Goal: Task Accomplishment & Management: Complete application form

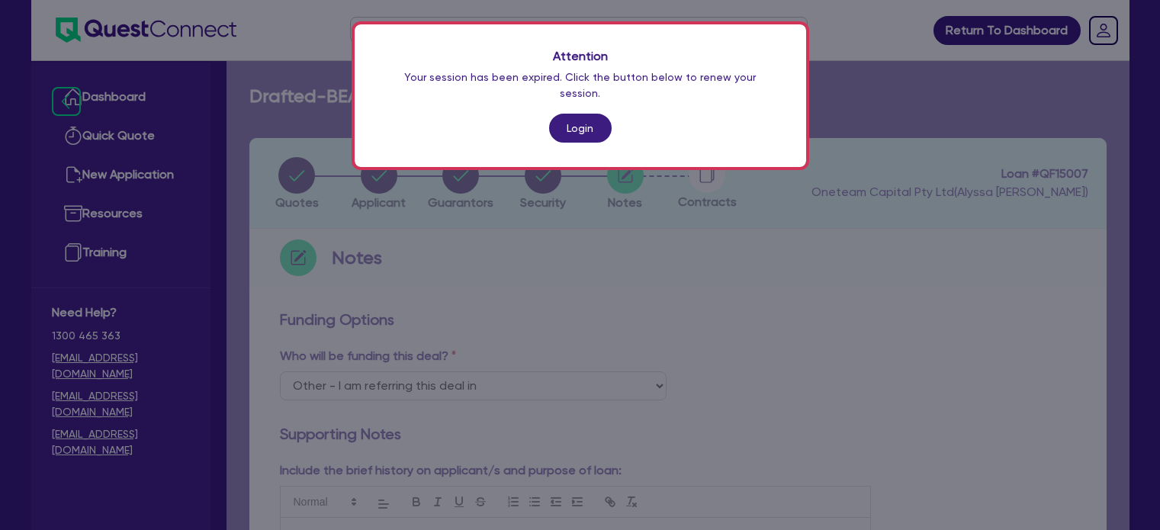
select select "Other"
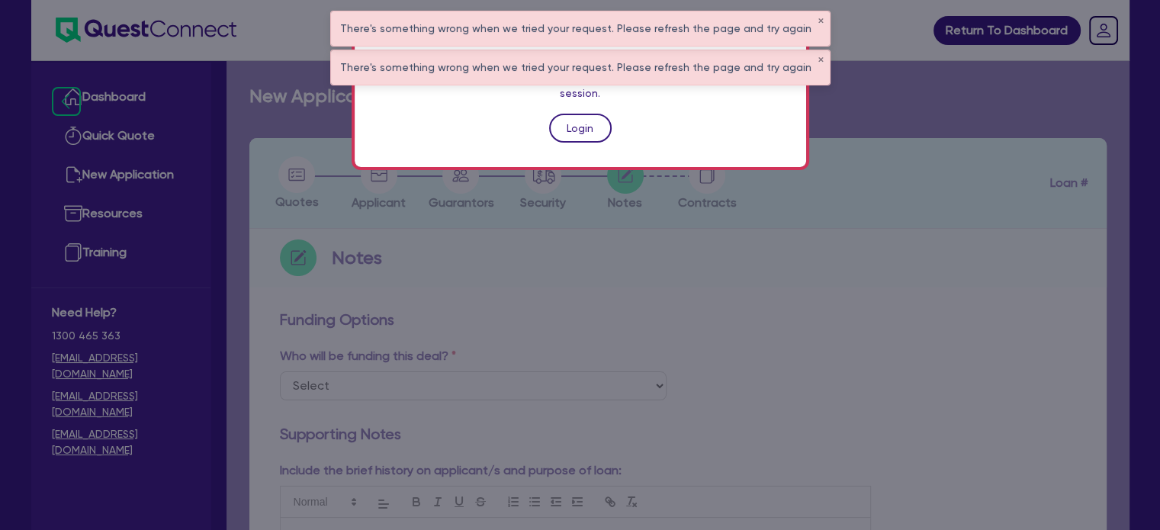
click at [567, 114] on link "Login" at bounding box center [580, 128] width 63 height 29
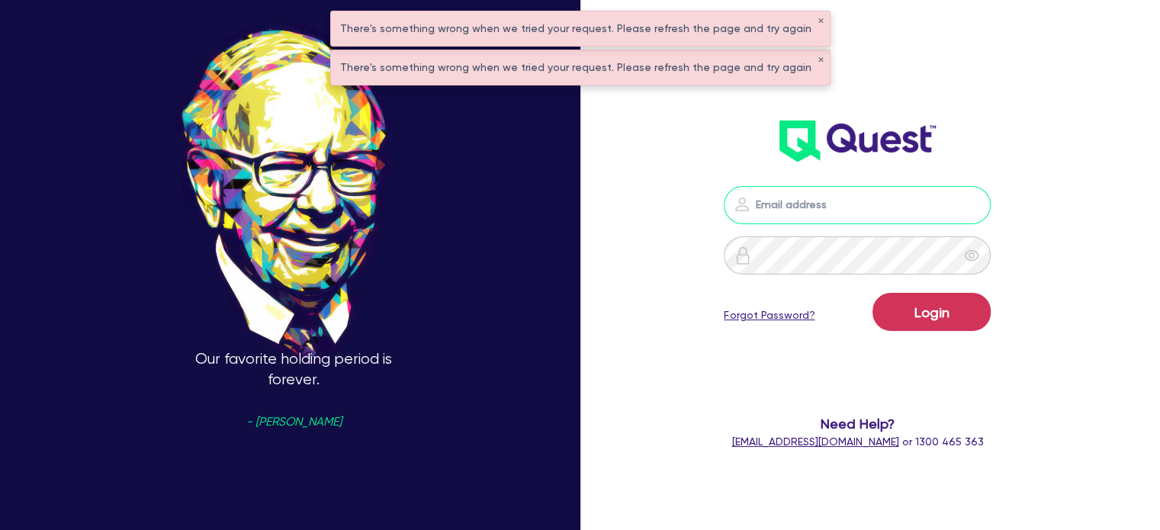
click at [912, 210] on input "email" at bounding box center [857, 205] width 267 height 38
type input "alyssa.baird@quest.finance"
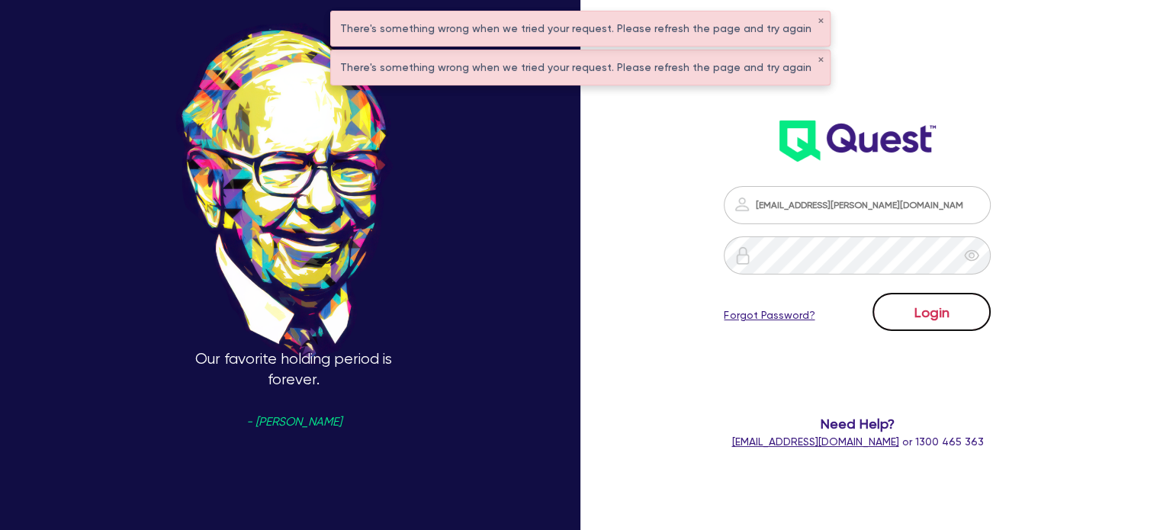
click at [914, 318] on button "Login" at bounding box center [931, 312] width 118 height 38
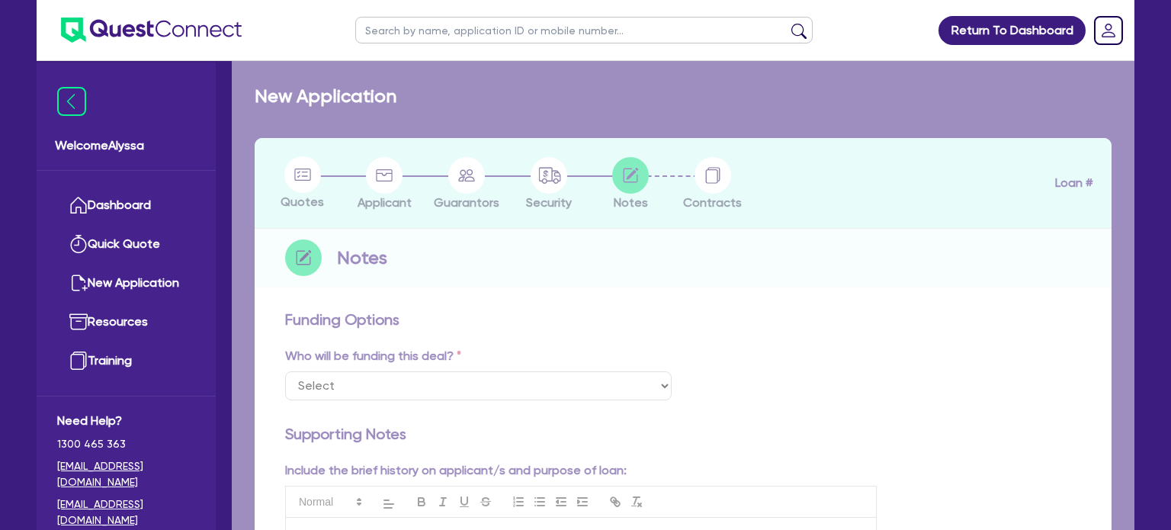
select select "Other"
checkbox input "true"
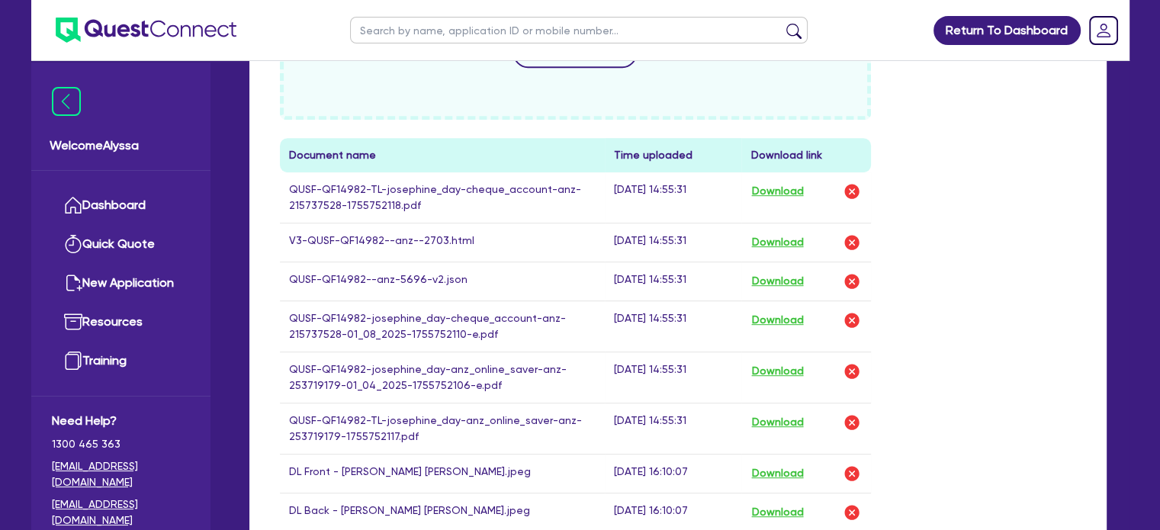
scroll to position [769, 0]
click at [784, 245] on button "Download" at bounding box center [776, 244] width 53 height 20
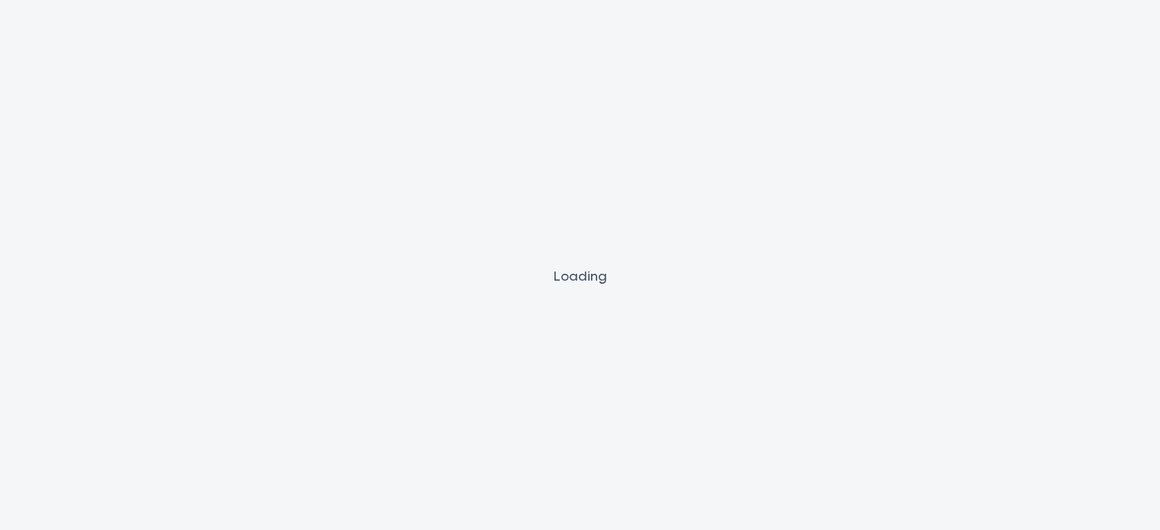
select select "Other"
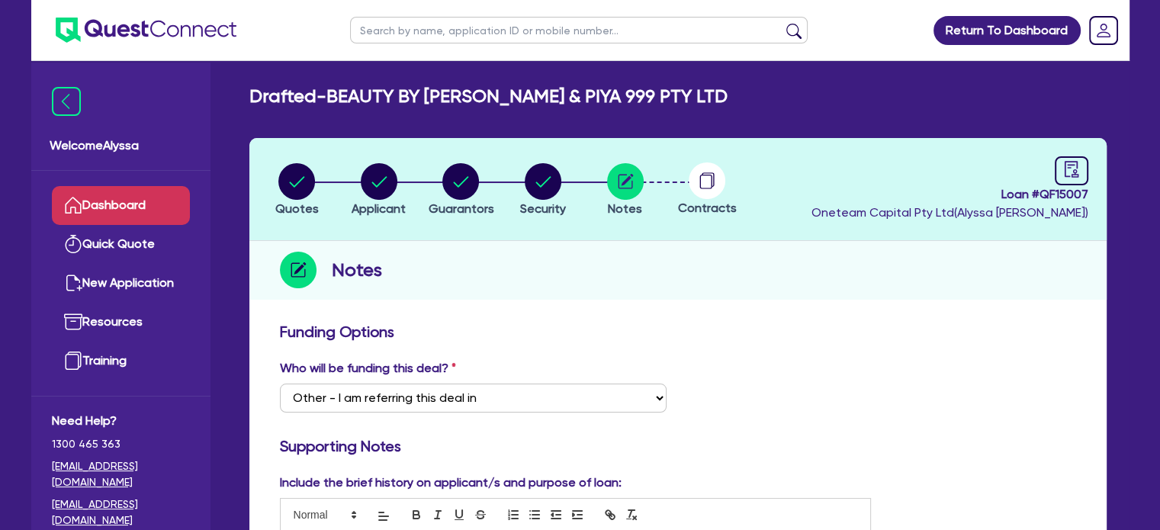
click at [97, 207] on link "Dashboard" at bounding box center [121, 205] width 138 height 39
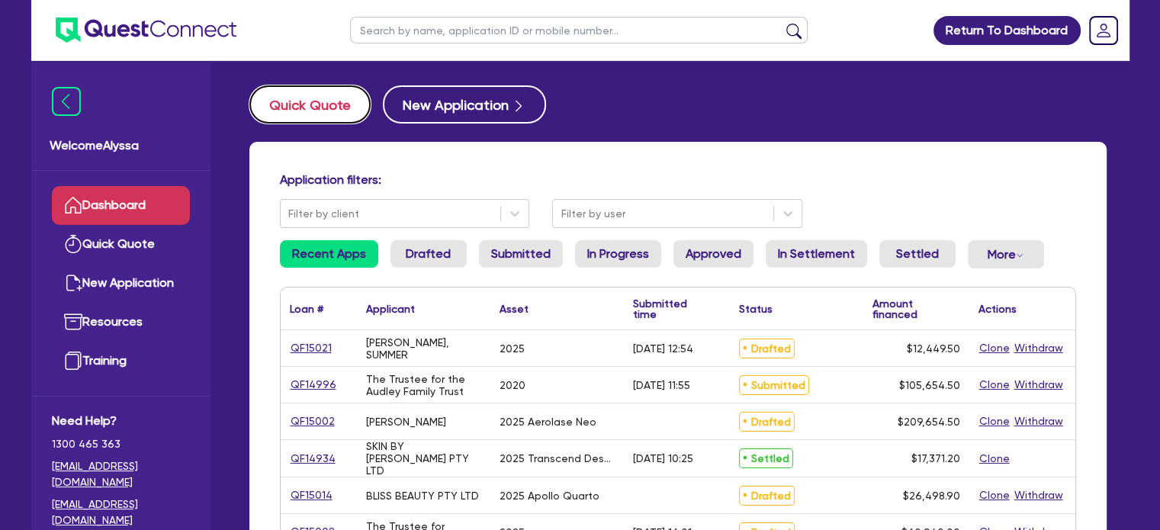
click at [310, 92] on button "Quick Quote" at bounding box center [309, 104] width 121 height 38
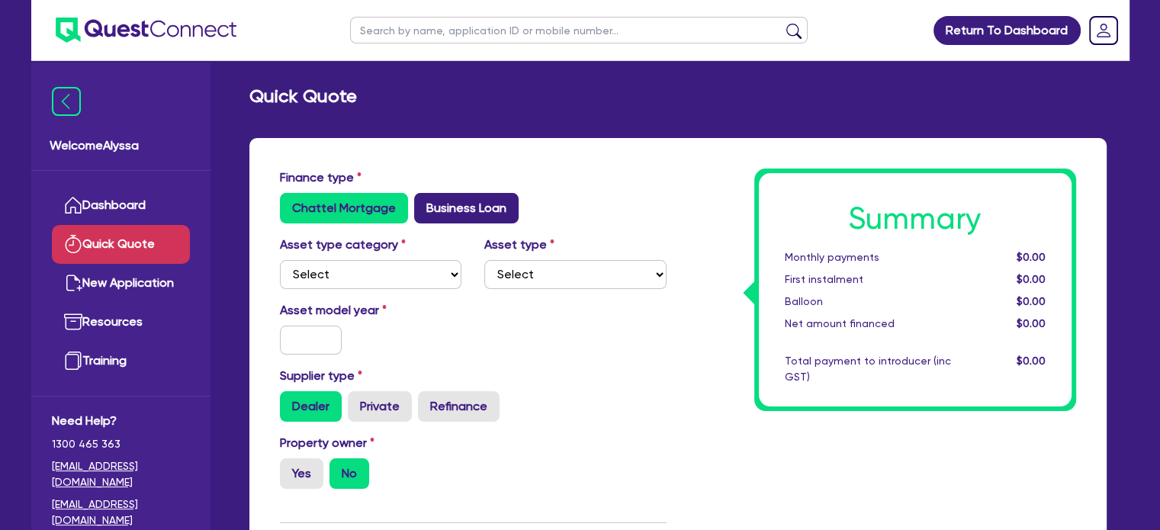
click at [460, 207] on label "Business Loan" at bounding box center [466, 208] width 104 height 31
click at [424, 203] on input "Business Loan" at bounding box center [419, 198] width 10 height 10
radio input "true"
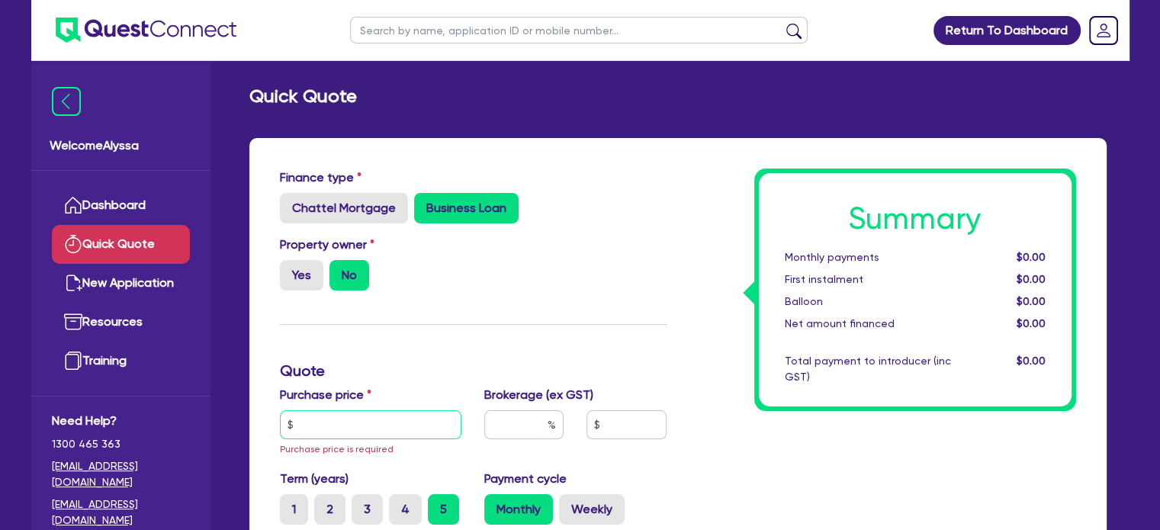
click at [310, 417] on input "text" at bounding box center [371, 424] width 182 height 29
paste input "5,500"
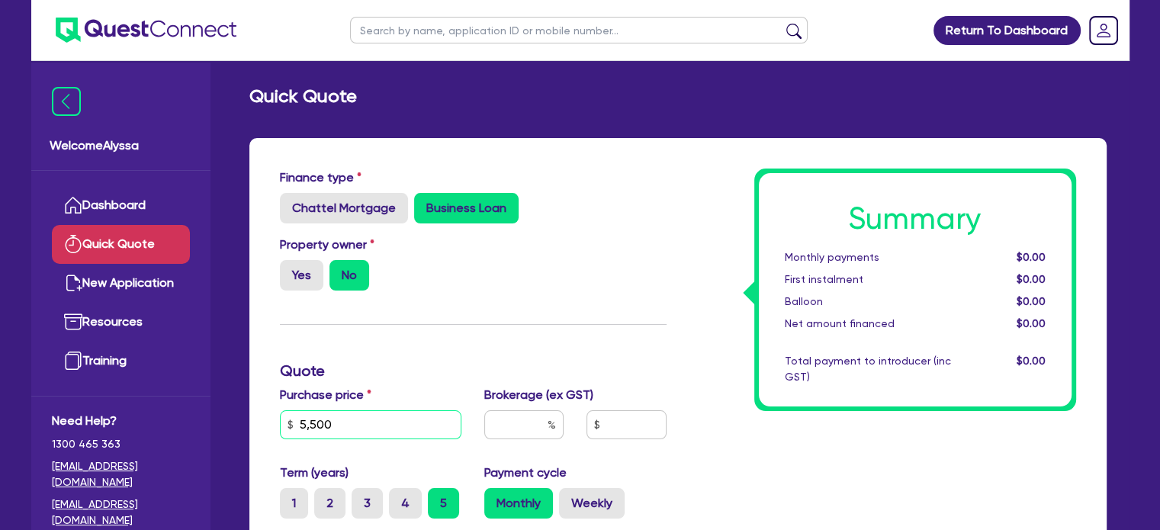
type input "5,500"
click at [505, 426] on input "text" at bounding box center [523, 424] width 79 height 29
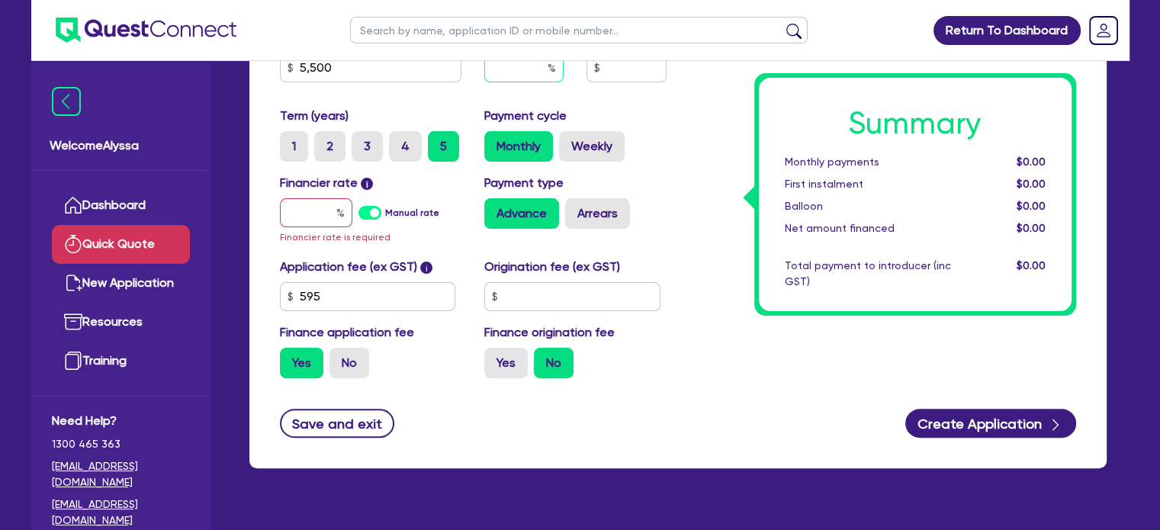
scroll to position [358, 0]
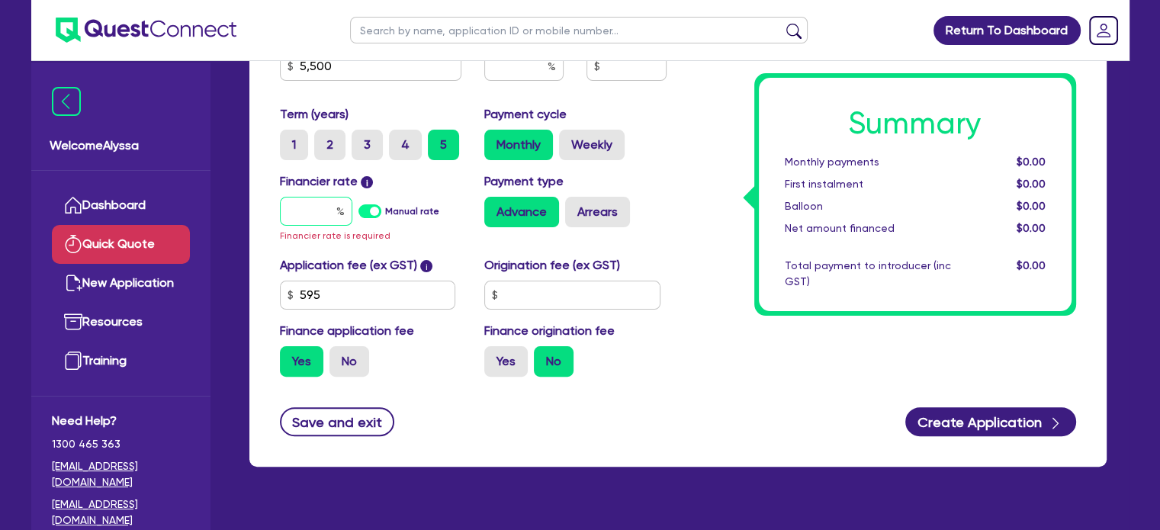
click at [324, 204] on input "text" at bounding box center [316, 211] width 72 height 29
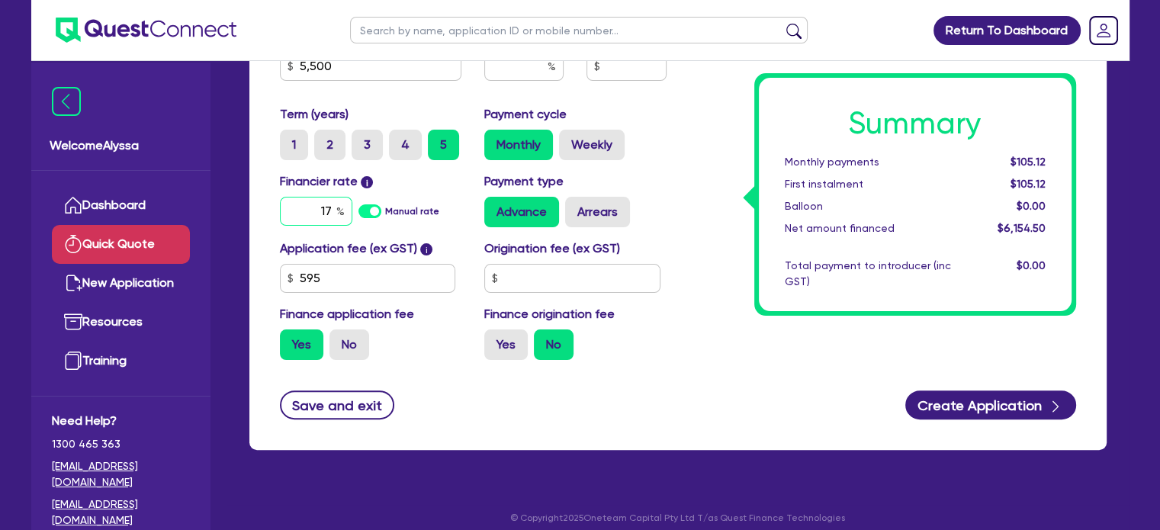
type input "17"
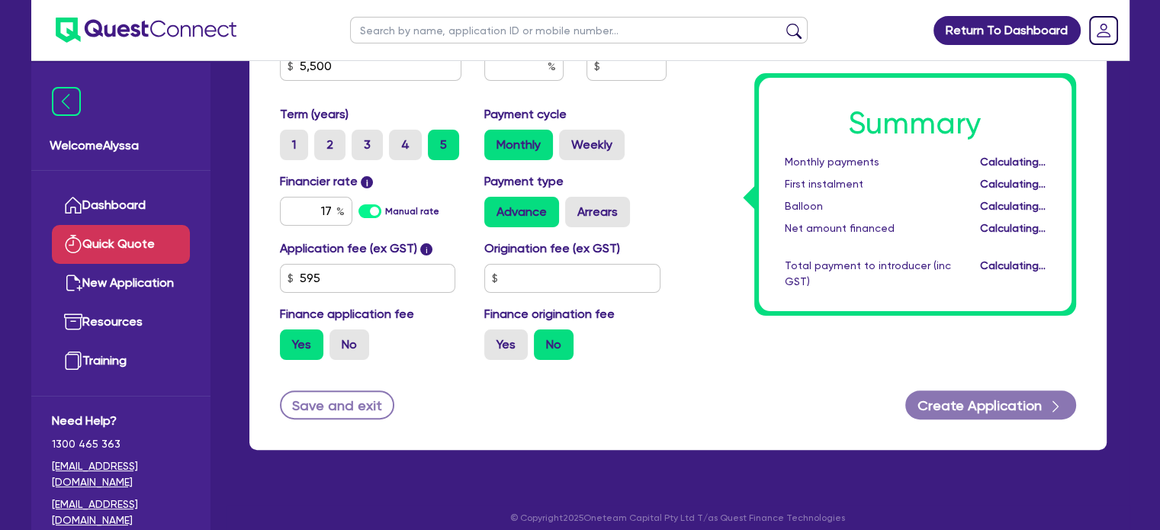
click at [650, 140] on div "Monthly Weekly" at bounding box center [575, 145] width 182 height 31
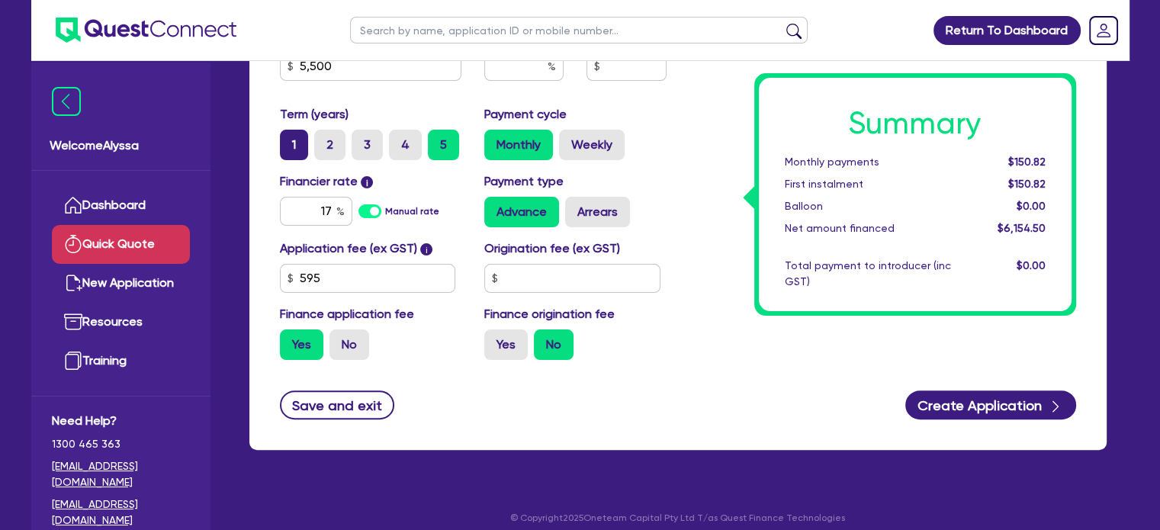
click at [293, 137] on label "1" at bounding box center [294, 145] width 28 height 31
click at [290, 137] on input "1" at bounding box center [285, 135] width 10 height 10
radio input "true"
click at [604, 145] on label "Weekly" at bounding box center [592, 145] width 66 height 31
click at [569, 140] on input "Weekly" at bounding box center [564, 135] width 10 height 10
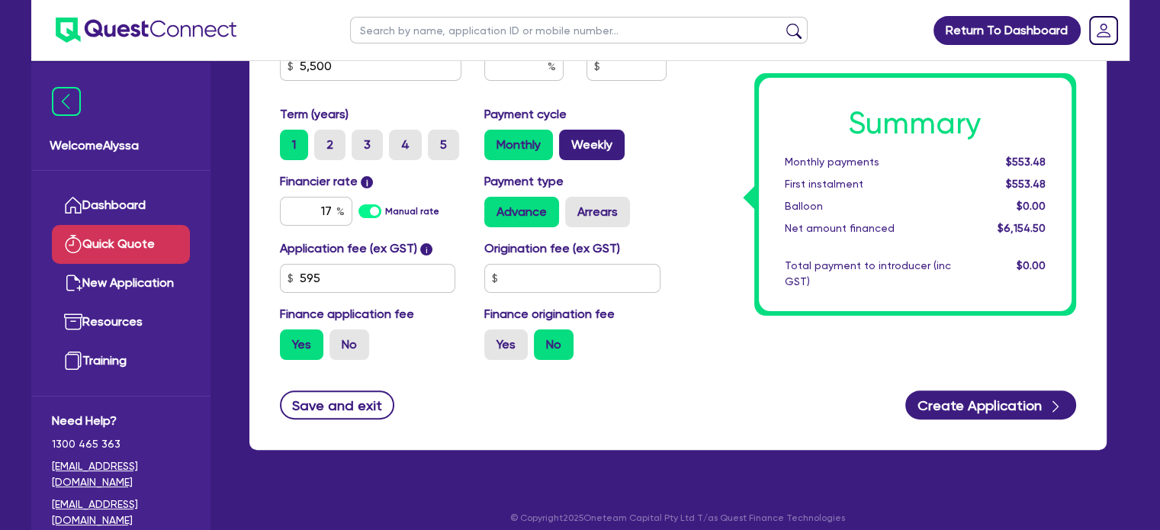
radio input "true"
click at [723, 271] on div "Summary Weekly payments $128.48 First instalment $128.48 Balloon $0.00 Net amou…" at bounding box center [883, 91] width 410 height 562
drag, startPoint x: 339, startPoint y: 74, endPoint x: 290, endPoint y: 68, distance: 49.9
click at [290, 68] on div "5,500" at bounding box center [371, 66] width 182 height 29
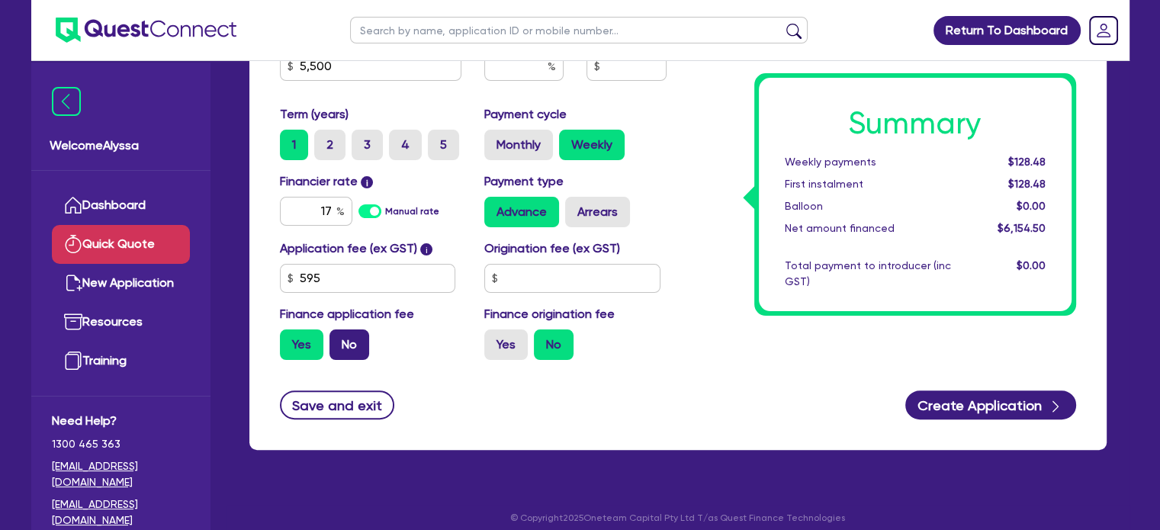
click at [342, 349] on label "No" at bounding box center [349, 344] width 40 height 31
click at [339, 339] on input "No" at bounding box center [334, 334] width 10 height 10
radio input "true"
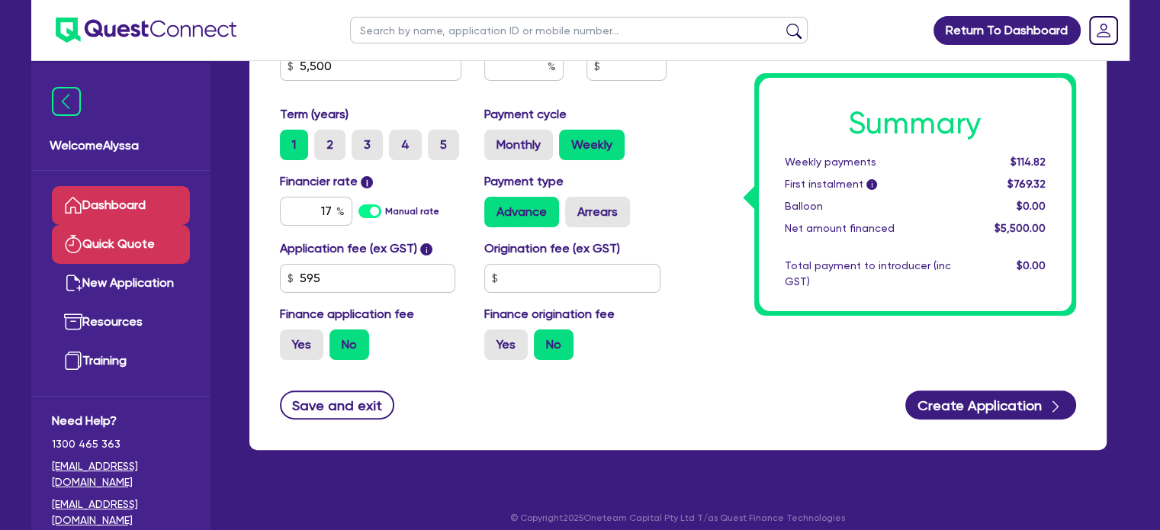
click at [98, 198] on link "Dashboard" at bounding box center [121, 205] width 138 height 39
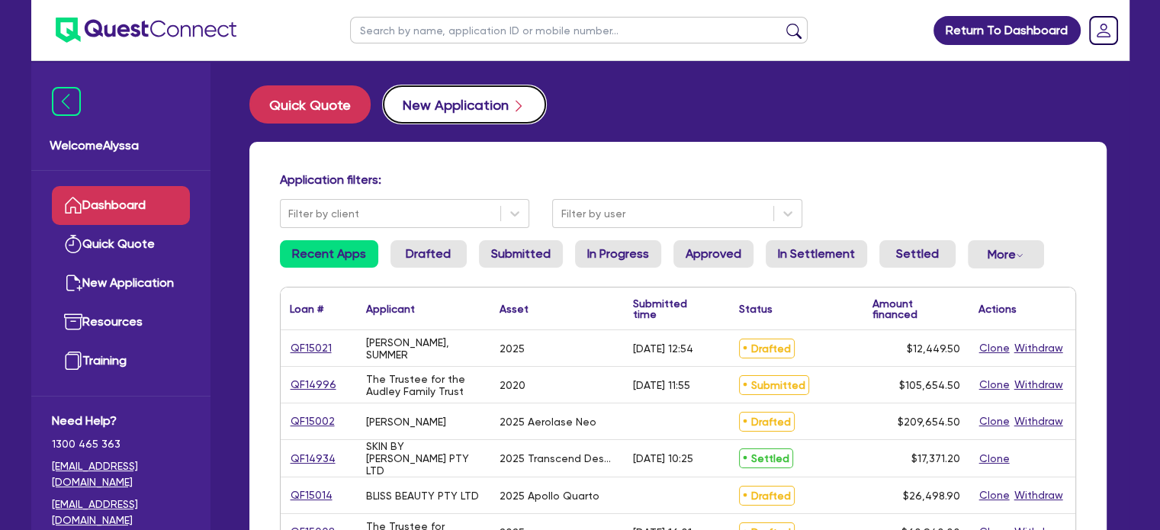
click at [426, 95] on button "New Application" at bounding box center [464, 104] width 163 height 38
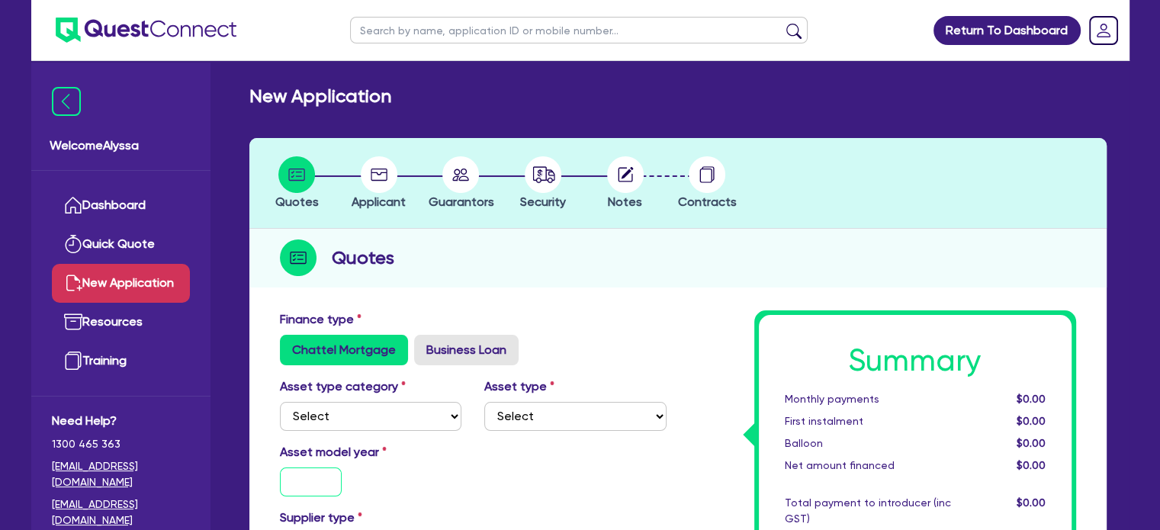
click at [329, 476] on input "text" at bounding box center [311, 481] width 63 height 29
type input "2025"
click at [314, 429] on select "Select Cars and light trucks Primary assets Secondary assets Tertiary assets" at bounding box center [371, 416] width 182 height 29
select select "TERTIARY_ASSETS"
click at [280, 402] on select "Select Cars and light trucks Primary assets Secondary assets Tertiary assets" at bounding box center [371, 416] width 182 height 29
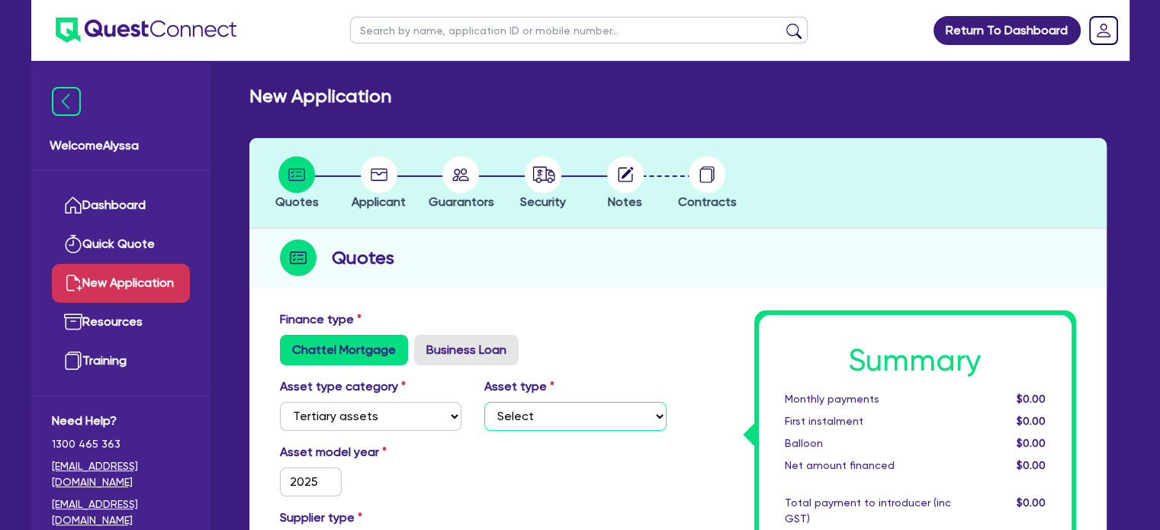
click at [532, 419] on select "Select Beauty equipment IT equipment IT software Watercraft Other" at bounding box center [575, 416] width 182 height 29
select select "BEAUTY_EQUIPMENT"
click at [484, 402] on select "Select Beauty equipment IT equipment IT software Watercraft Other" at bounding box center [575, 416] width 182 height 29
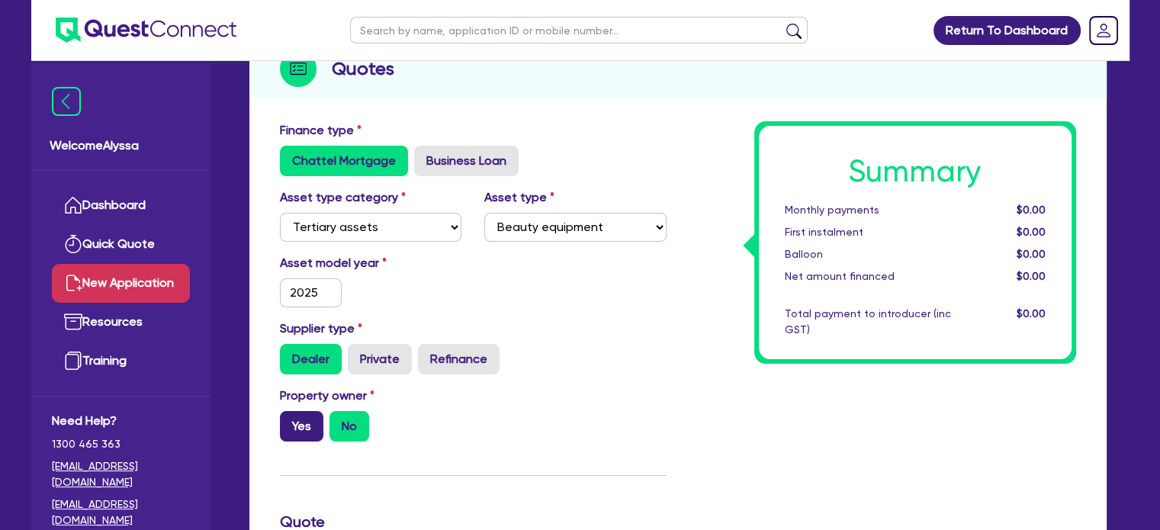
click at [304, 416] on label "Yes" at bounding box center [301, 426] width 43 height 31
click at [290, 416] on input "Yes" at bounding box center [285, 416] width 10 height 10
radio input "true"
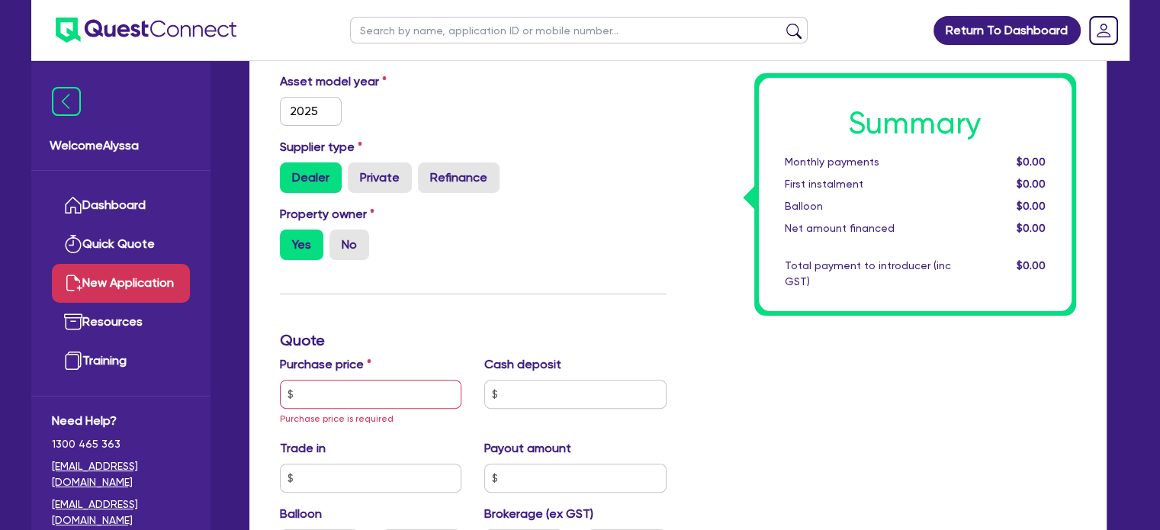
scroll to position [371, 0]
click at [324, 398] on input "text" at bounding box center [371, 393] width 182 height 29
paste input "16,610.00"
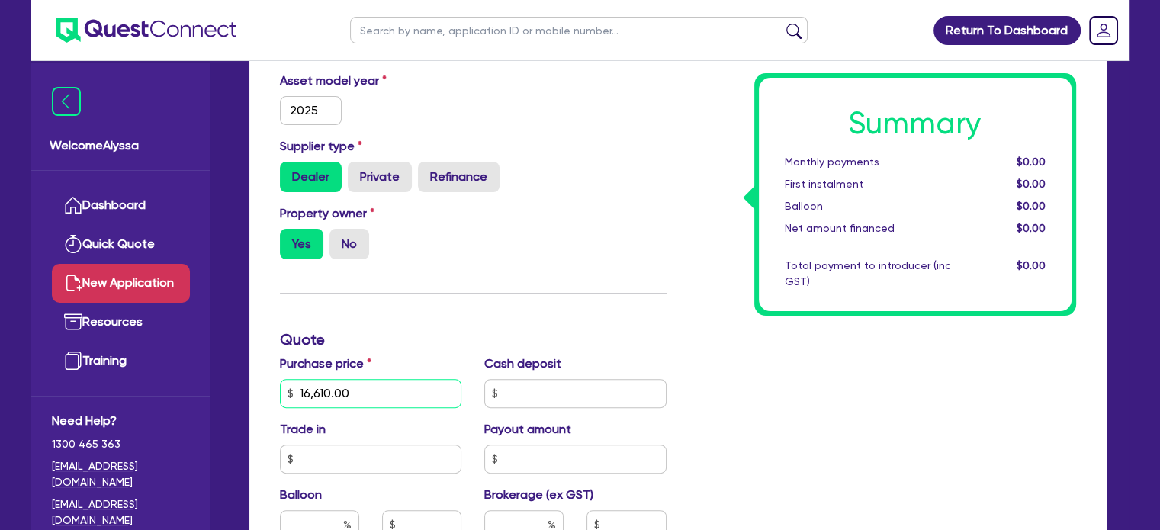
scroll to position [460, 0]
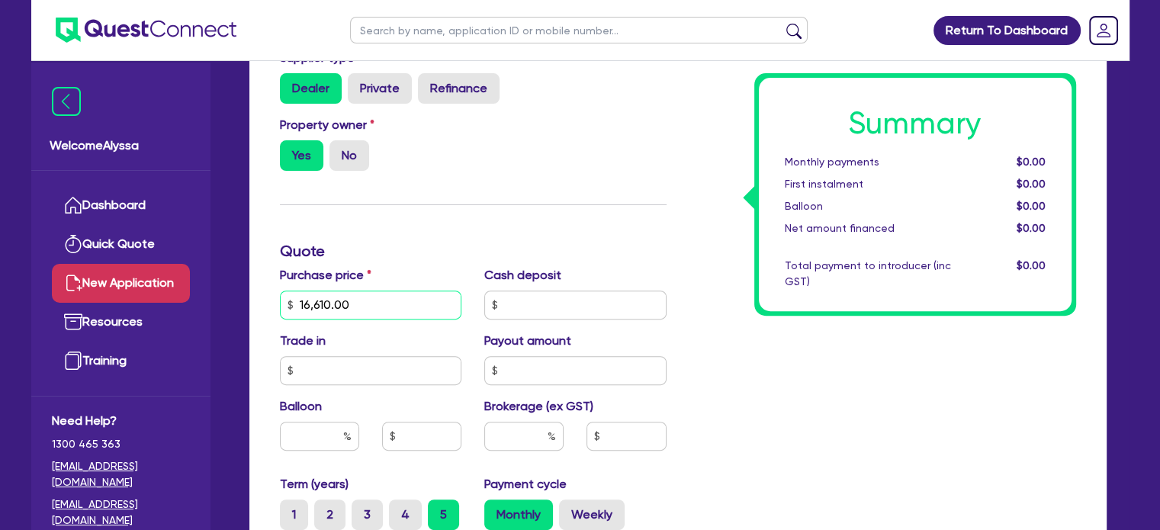
type input "16,610.00"
click at [503, 427] on input "text" at bounding box center [523, 436] width 79 height 29
type input "1"
click at [599, 445] on input "text" at bounding box center [625, 436] width 79 height 29
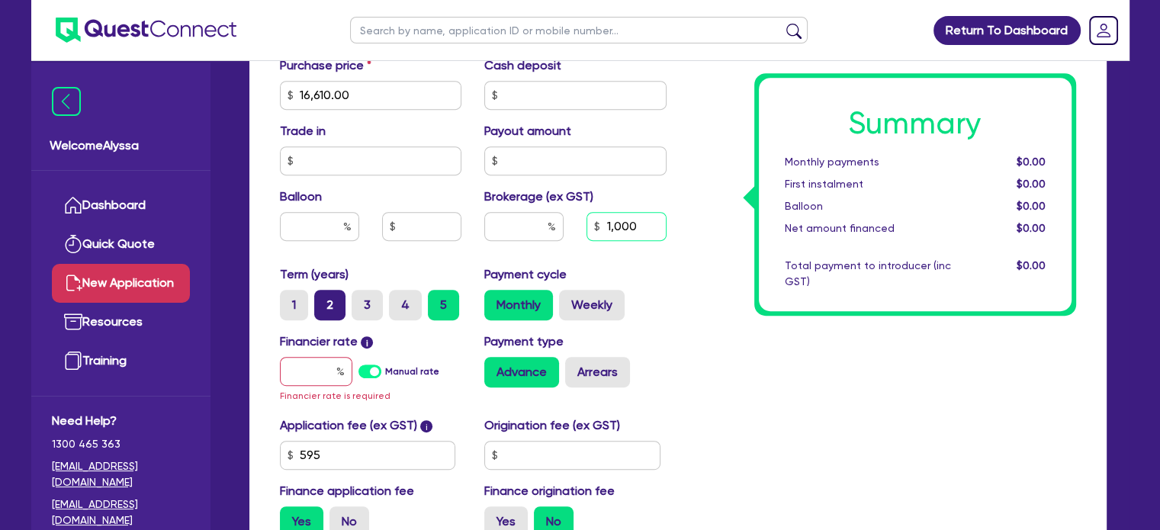
type input "1,000"
click at [330, 299] on label "2" at bounding box center [329, 305] width 31 height 31
click at [324, 299] on input "2" at bounding box center [319, 295] width 10 height 10
radio input "true"
click at [307, 375] on input "text" at bounding box center [316, 371] width 72 height 29
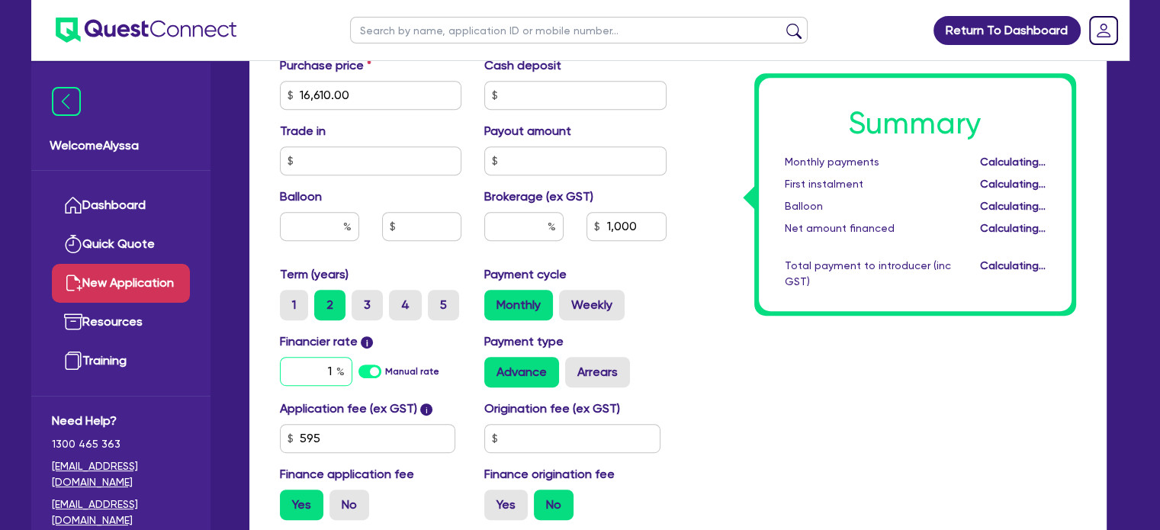
type input "10"
type input "5.81"
type input "1,000"
type input "10.5"
type input "5.81"
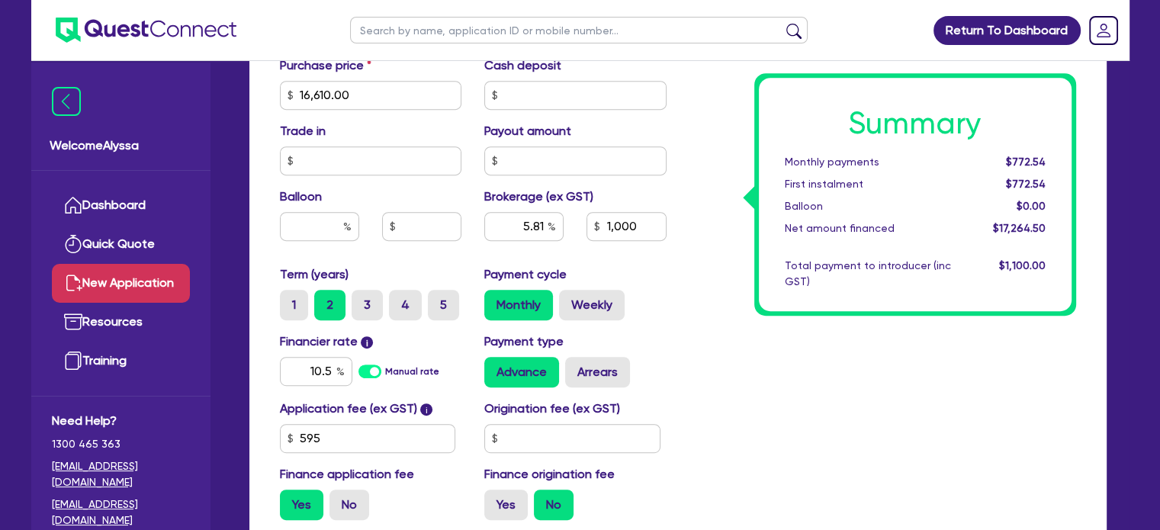
type input "1,000"
type input "5.81"
type input "1,000"
click at [741, 359] on div "Summary Monthly payments $844.29 First instalment $844.29 Balloon $0.00 Net amo…" at bounding box center [883, 86] width 410 height 891
click at [522, 222] on input "5.81" at bounding box center [523, 226] width 79 height 29
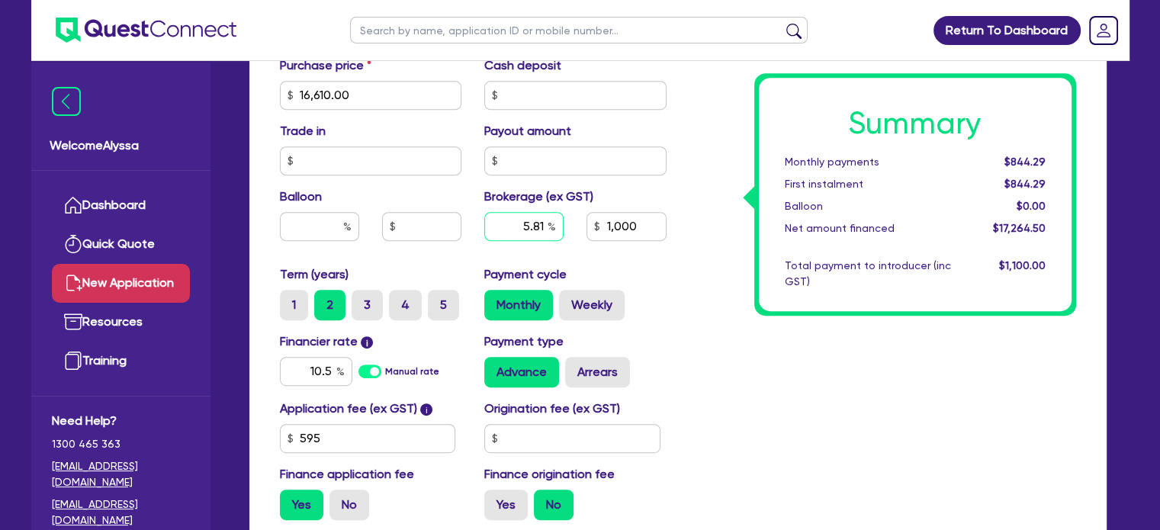
click at [522, 222] on input "5.81" at bounding box center [523, 226] width 79 height 29
type input "5"
click at [726, 362] on div "Summary Monthly payments $844.29 First instalment $844.29 Balloon $0.00 Net amo…" at bounding box center [883, 86] width 410 height 891
type input "863.23"
click at [540, 225] on input "5" at bounding box center [523, 226] width 79 height 29
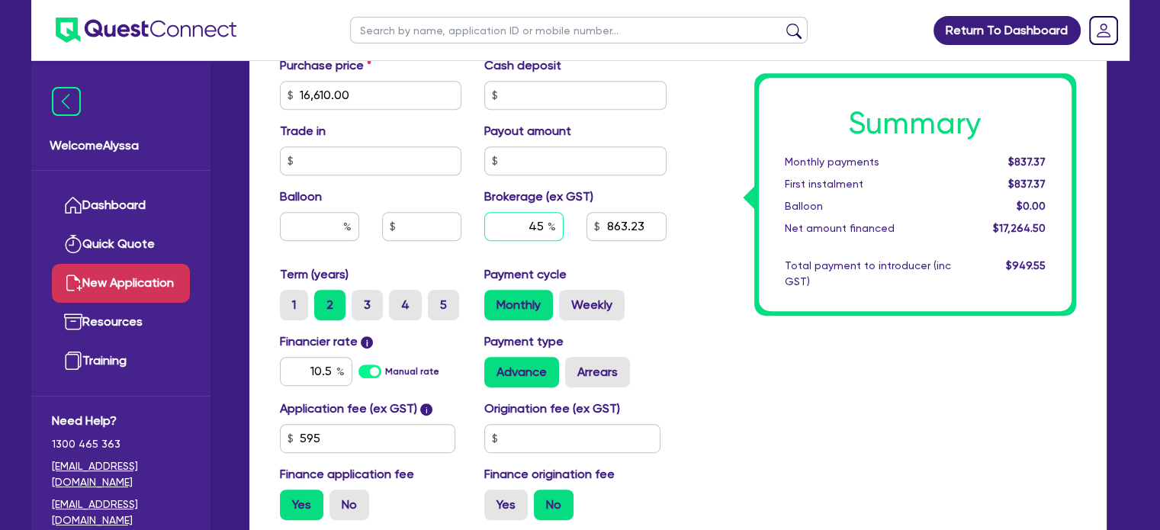
type input "5"
type input "4"
click at [699, 275] on div "Summary Monthly payments $837.37 First instalment $837.37 Balloon $0.00 Net amo…" at bounding box center [883, 86] width 410 height 891
type input "690.58"
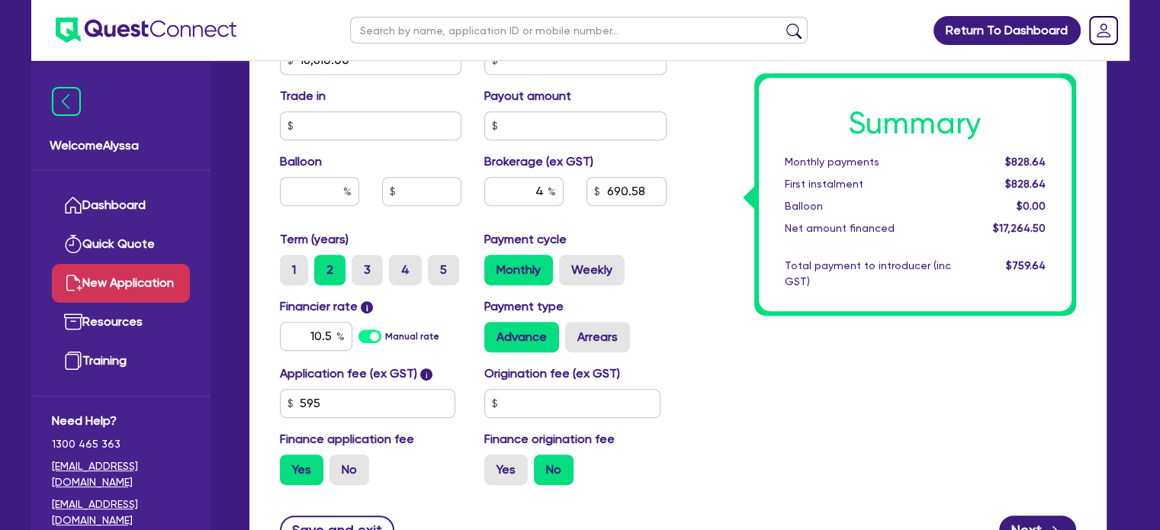
scroll to position [772, 0]
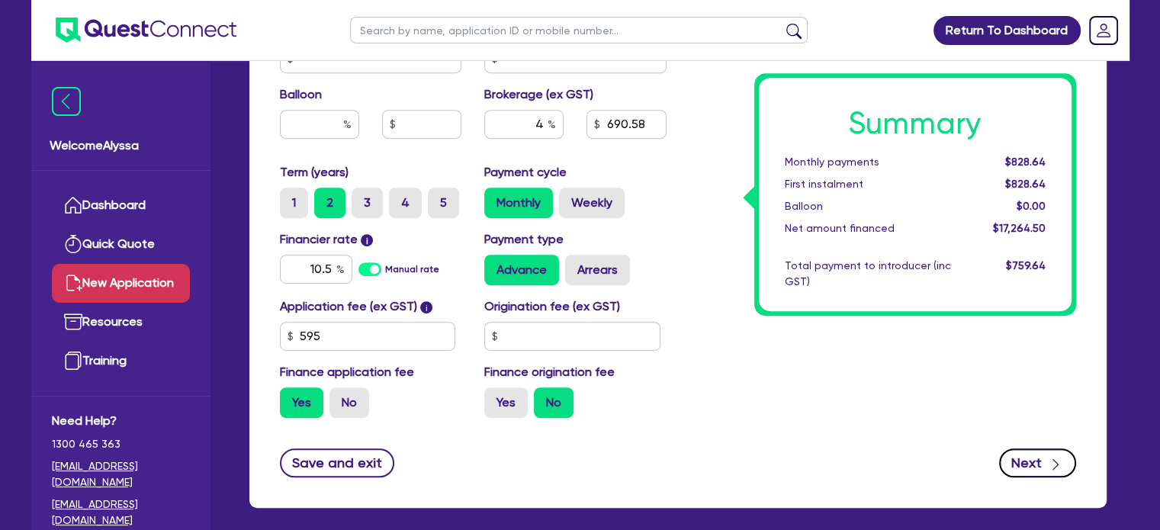
click at [1046, 461] on button "Next" at bounding box center [1037, 462] width 77 height 29
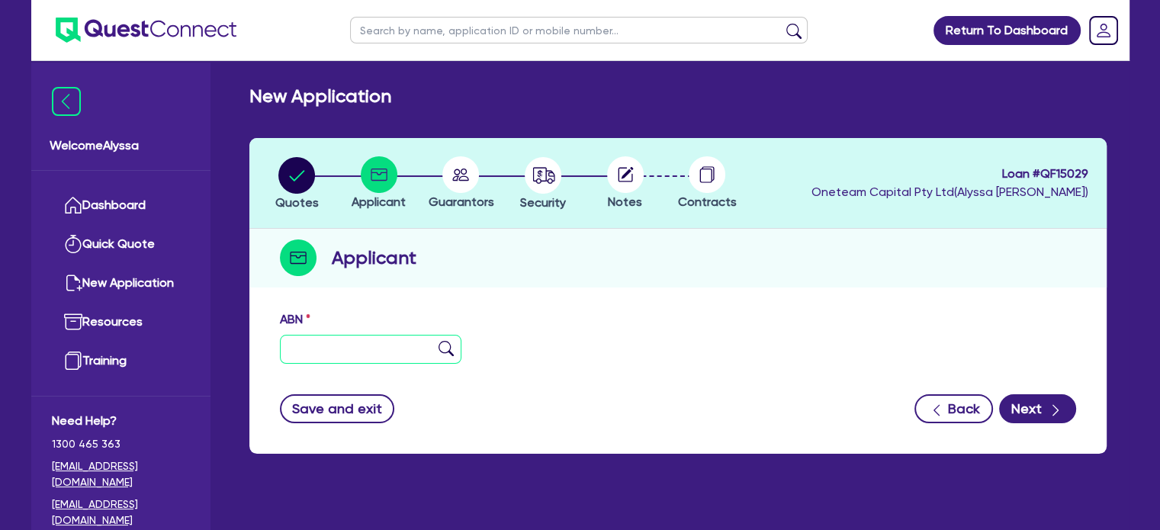
click at [348, 339] on input "text" at bounding box center [371, 349] width 182 height 29
paste input "50 674 671 168"
type input "50 674 671 168"
click at [447, 350] on img at bounding box center [446, 348] width 15 height 15
type input "HRISTAKOPOULOS, [PERSON_NAME] [PERSON_NAME]"
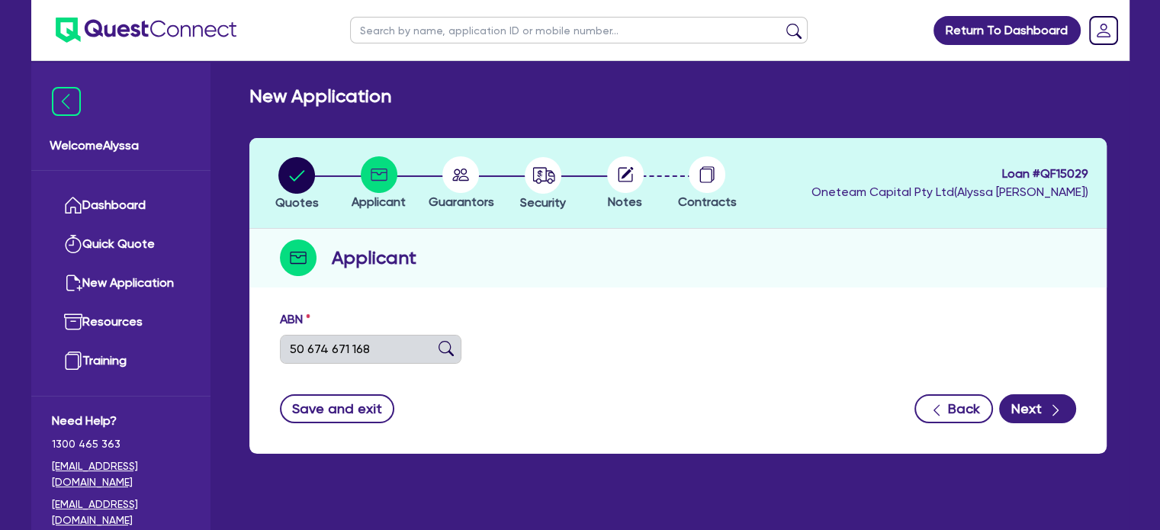
type input "Adelaide Beauty & Dermal Institute"
select select "SOLE_TRADER"
type input "[DATE]"
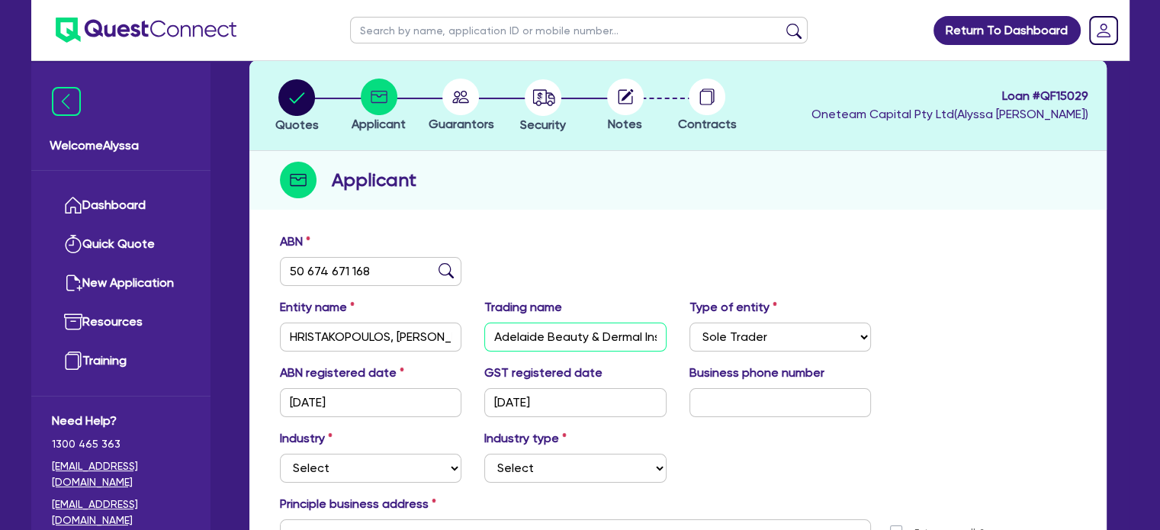
scroll to position [0, 34]
drag, startPoint x: 495, startPoint y: 332, endPoint x: 684, endPoint y: 332, distance: 189.1
click at [684, 332] on div "Entity name HRISTAKOPOULOS, [PERSON_NAME] [PERSON_NAME] Trading name Adelaide B…" at bounding box center [677, 331] width 819 height 66
click at [481, 98] on div at bounding box center [461, 97] width 82 height 37
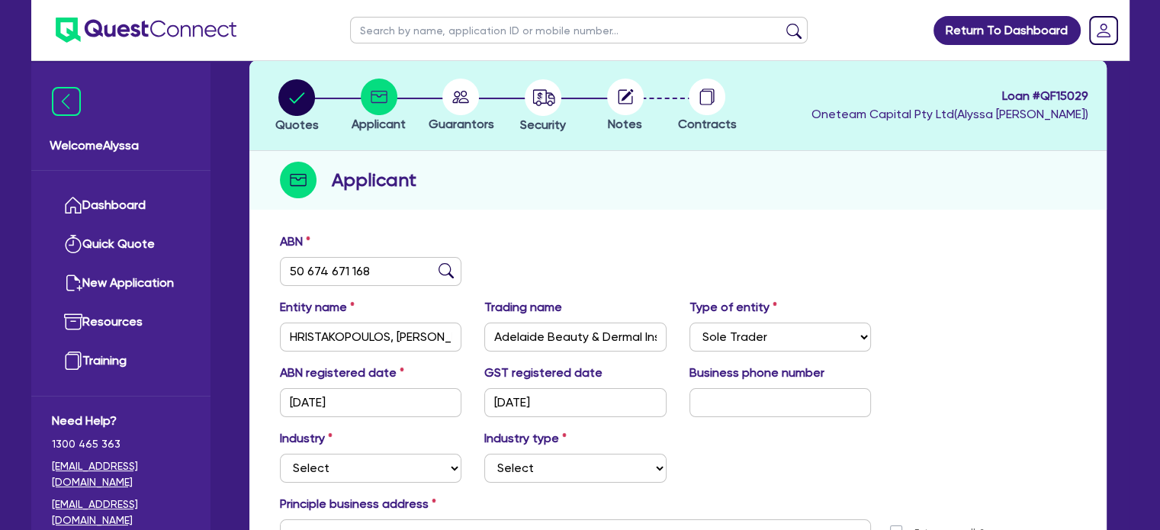
click at [467, 100] on circle at bounding box center [460, 97] width 37 height 37
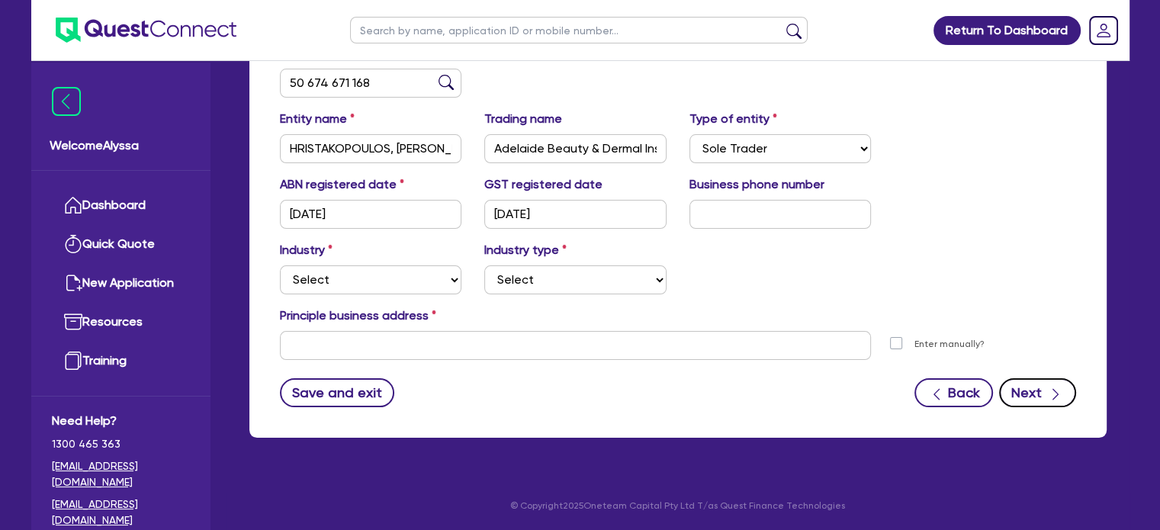
click at [1056, 394] on icon "button" at bounding box center [1055, 394] width 6 height 11
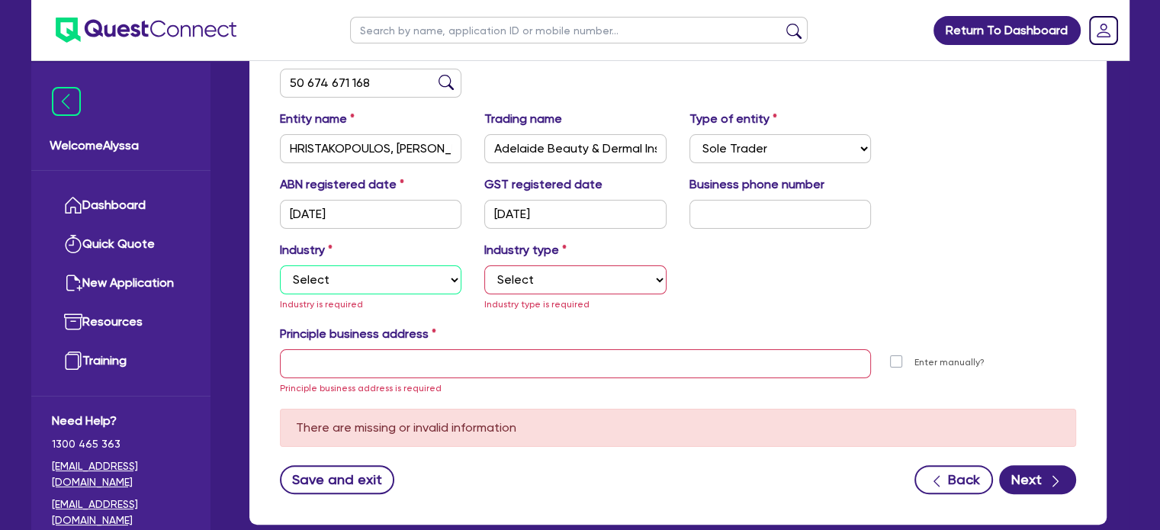
click at [318, 274] on select "Select Accomodation & Food Services Administrative & Support Services Agricultu…" at bounding box center [371, 279] width 182 height 29
select select "HEALTH_BEAUTY"
click at [280, 265] on select "Select Accomodation & Food Services Administrative & Support Services Agricultu…" at bounding box center [371, 279] width 182 height 29
click at [509, 273] on select "Select [MEDICAL_DATA], [MEDICAL_DATA] Services Cosmetics Supplies Day Spas, Hea…" at bounding box center [575, 279] width 182 height 29
select select "HAIR_BEAUTY_SALONS"
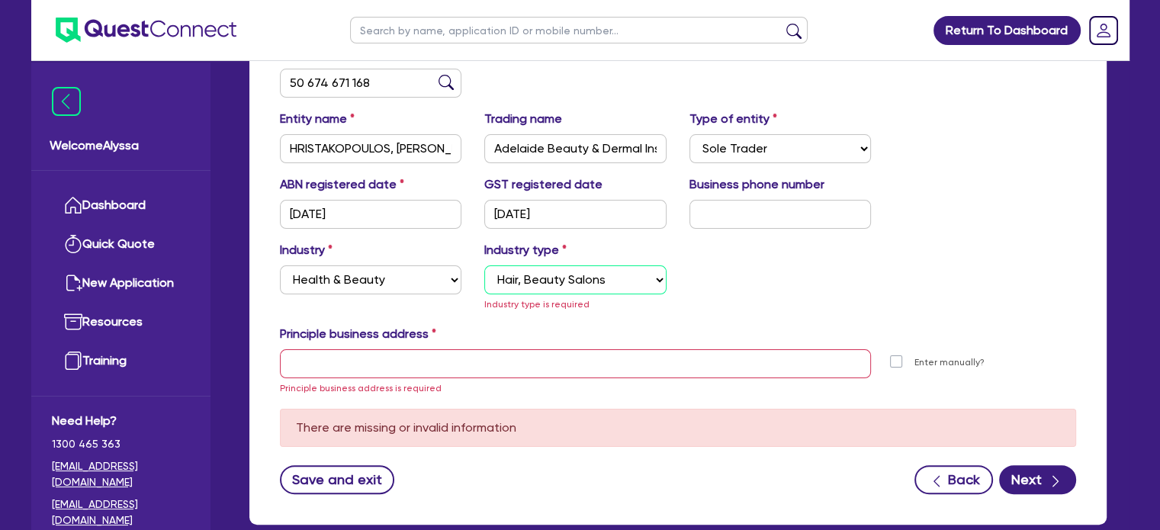
click at [484, 265] on select "Select [MEDICAL_DATA], [MEDICAL_DATA] Services Cosmetics Supplies Day Spas, Hea…" at bounding box center [575, 279] width 182 height 29
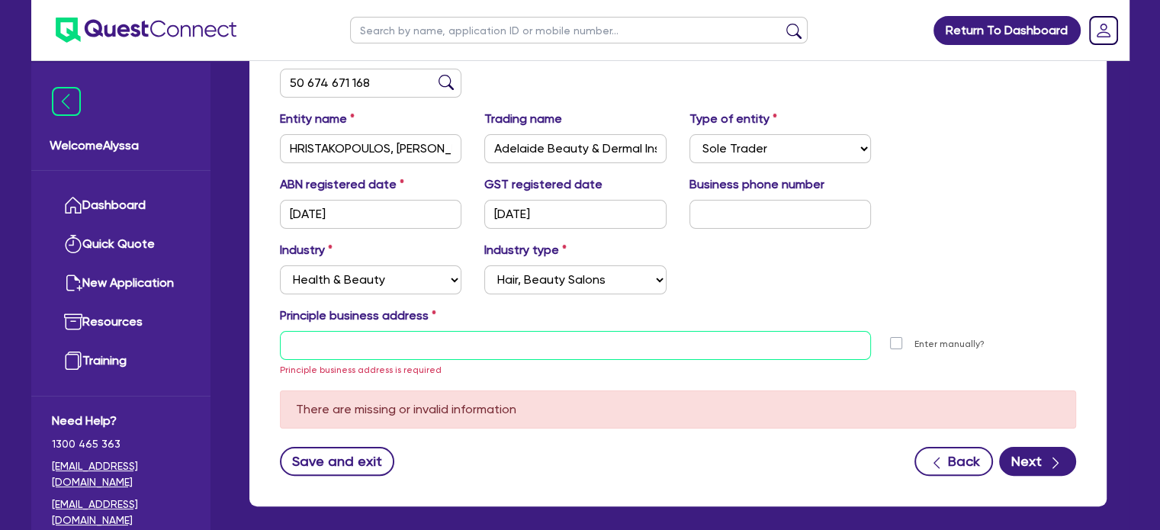
click at [321, 347] on input "text" at bounding box center [576, 345] width 592 height 29
paste input "[STREET_ADDRESS]"
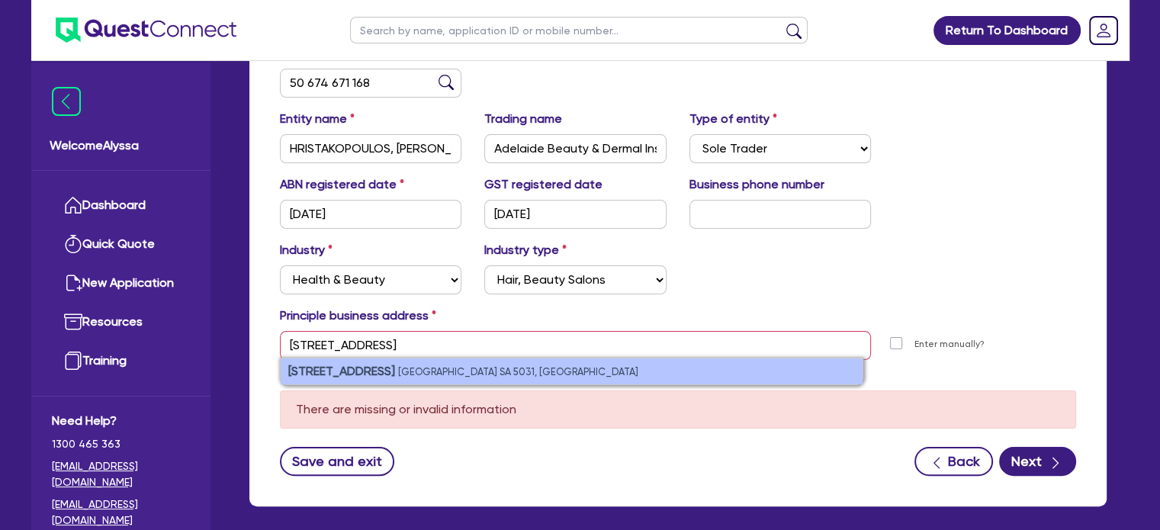
click at [391, 373] on strong "[STREET_ADDRESS]" at bounding box center [341, 371] width 107 height 14
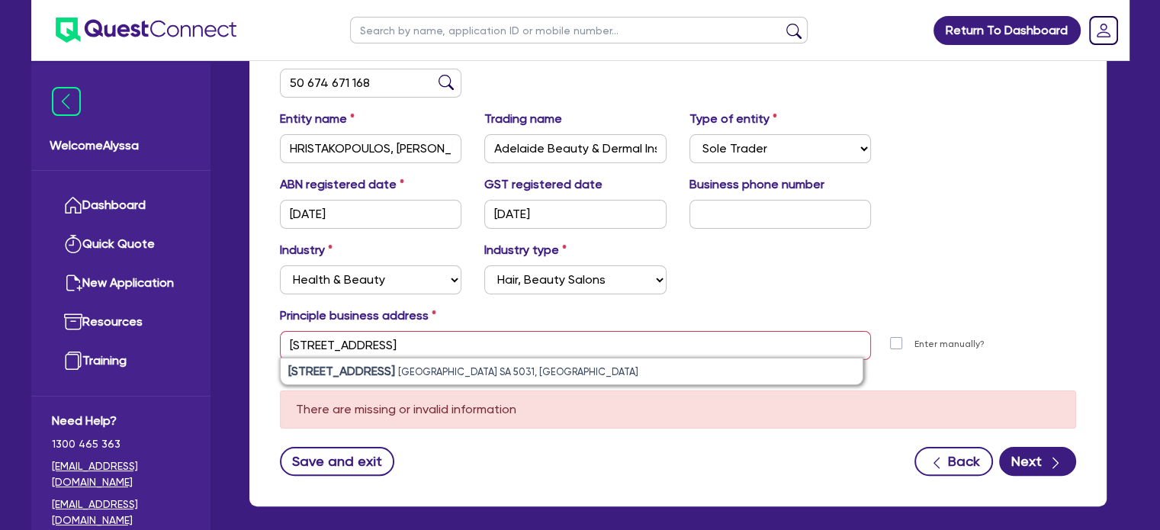
type input "[STREET_ADDRESS]"
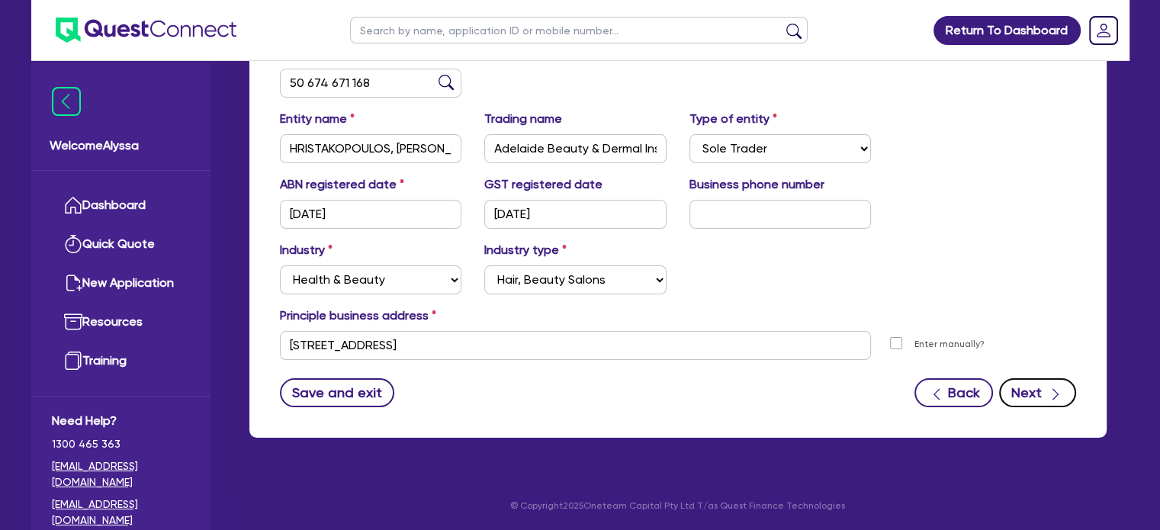
click at [1029, 398] on button "Next" at bounding box center [1037, 392] width 77 height 29
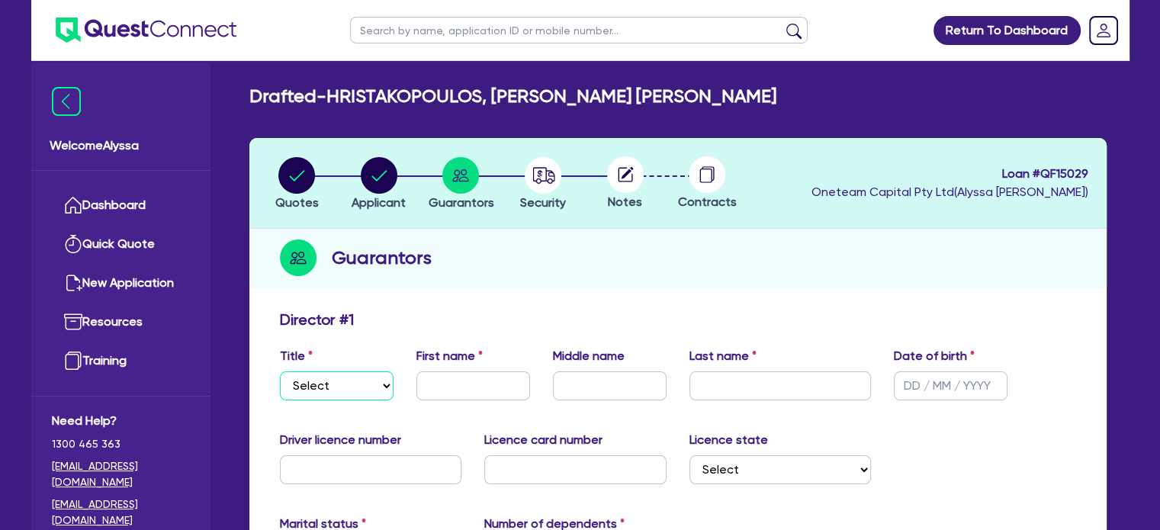
click at [336, 393] on select "Select Mr Mrs Ms Miss Dr" at bounding box center [337, 385] width 114 height 29
select select "MRS"
click at [280, 371] on select "Select Mr Mrs Ms Miss Dr" at bounding box center [337, 385] width 114 height 29
type input "[PERSON_NAME]"
click at [746, 385] on input "text" at bounding box center [780, 385] width 182 height 29
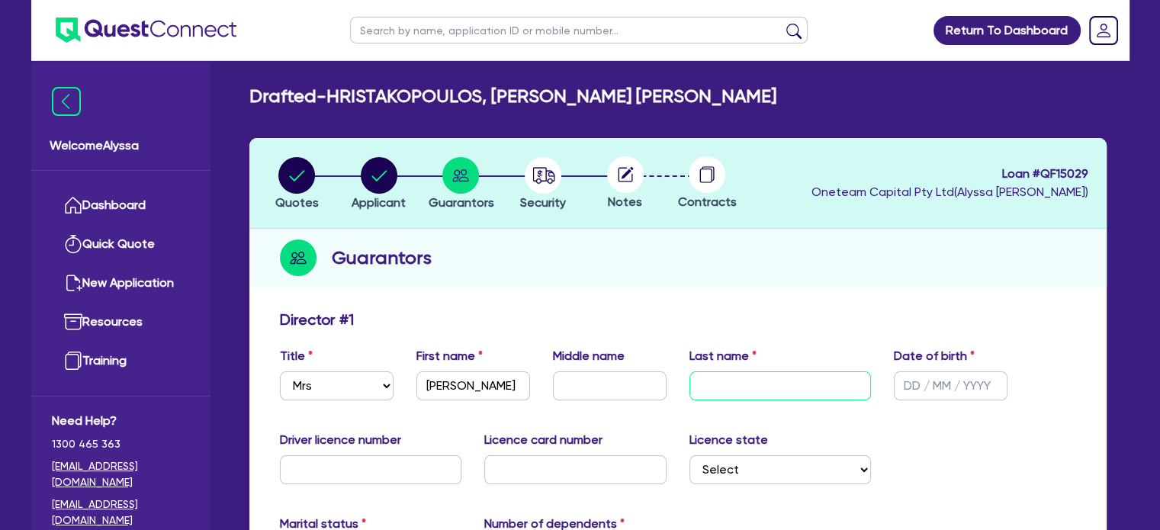
paste input "[DEMOGRAPHIC_DATA]"
type input "[DEMOGRAPHIC_DATA]"
type input "[DATE]"
type input "C74921"
type input "D02573280"
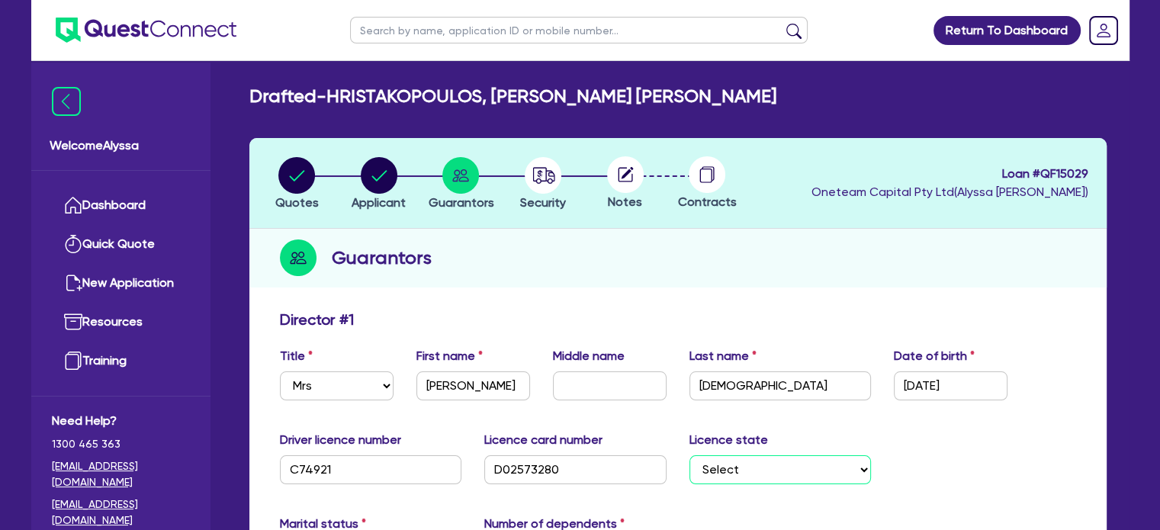
click at [752, 471] on select "Select [GEOGRAPHIC_DATA] [GEOGRAPHIC_DATA] [GEOGRAPHIC_DATA] [GEOGRAPHIC_DATA] …" at bounding box center [780, 469] width 182 height 29
select select "SA"
click at [689, 455] on select "Select [GEOGRAPHIC_DATA] [GEOGRAPHIC_DATA] [GEOGRAPHIC_DATA] [GEOGRAPHIC_DATA] …" at bounding box center [780, 469] width 182 height 29
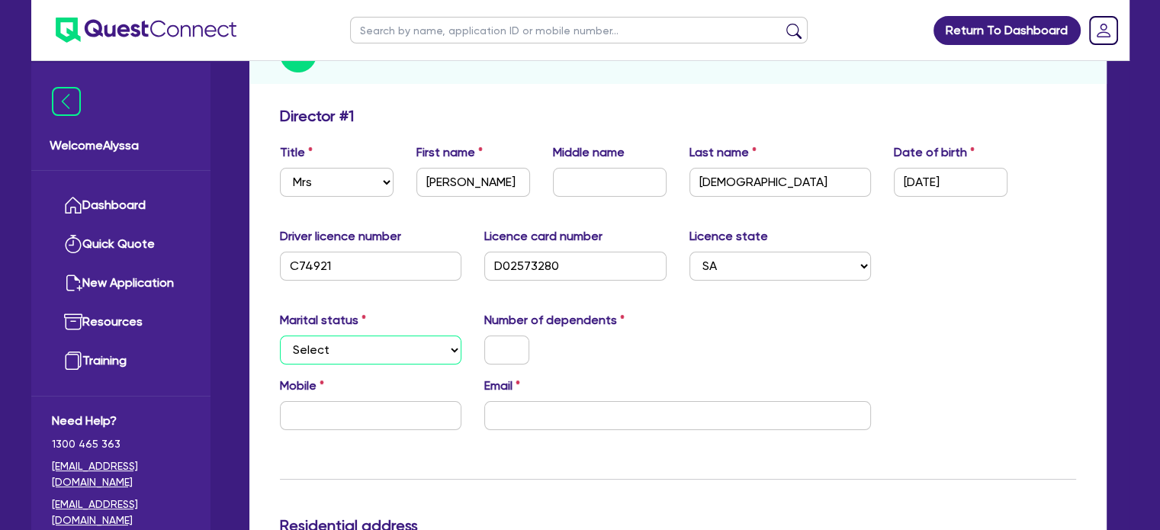
click at [310, 344] on select "Select Single Married De Facto / Partner" at bounding box center [371, 350] width 182 height 29
select select "MARRIED"
click at [280, 336] on select "Select Single Married De Facto / Partner" at bounding box center [371, 350] width 182 height 29
click at [518, 349] on input "text" at bounding box center [506, 350] width 45 height 29
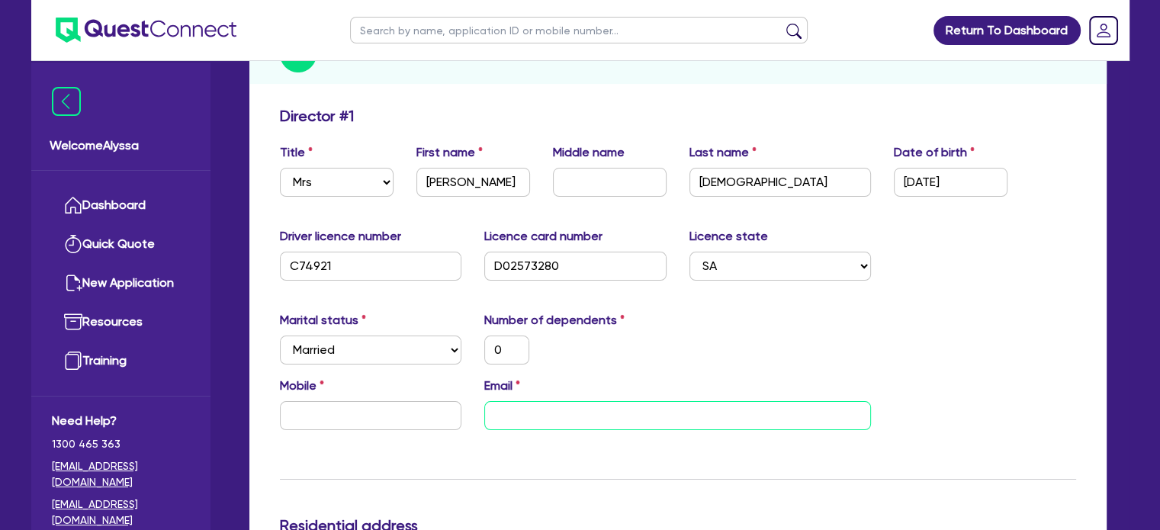
click at [530, 407] on input "email" at bounding box center [677, 415] width 387 height 29
paste input "[EMAIL_ADDRESS][DOMAIN_NAME]"
type input "0"
type input "[EMAIL_ADDRESS][DOMAIN_NAME]"
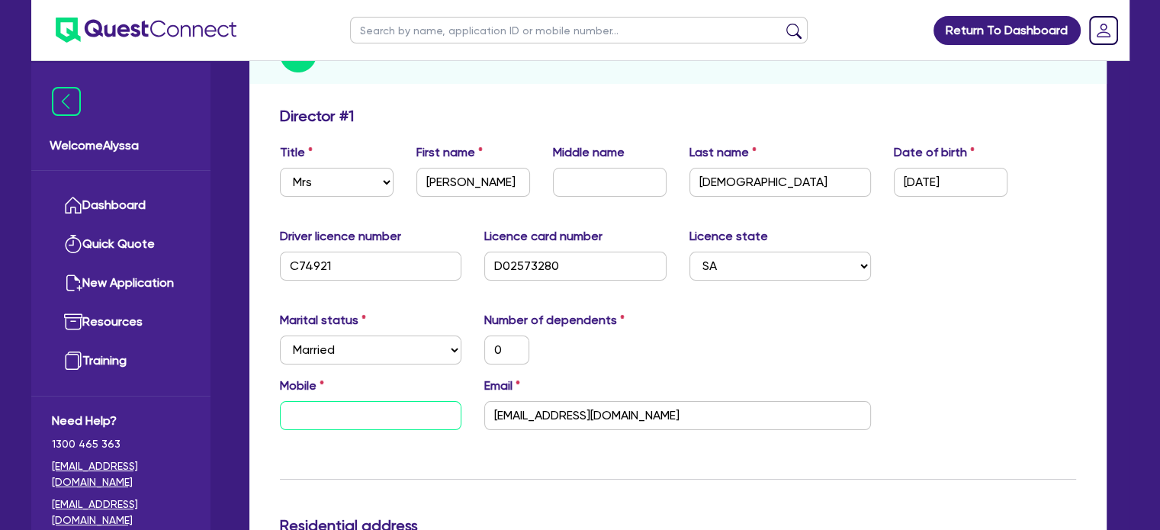
click at [319, 422] on input "text" at bounding box center [371, 415] width 182 height 29
type input "0"
paste input "408 377 303"
type input "0"
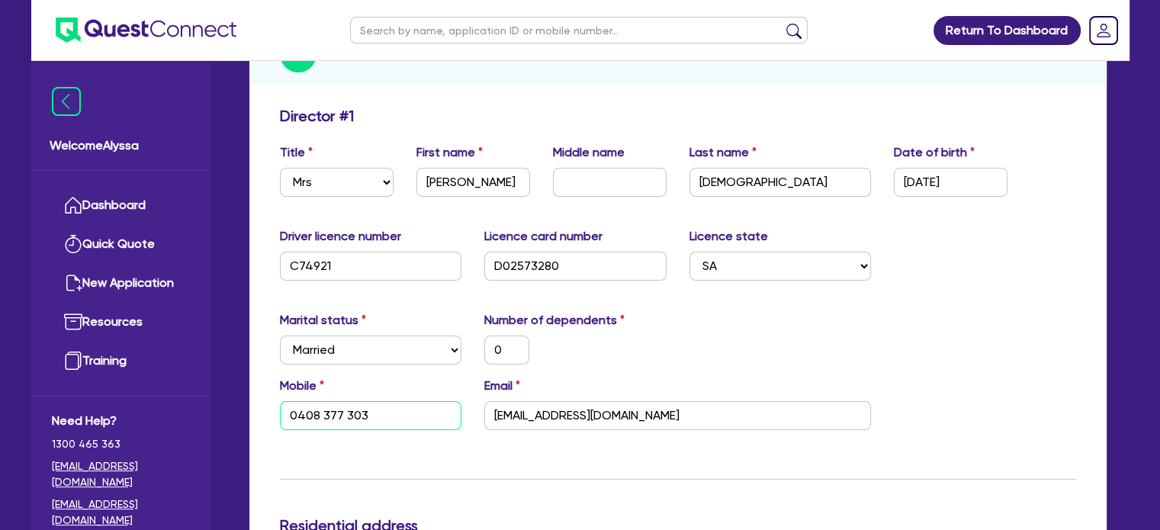
type input "0408 377 303"
click at [725, 396] on div "Email [EMAIL_ADDRESS][DOMAIN_NAME]" at bounding box center [678, 403] width 410 height 53
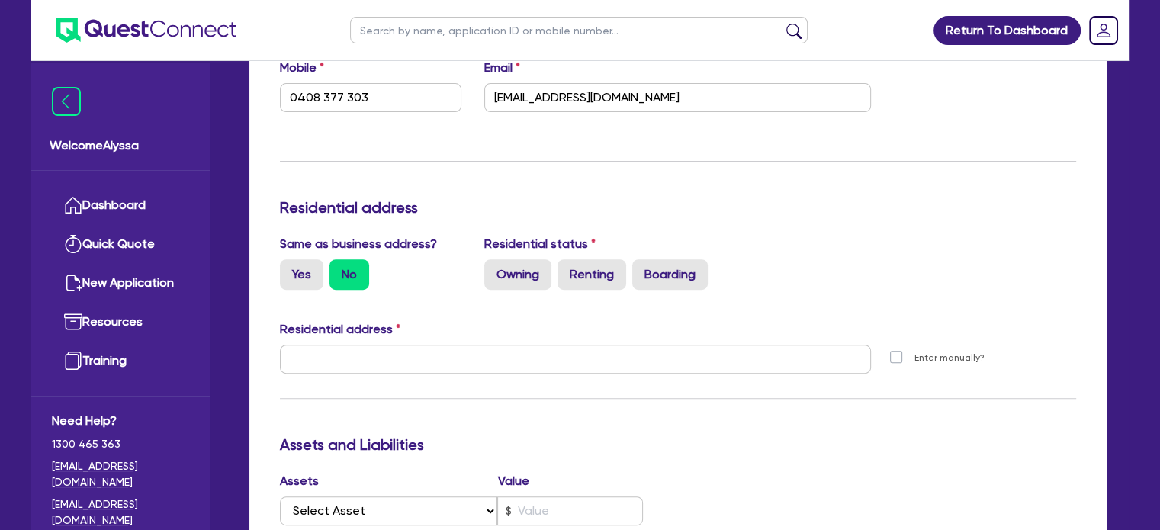
scroll to position [529, 0]
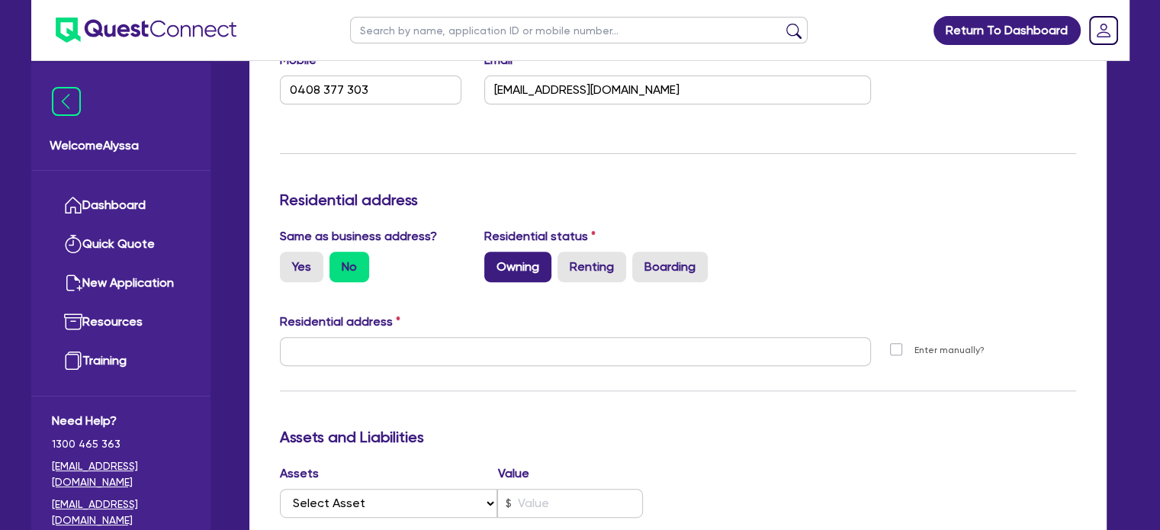
click at [503, 276] on label "Owning" at bounding box center [517, 267] width 67 height 31
click at [494, 262] on input "Owning" at bounding box center [489, 257] width 10 height 10
radio input "true"
type input "0"
type input "0408 377 303"
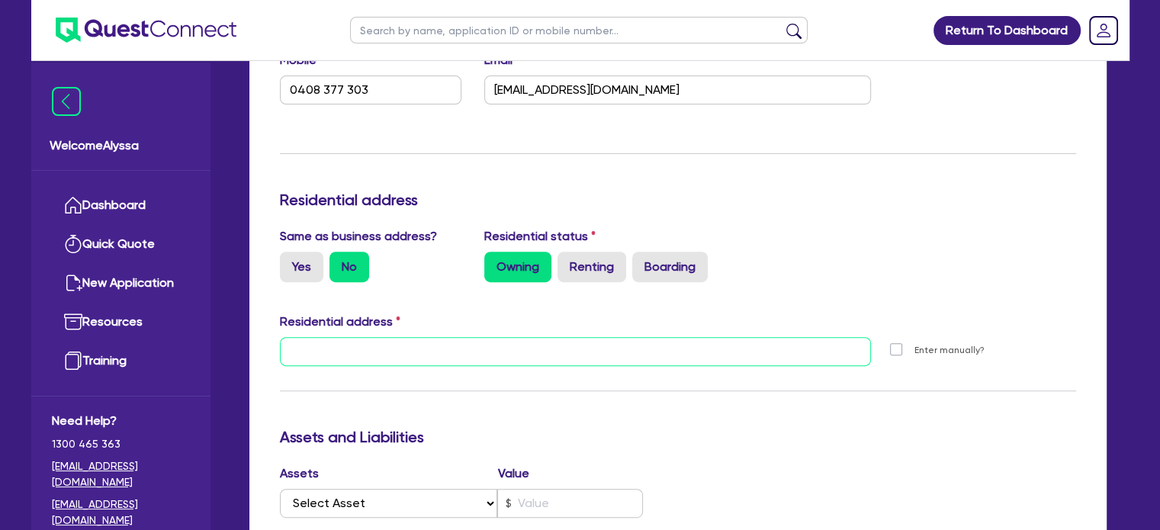
click at [314, 355] on input "text" at bounding box center [576, 351] width 592 height 29
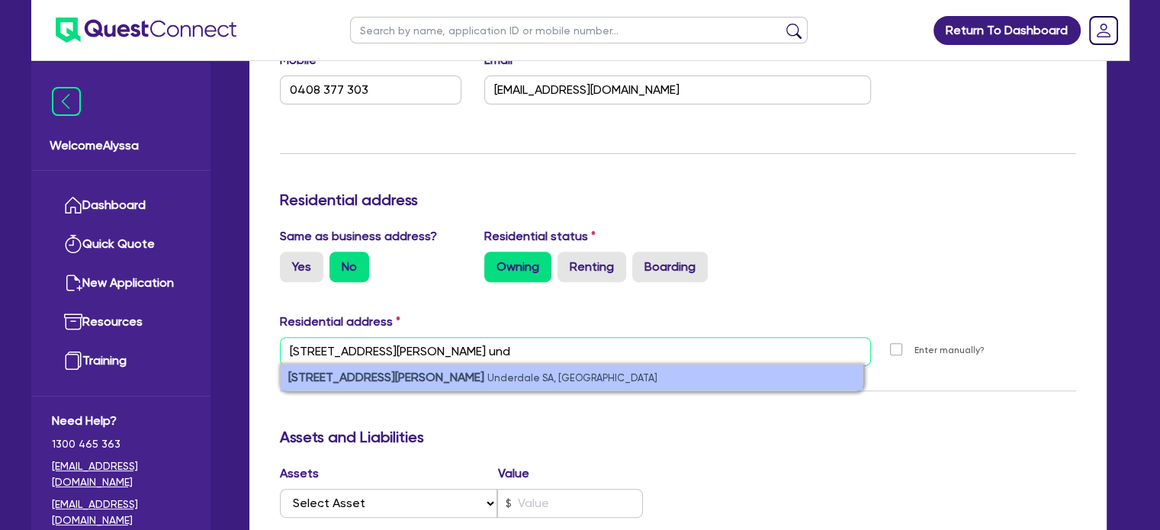
type input "[STREET_ADDRESS][PERSON_NAME] und"
click at [487, 372] on small "Underdale SA, [GEOGRAPHIC_DATA]" at bounding box center [572, 377] width 170 height 11
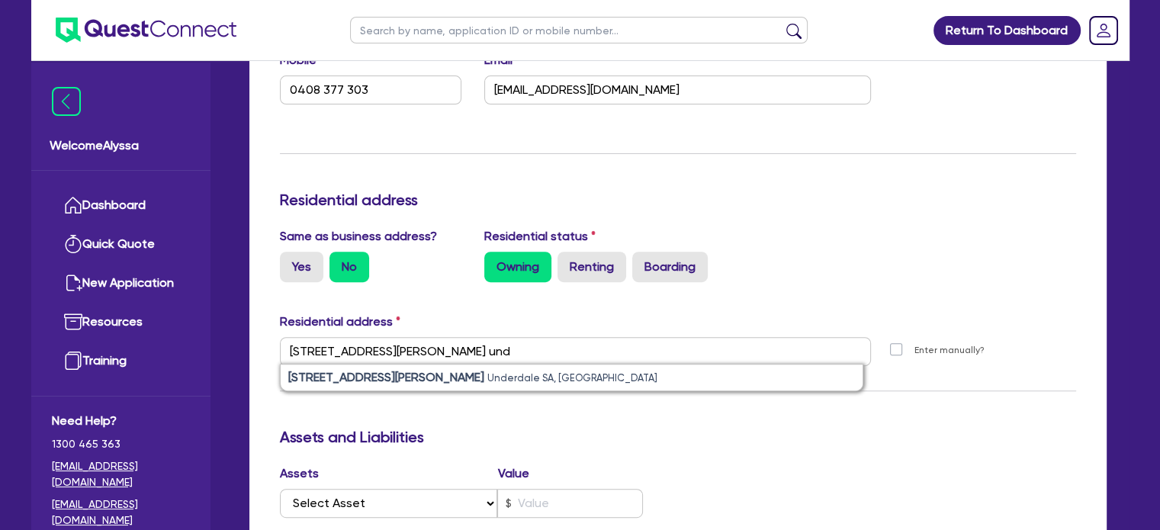
type input "0"
type input "0408 377 303"
type input "[STREET_ADDRESS][PERSON_NAME][PERSON_NAME]"
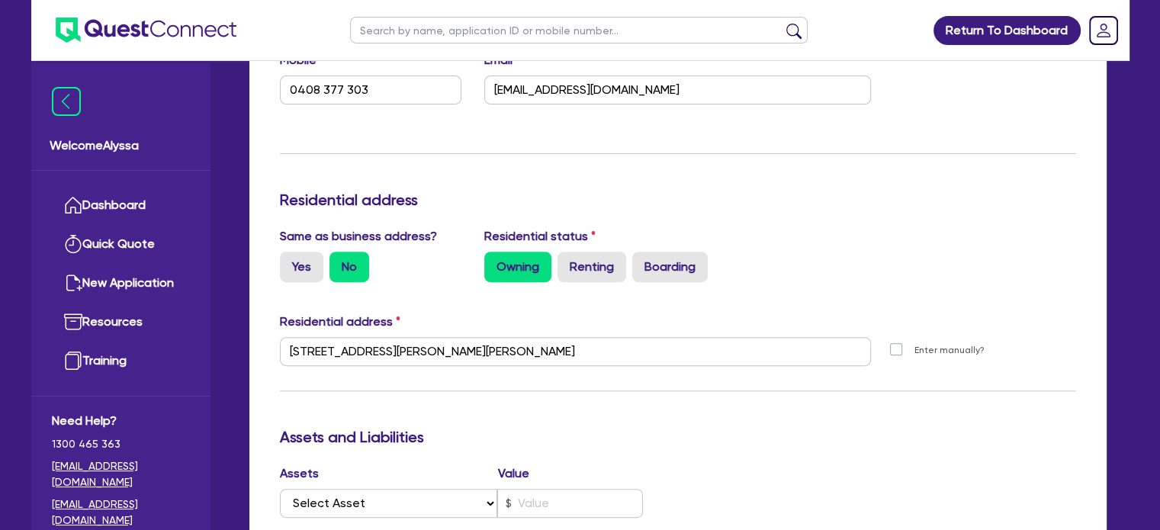
scroll to position [1235, 0]
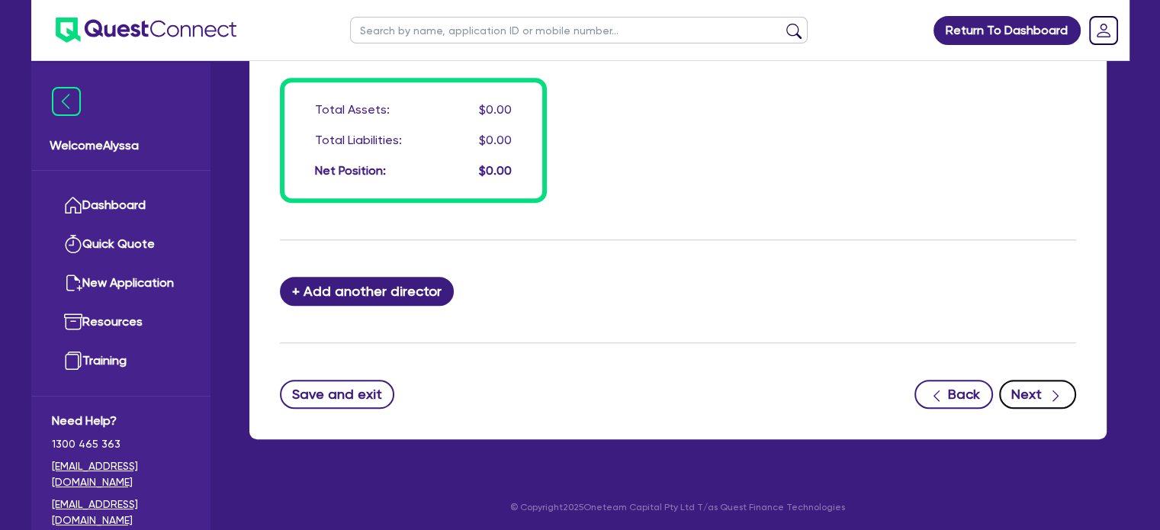
click at [1047, 392] on div "button" at bounding box center [1055, 393] width 17 height 19
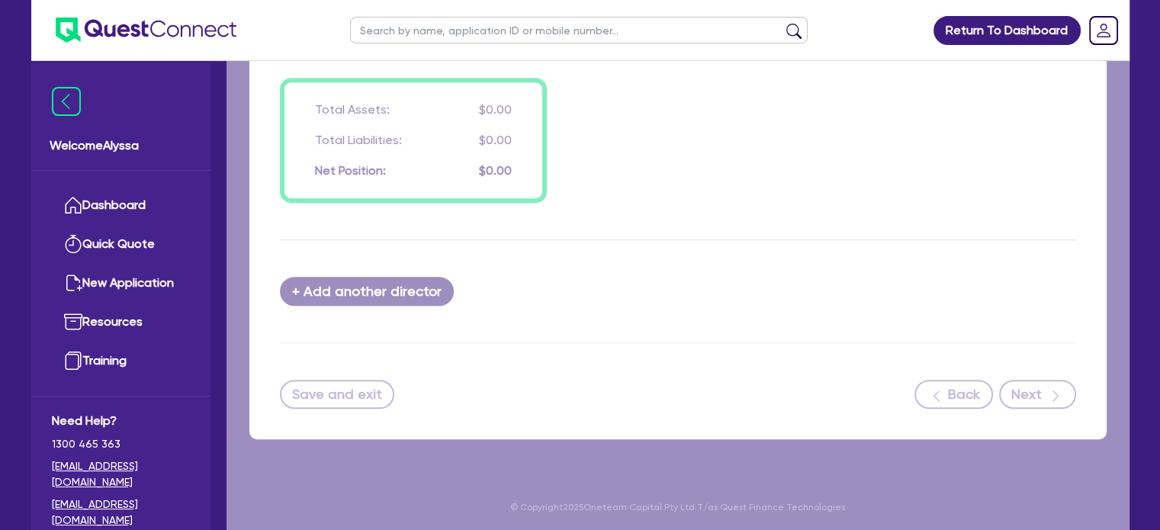
select select "TERTIARY_ASSETS"
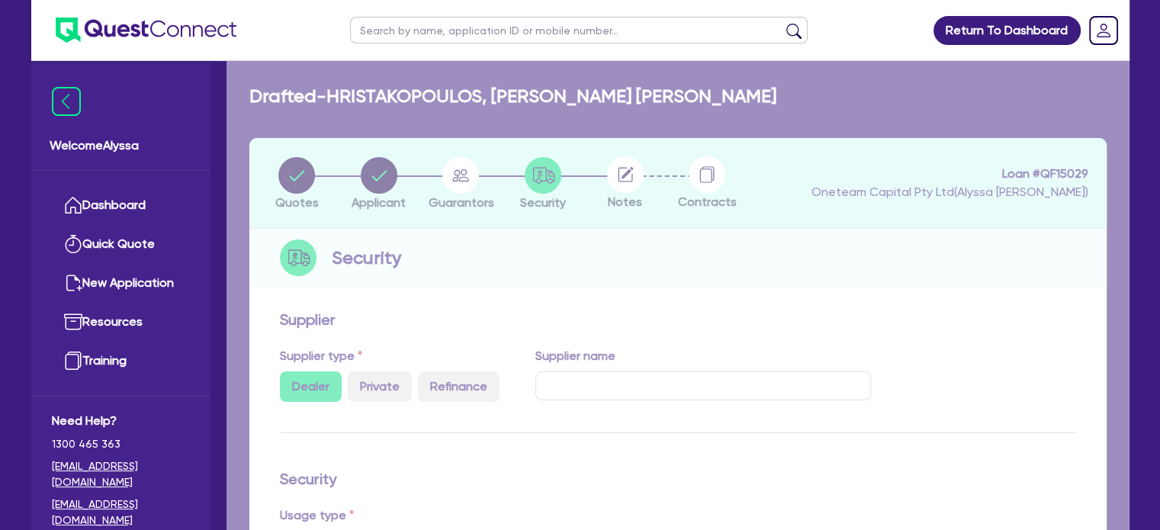
select select "BEAUTY_EQUIPMENT"
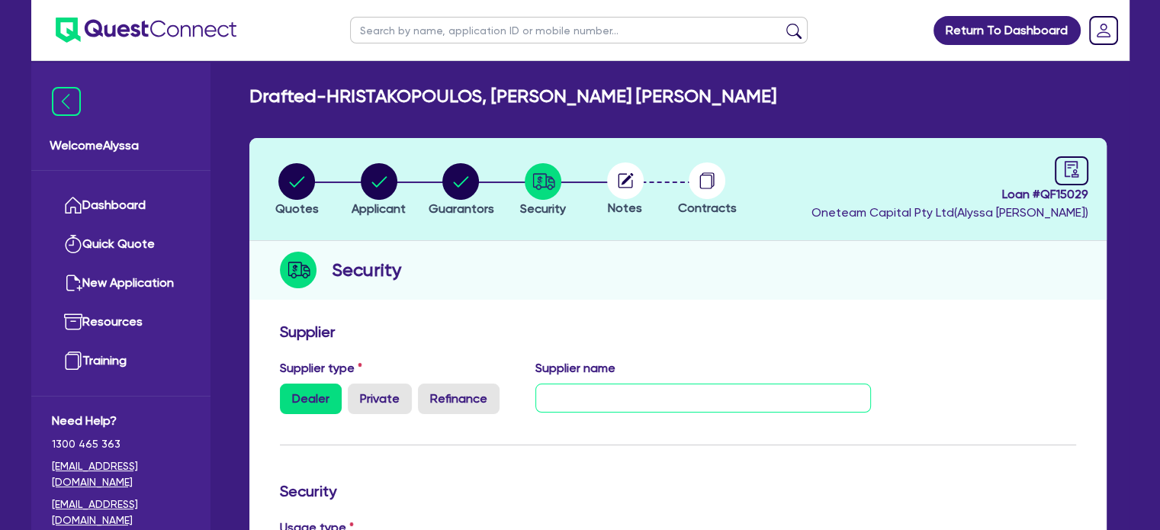
click at [600, 406] on input "text" at bounding box center [703, 398] width 336 height 29
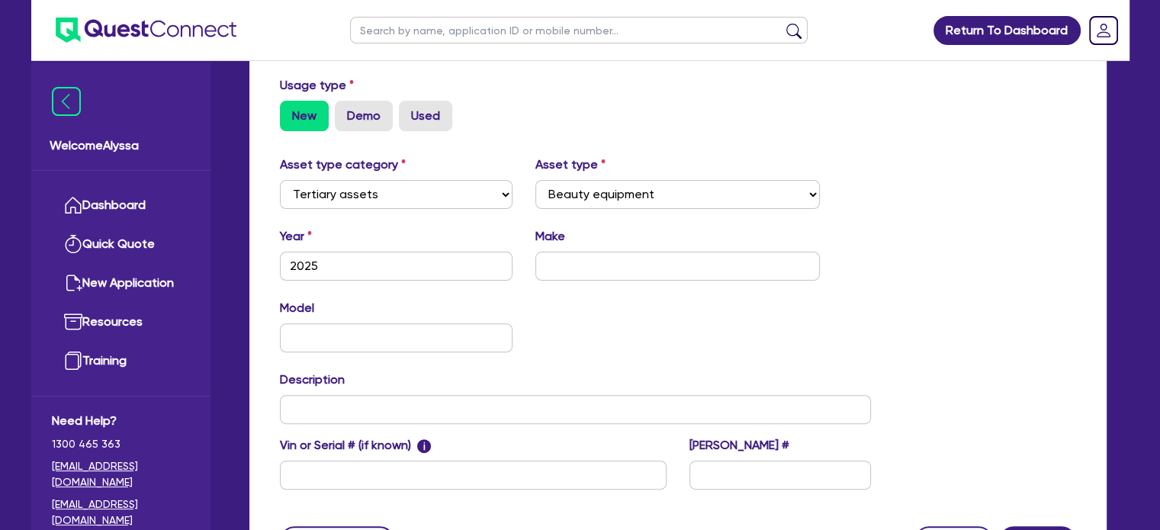
scroll to position [589, 0]
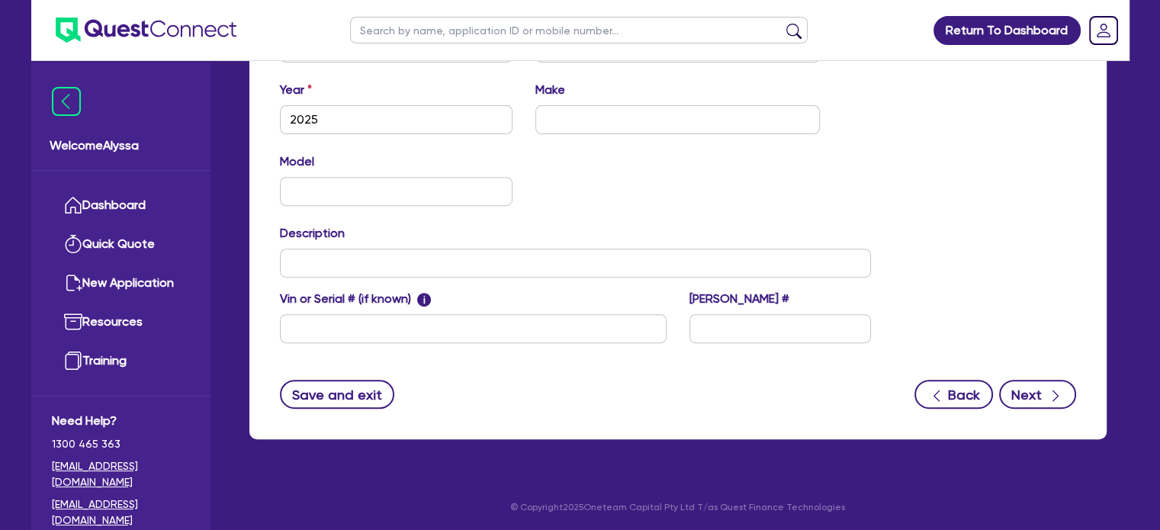
type input "TADLI"
click at [1033, 403] on button "Next" at bounding box center [1037, 394] width 77 height 29
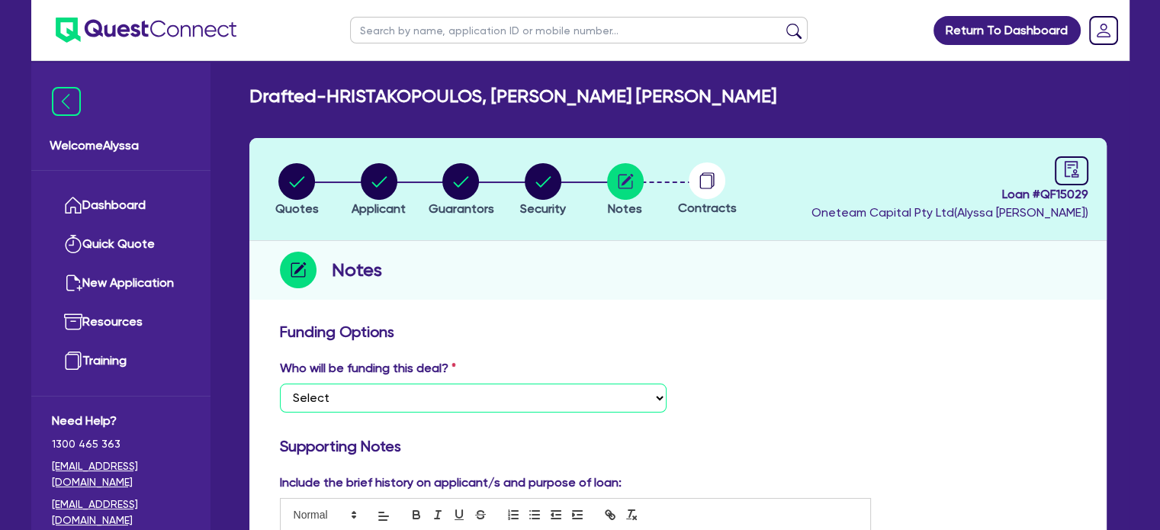
click at [366, 393] on select "Select I want Quest to fund 100% I will fund 100% I will co-fund with Quest Oth…" at bounding box center [473, 398] width 387 height 29
select select "Other"
click at [280, 384] on select "Select I want Quest to fund 100% I will fund 100% I will co-fund with Quest Oth…" at bounding box center [473, 398] width 387 height 29
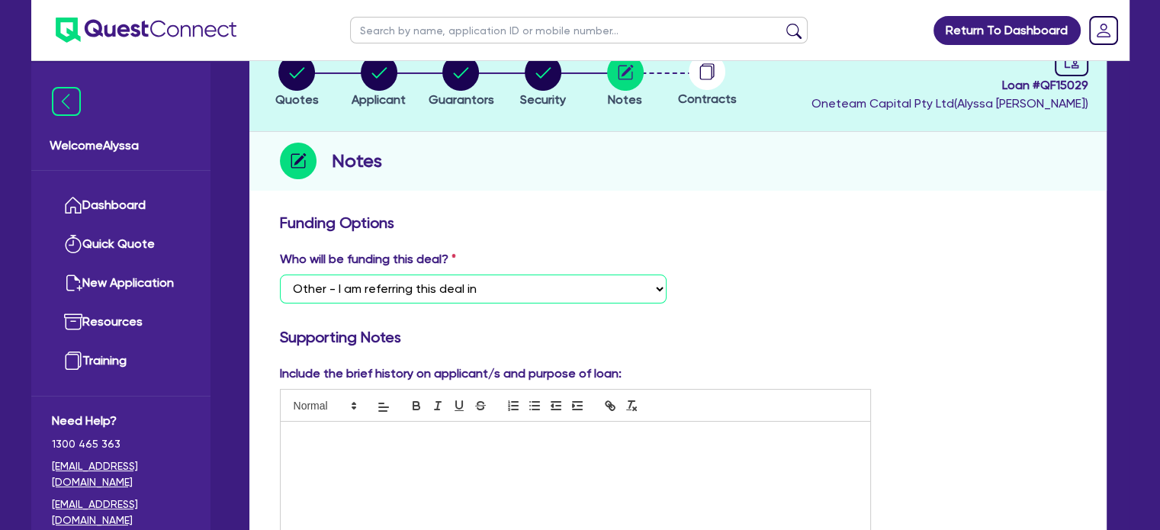
scroll to position [115, 0]
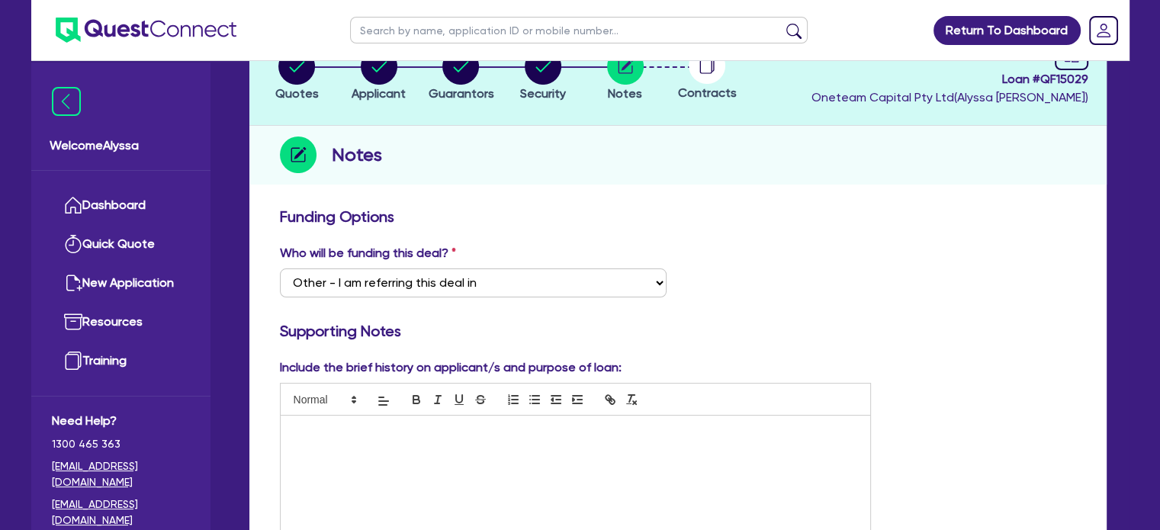
click at [325, 465] on div at bounding box center [576, 473] width 590 height 114
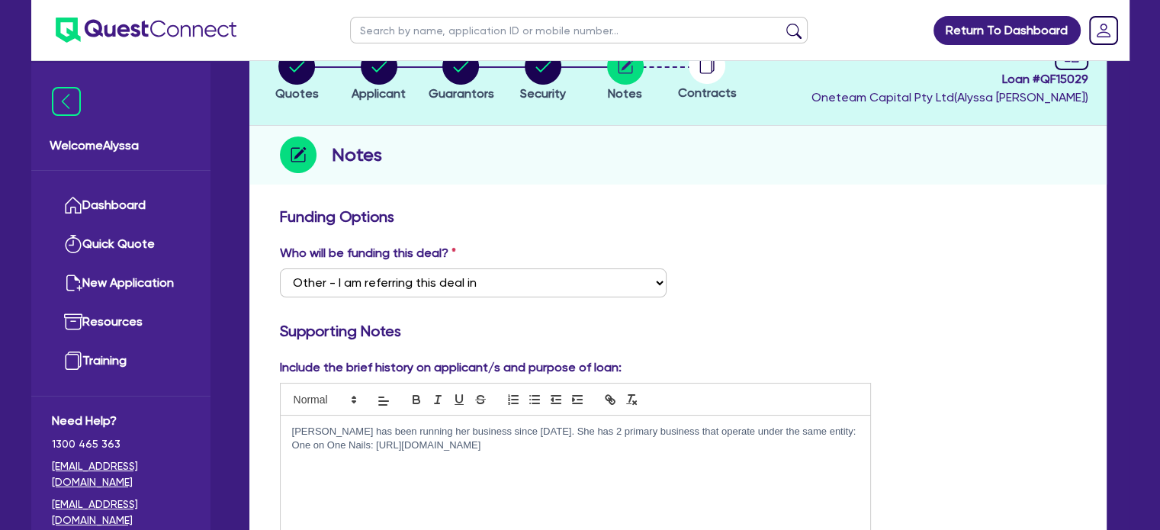
scroll to position [0, 0]
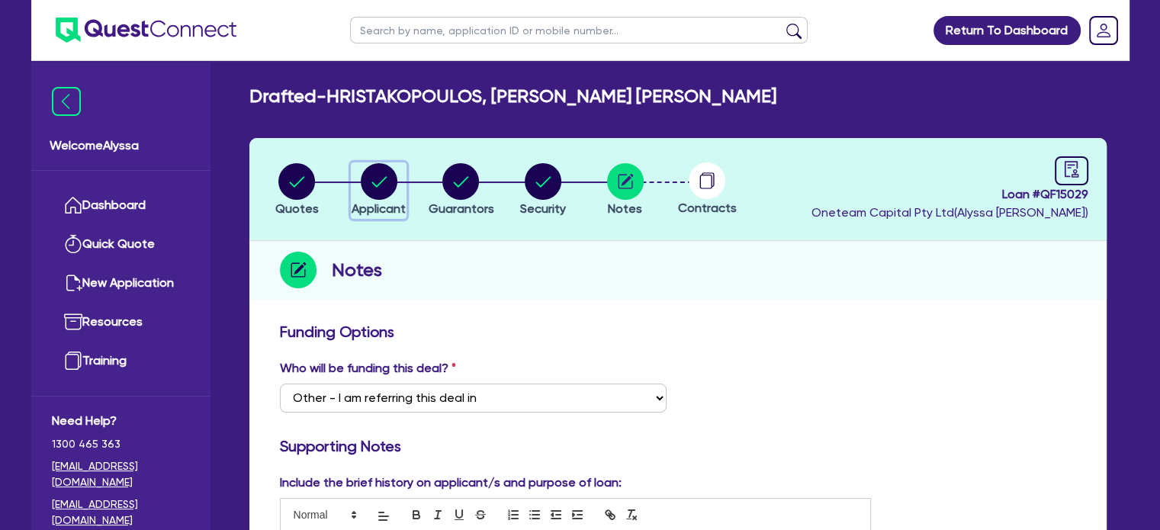
click at [375, 185] on icon "button" at bounding box center [378, 181] width 15 height 11
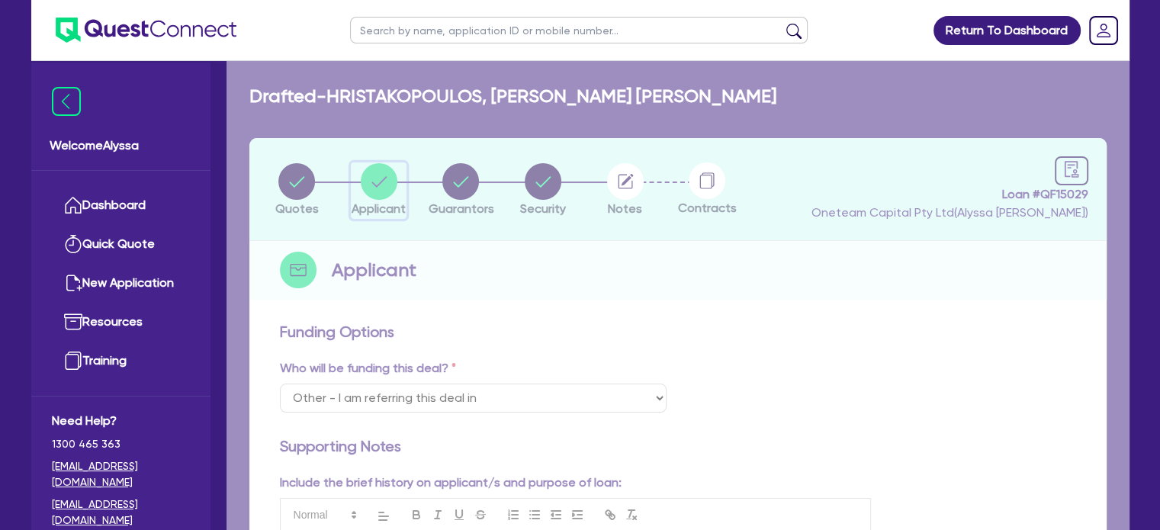
select select "SOLE_TRADER"
select select "HEALTH_BEAUTY"
select select "HAIR_BEAUTY_SALONS"
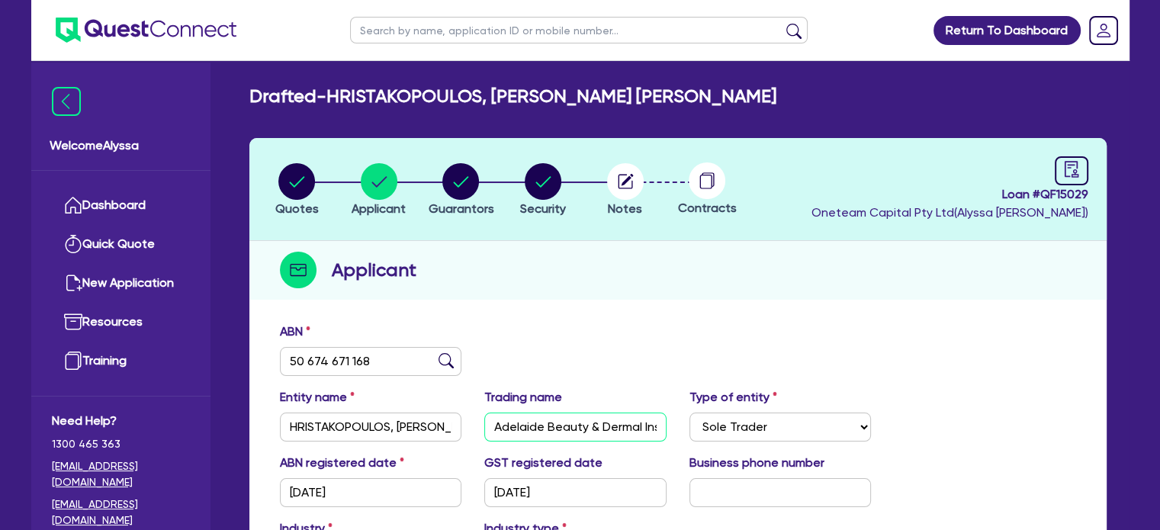
drag, startPoint x: 497, startPoint y: 429, endPoint x: 617, endPoint y: 427, distance: 119.7
click at [617, 427] on input "Adelaide Beauty & Dermal Institute" at bounding box center [575, 427] width 182 height 29
drag, startPoint x: 491, startPoint y: 423, endPoint x: 687, endPoint y: 434, distance: 196.3
click at [687, 434] on div "Entity name HRISTAKOPOULOS, [PERSON_NAME] [PERSON_NAME] Trading name Adelaide B…" at bounding box center [677, 421] width 819 height 66
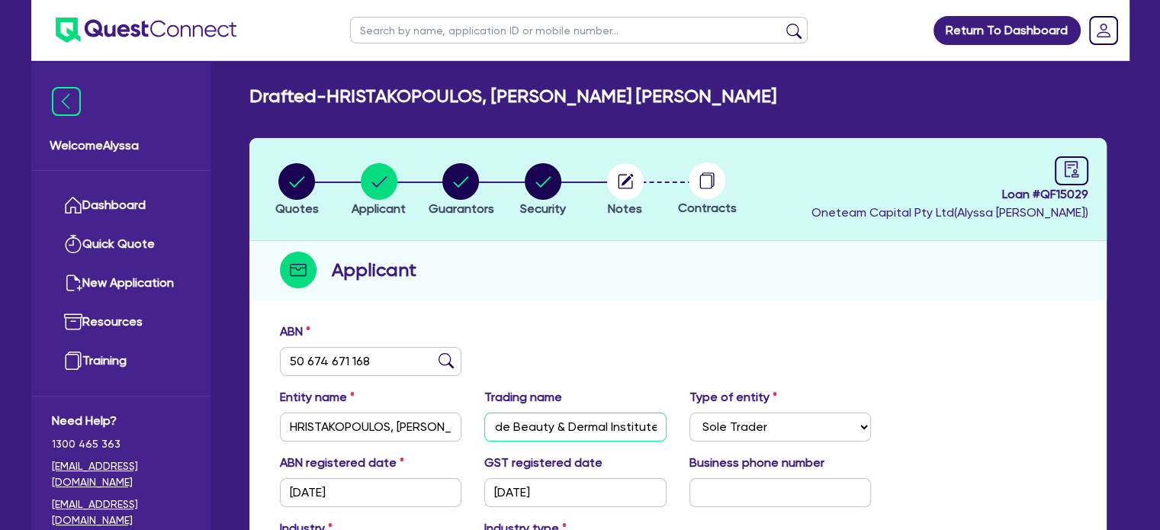
scroll to position [0, 0]
click at [613, 185] on circle "button" at bounding box center [625, 181] width 37 height 37
select select "Other"
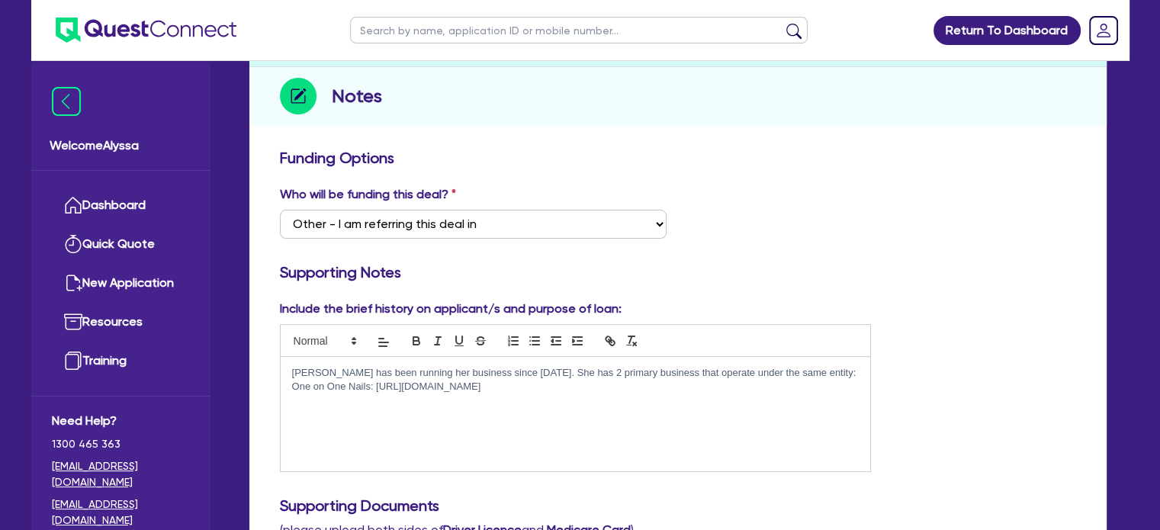
scroll to position [178, 0]
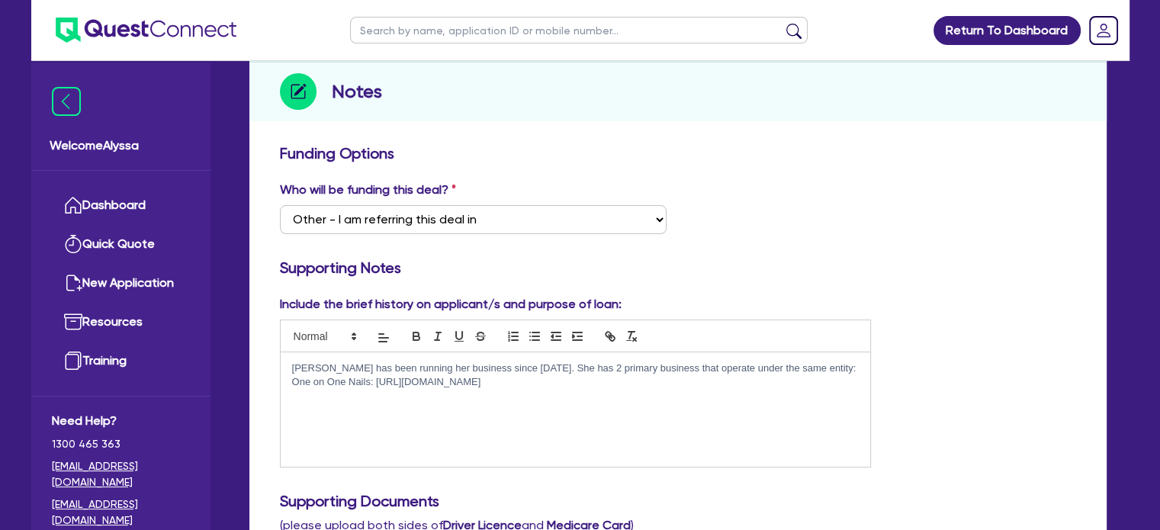
click at [532, 387] on p "One on One Nails: [URL][DOMAIN_NAME]" at bounding box center [575, 382] width 567 height 14
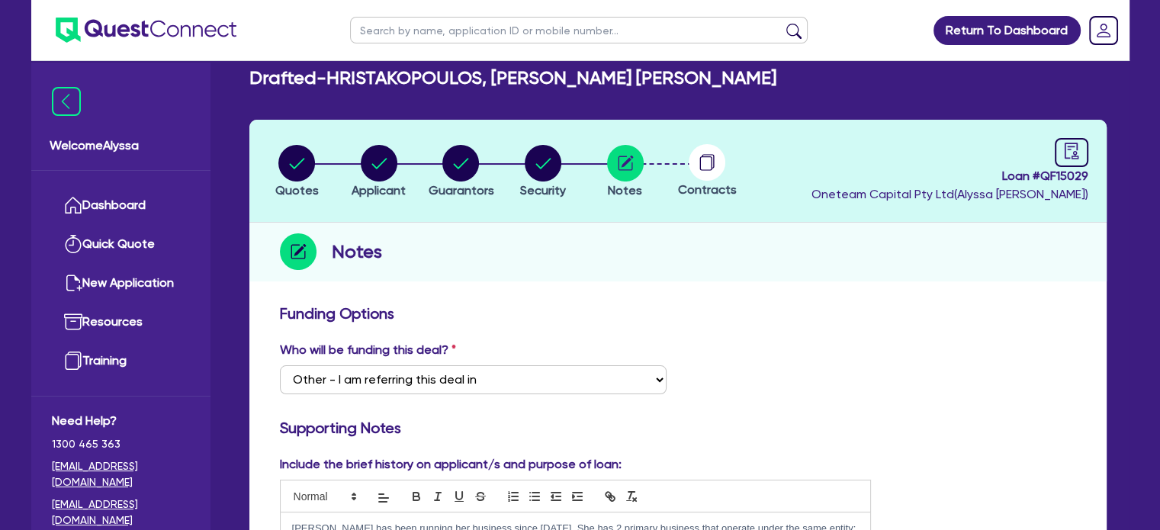
scroll to position [0, 0]
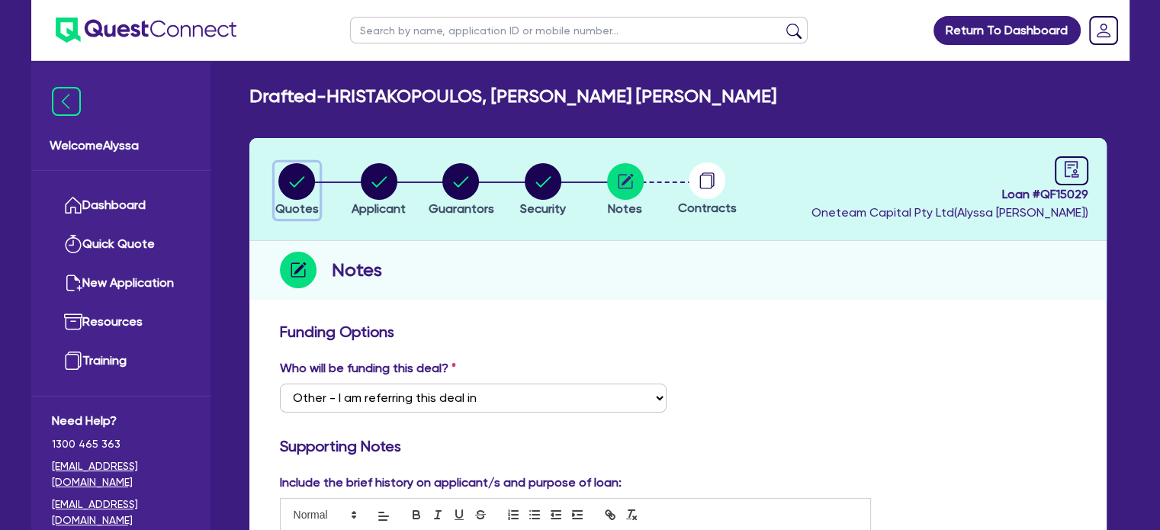
click at [298, 164] on circle "button" at bounding box center [296, 181] width 37 height 37
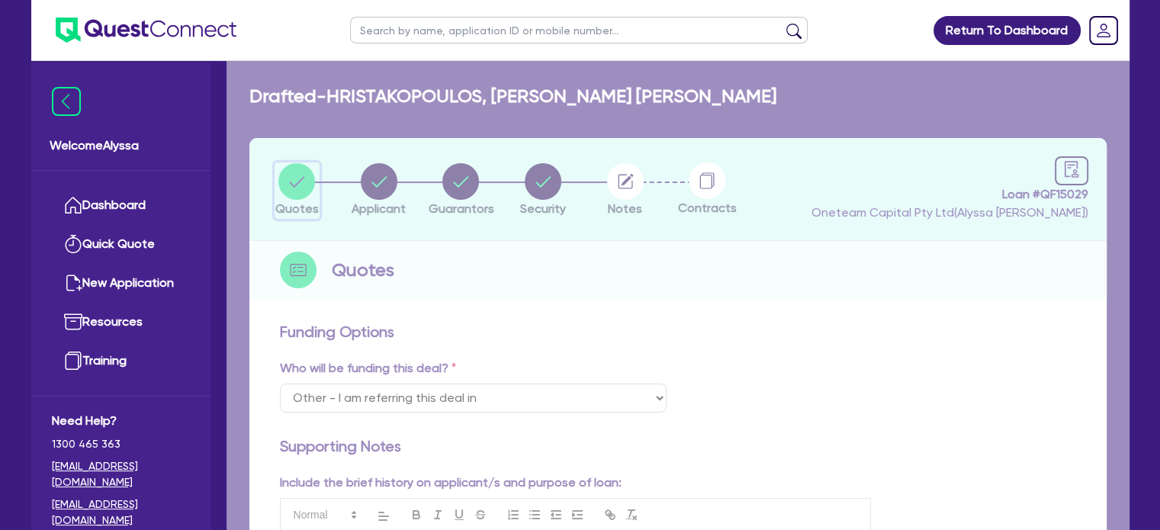
select select "TERTIARY_ASSETS"
select select "BEAUTY_EQUIPMENT"
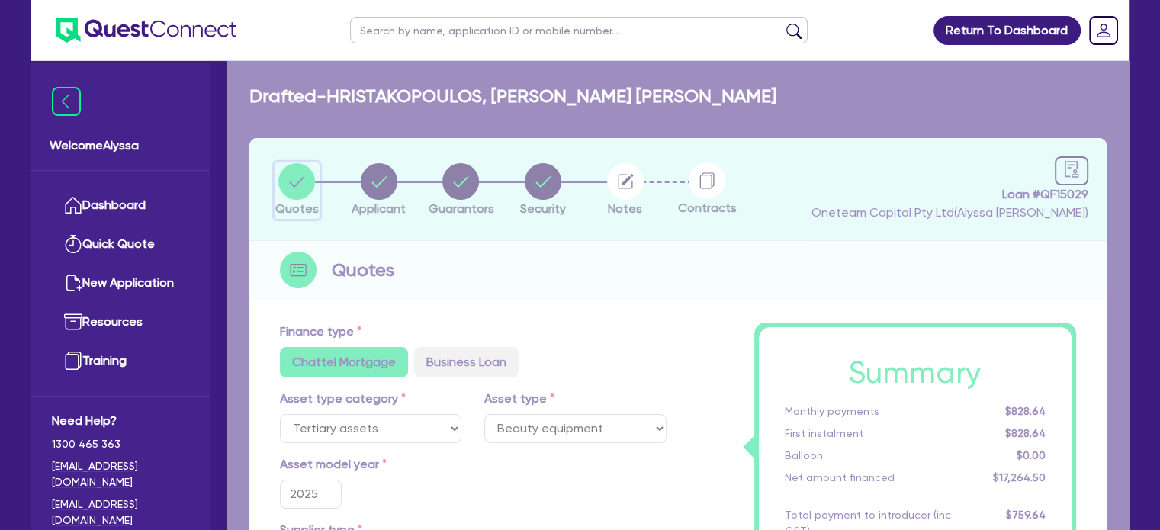
type input "16,610"
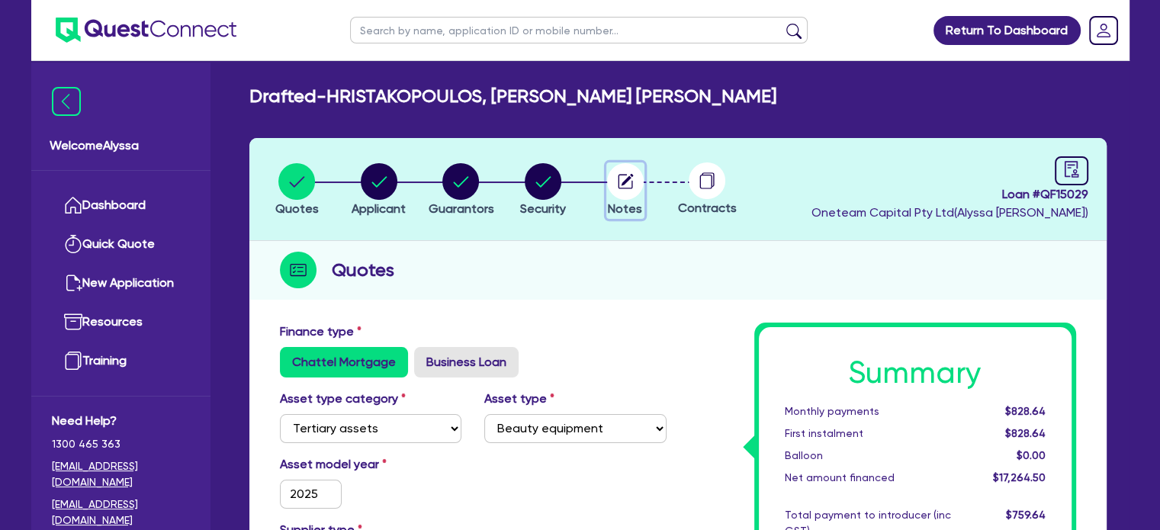
click at [631, 189] on circle "button" at bounding box center [625, 181] width 37 height 37
select select "Other"
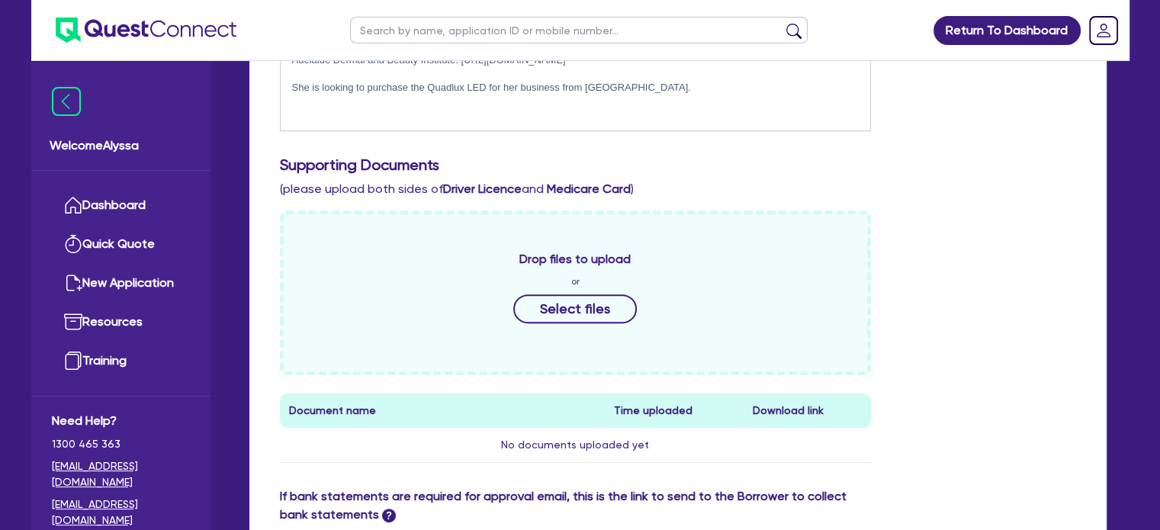
scroll to position [427, 0]
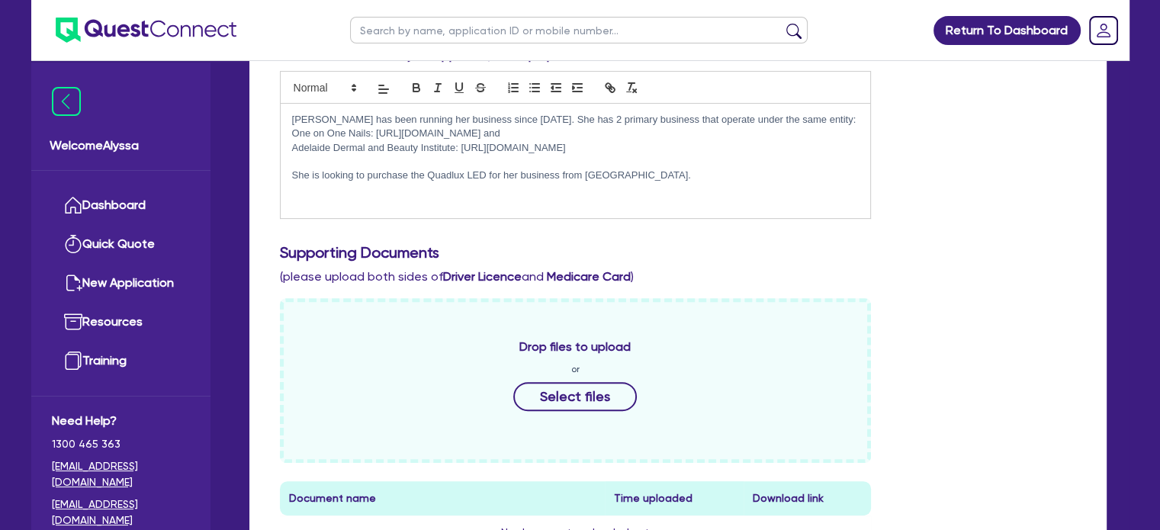
click at [634, 175] on p "She is looking to purchase the Quadlux LED for her business from [GEOGRAPHIC_DA…" at bounding box center [575, 176] width 567 height 14
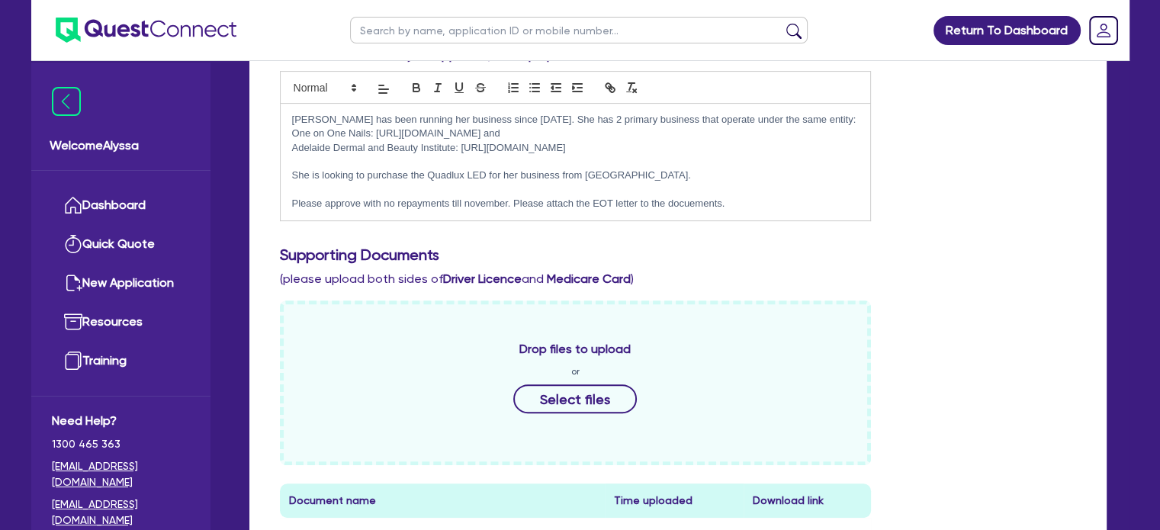
click at [701, 205] on p "Please approve with no repayments till november. Please attach the EOT letter t…" at bounding box center [575, 204] width 567 height 14
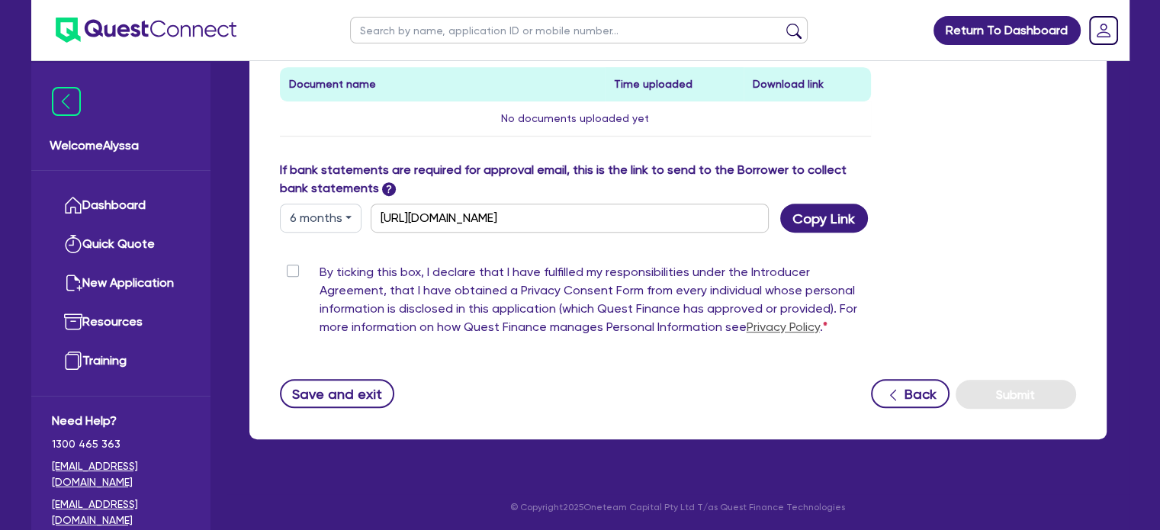
click at [320, 267] on label "By ticking this box, I declare that I have fulfilled my responsibilities under …" at bounding box center [596, 302] width 552 height 79
click at [292, 267] on input "By ticking this box, I declare that I have fulfilled my responsibilities under …" at bounding box center [286, 270] width 12 height 14
checkbox input "true"
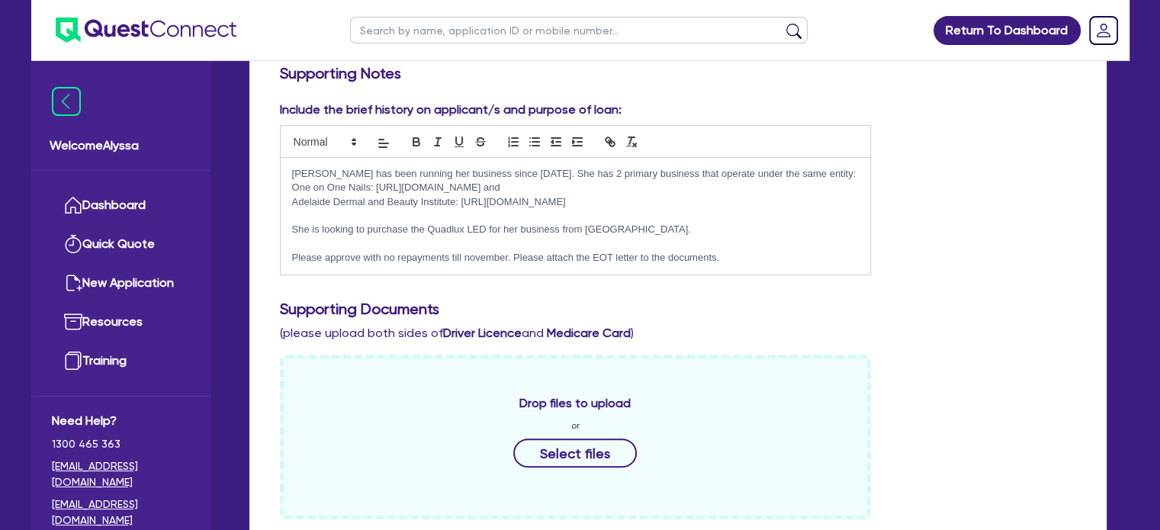
scroll to position [372, 0]
click at [772, 256] on p "Please approve with no repayments till november. Please attach the EOT letter t…" at bounding box center [575, 259] width 567 height 14
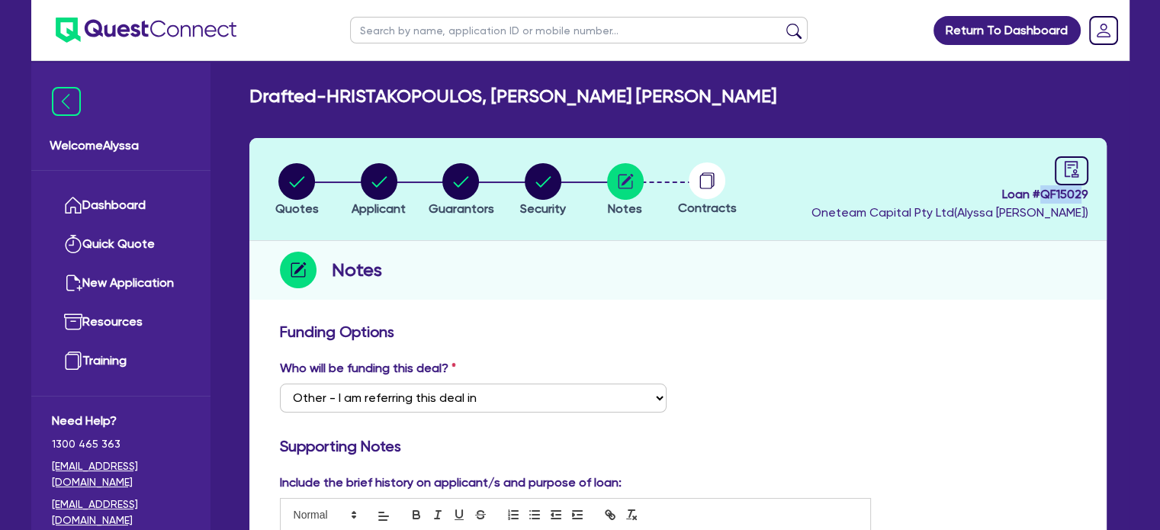
drag, startPoint x: 1084, startPoint y: 194, endPoint x: 1044, endPoint y: 195, distance: 39.7
click at [1044, 195] on span "Loan # QF15029" at bounding box center [949, 194] width 277 height 18
drag, startPoint x: 1089, startPoint y: 195, endPoint x: 1042, endPoint y: 198, distance: 47.3
click at [1042, 198] on header "Quotes Applicant [GEOGRAPHIC_DATA] Security Notes Contracts Loan # QF15029 Onet…" at bounding box center [677, 189] width 857 height 103
copy span "QF15029"
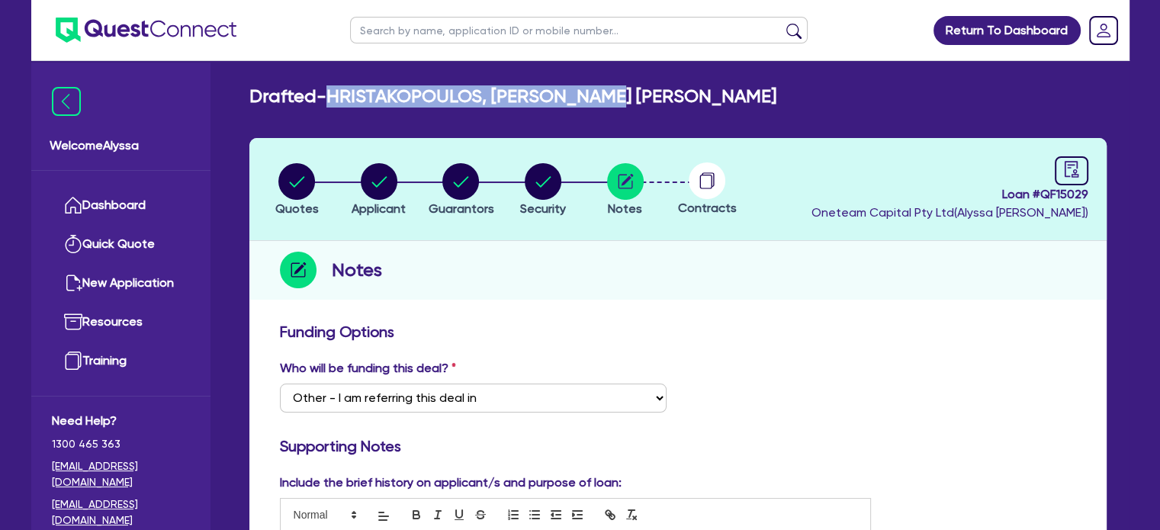
drag, startPoint x: 647, startPoint y: 88, endPoint x: 335, endPoint y: 79, distance: 312.8
copy h2 "HRISTAKOPOULOS, [PERSON_NAME] [PERSON_NAME]"
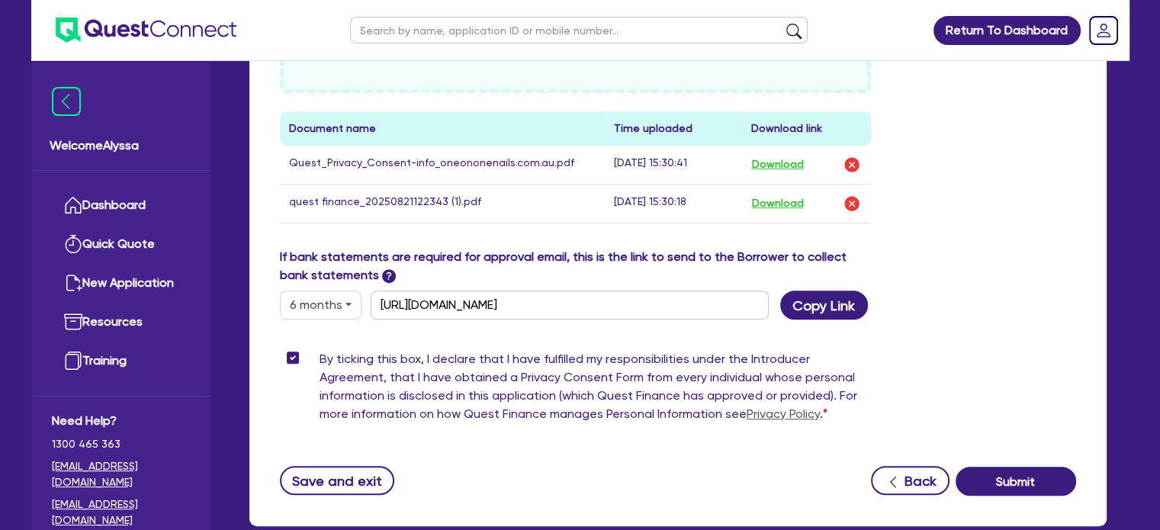
scroll to position [885, 0]
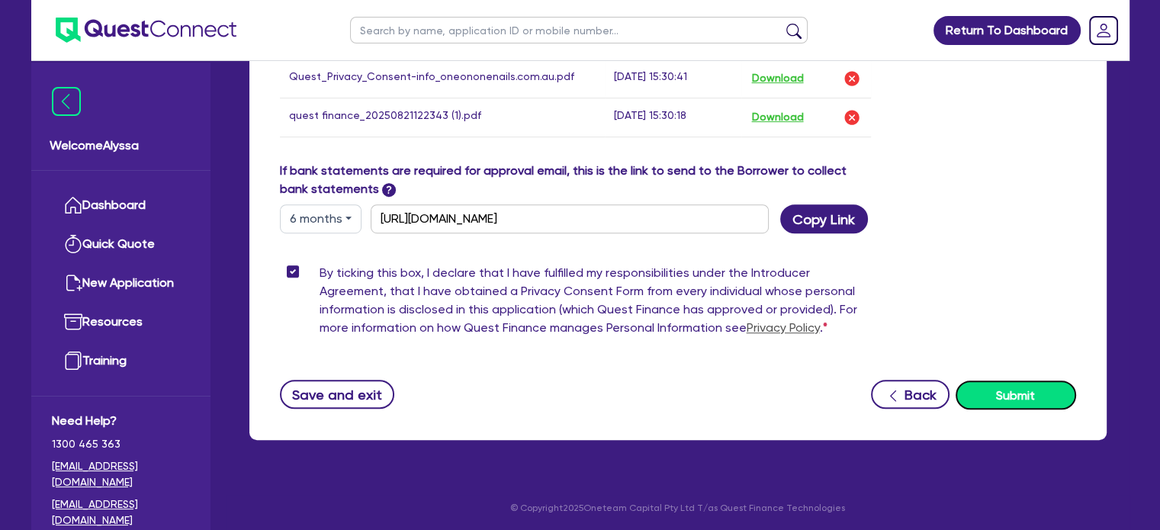
click at [988, 390] on button "Submit" at bounding box center [1016, 395] width 120 height 29
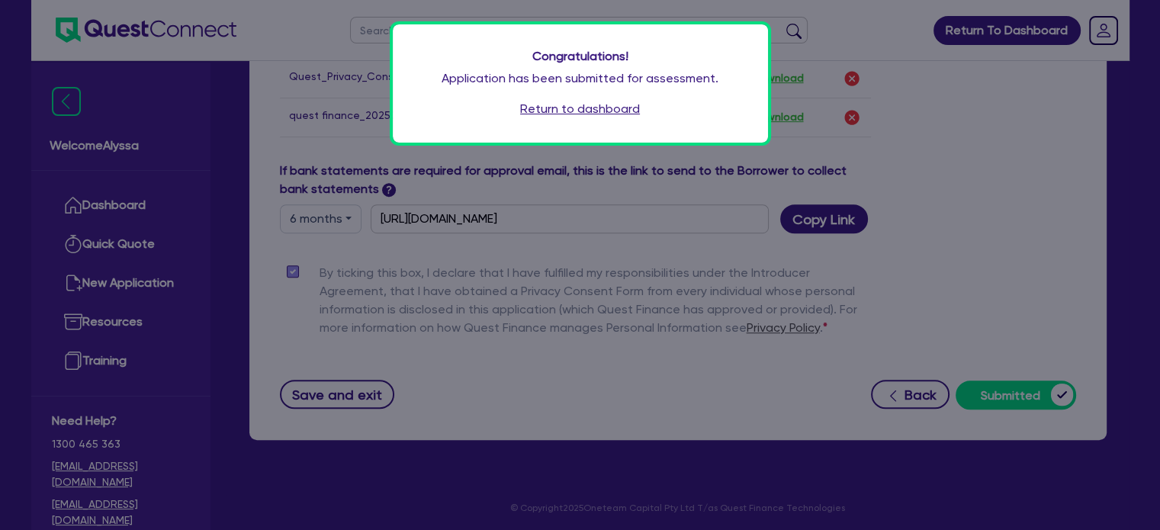
click at [592, 111] on link "Return to dashboard" at bounding box center [580, 109] width 120 height 18
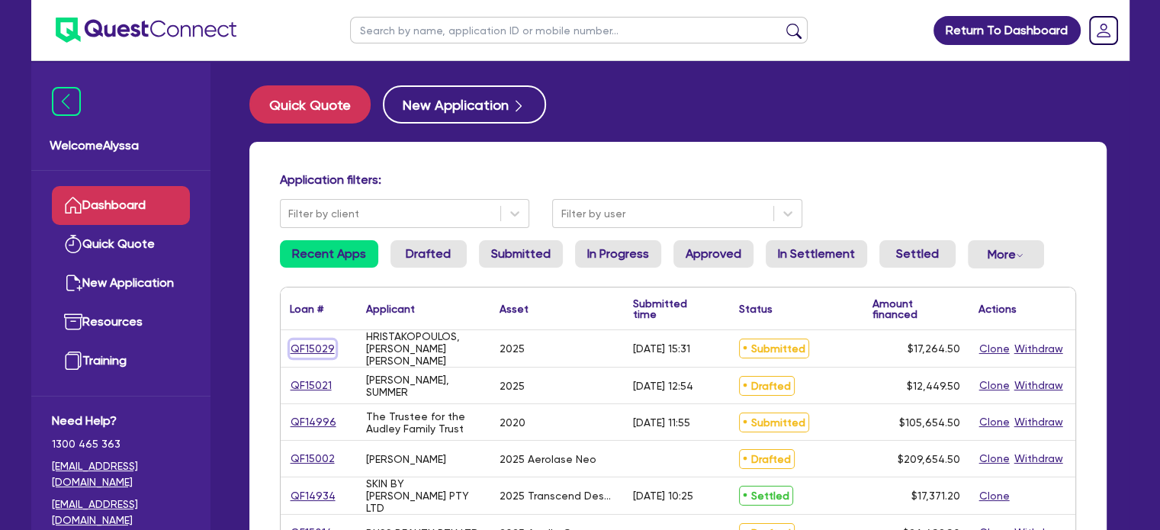
click at [318, 350] on link "QF15029" at bounding box center [313, 349] width 46 height 18
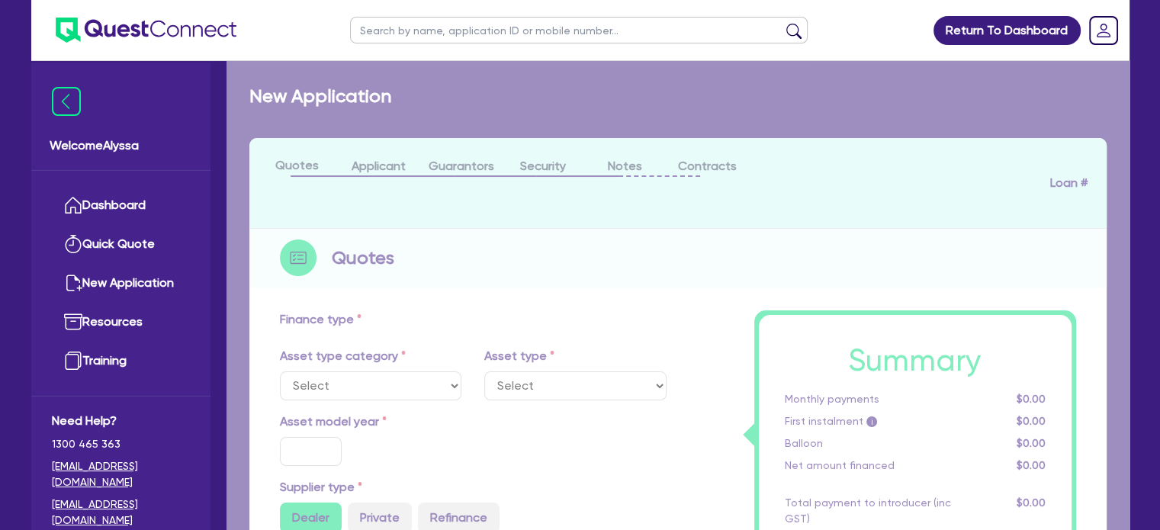
select select "TERTIARY_ASSETS"
type input "2025"
radio input "true"
type input "16,610"
type input "4"
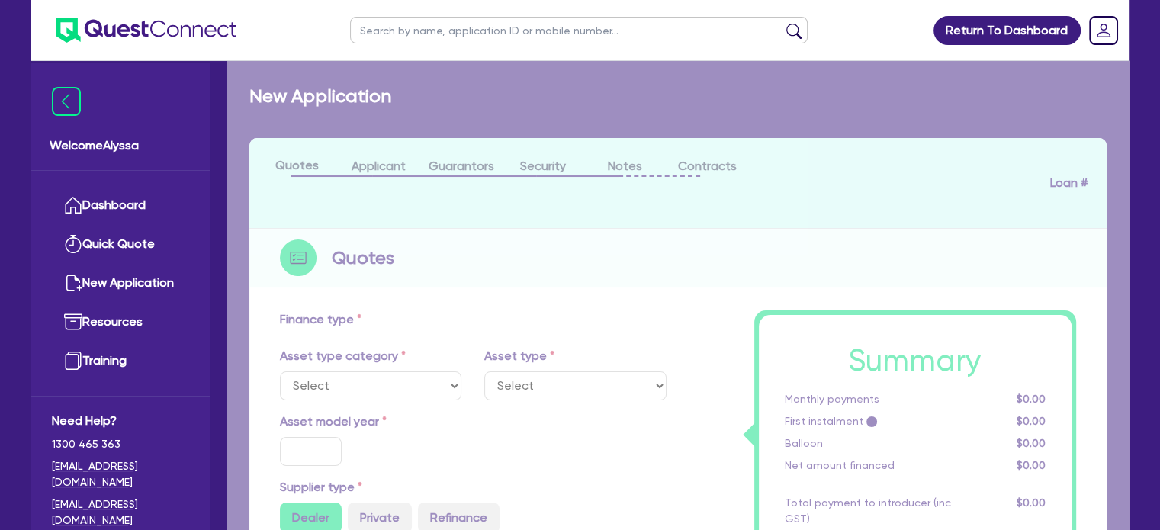
type input "690.58"
radio input "true"
type input "10.5"
select select "BEAUTY_EQUIPMENT"
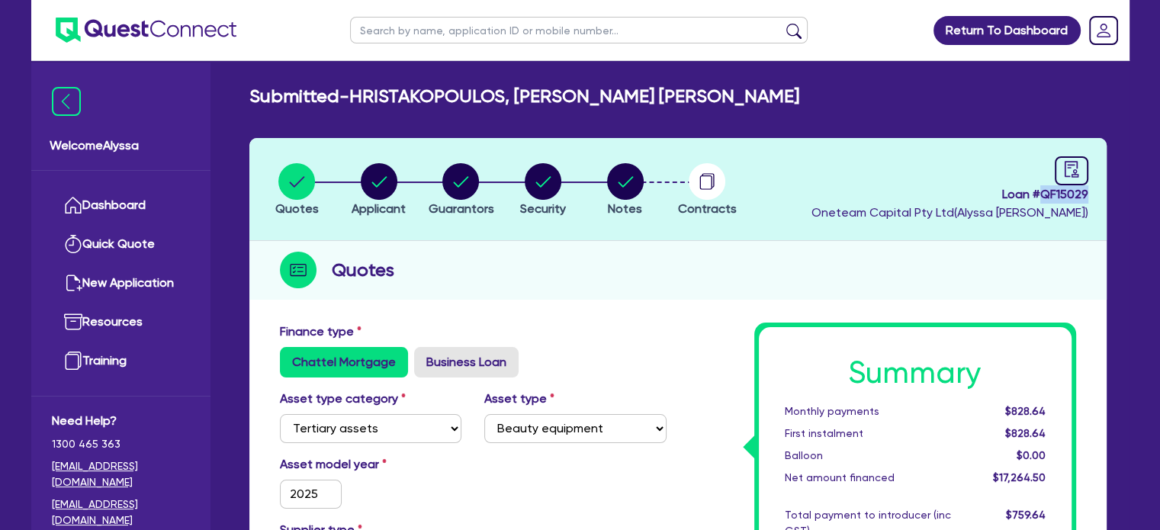
drag, startPoint x: 1089, startPoint y: 193, endPoint x: 1041, endPoint y: 191, distance: 48.1
click at [1041, 191] on header "Quotes Applicant Guarantors Security Notes Contracts Loan # QF15029 Oneteam Cap…" at bounding box center [677, 189] width 857 height 103
copy span "QF15029"
drag, startPoint x: 651, startPoint y: 95, endPoint x: 513, endPoint y: 97, distance: 138.1
click at [513, 97] on h2 "Submitted - HRISTAKOPOULOS, TAMMY JOANNE" at bounding box center [524, 96] width 550 height 22
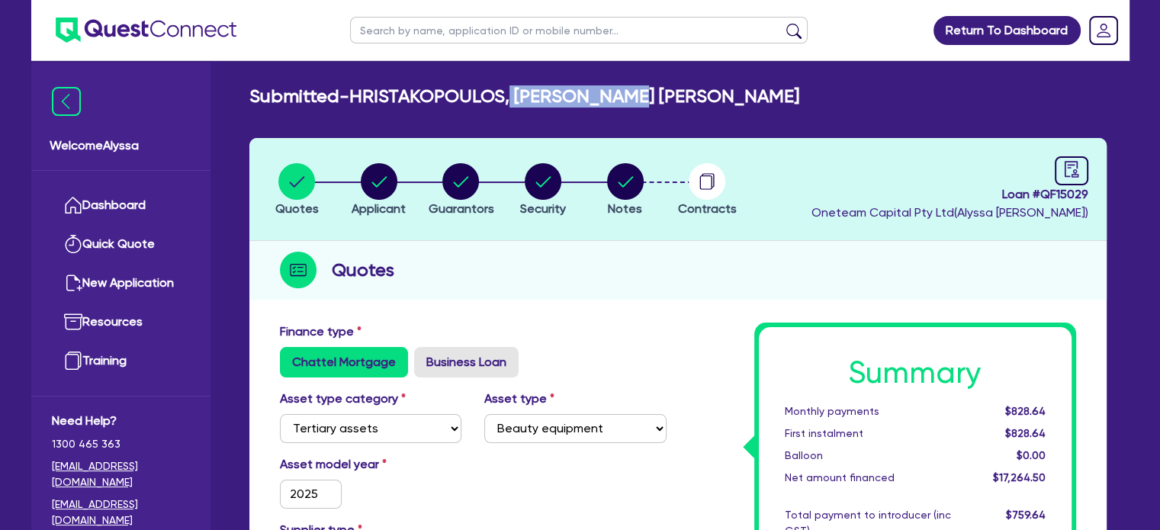
copy h2 "TAMMY JOANNE"
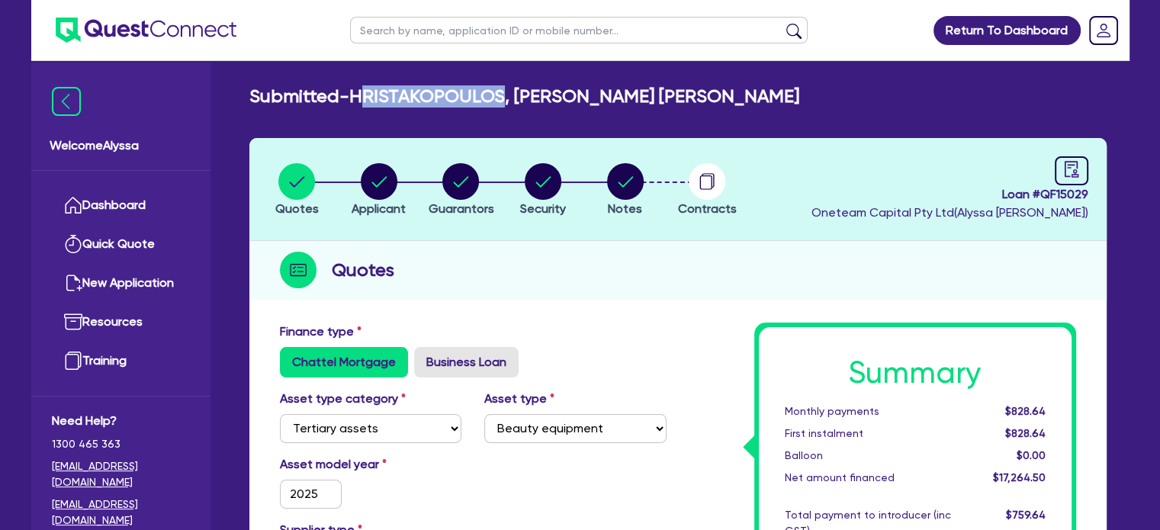
drag, startPoint x: 505, startPoint y: 95, endPoint x: 361, endPoint y: 101, distance: 144.2
click at [361, 101] on h2 "Submitted - HRISTAKOPOULOS, TAMMY JOANNE" at bounding box center [524, 96] width 550 height 22
copy h2 "RISTAKOPOULOS"
click at [376, 175] on circle "button" at bounding box center [379, 181] width 37 height 37
select select "SOLE_TRADER"
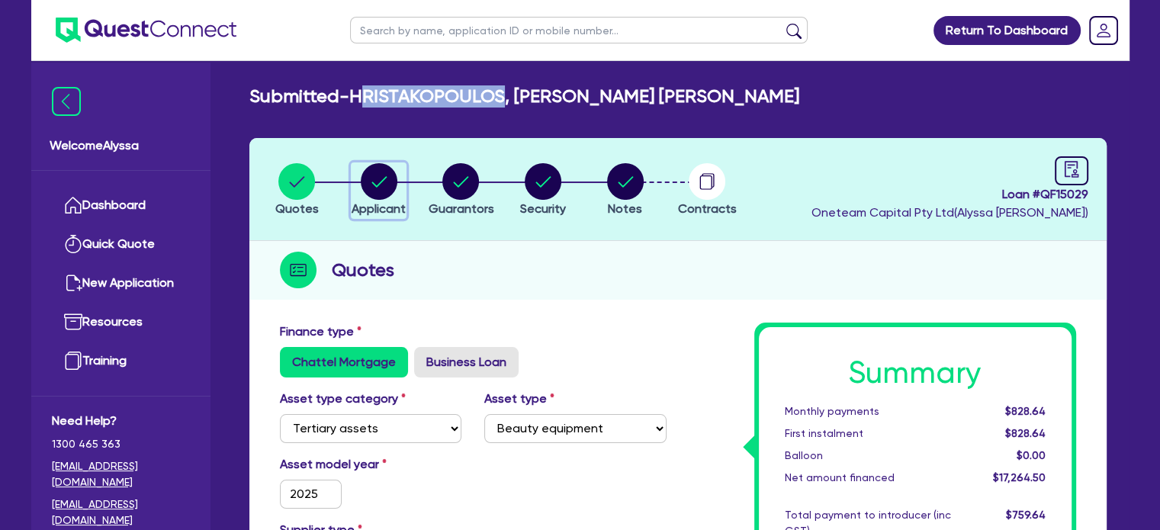
select select "HEALTH_BEAUTY"
select select "HAIR_BEAUTY_SALONS"
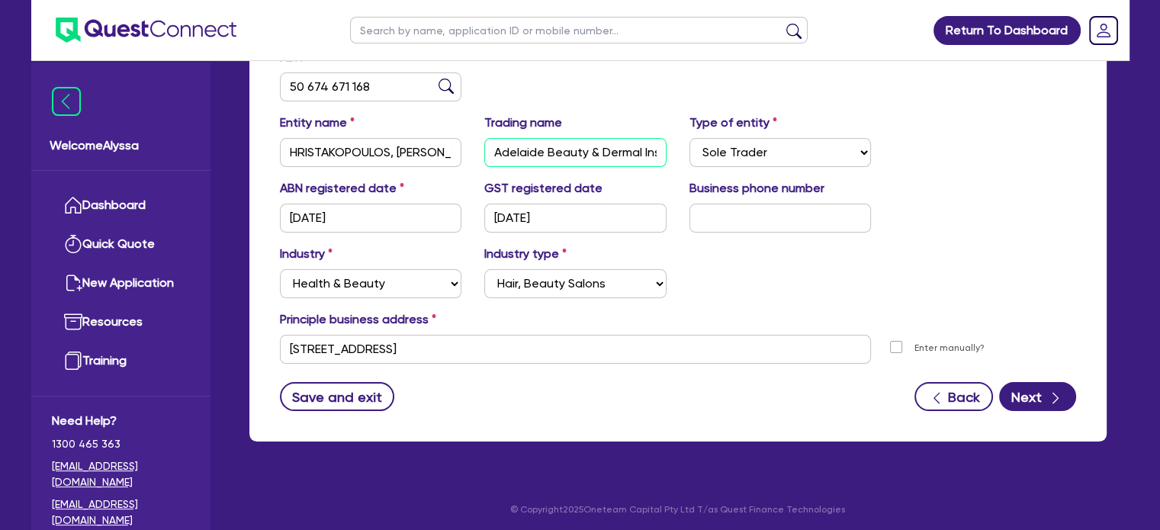
scroll to position [0, 34]
drag, startPoint x: 492, startPoint y: 149, endPoint x: 696, endPoint y: 153, distance: 203.6
click at [696, 153] on div "Entity name HRISTAKOPOULOS, [PERSON_NAME] [PERSON_NAME] Trading name Adelaide B…" at bounding box center [677, 147] width 819 height 66
drag, startPoint x: 381, startPoint y: 90, endPoint x: 280, endPoint y: 82, distance: 101.8
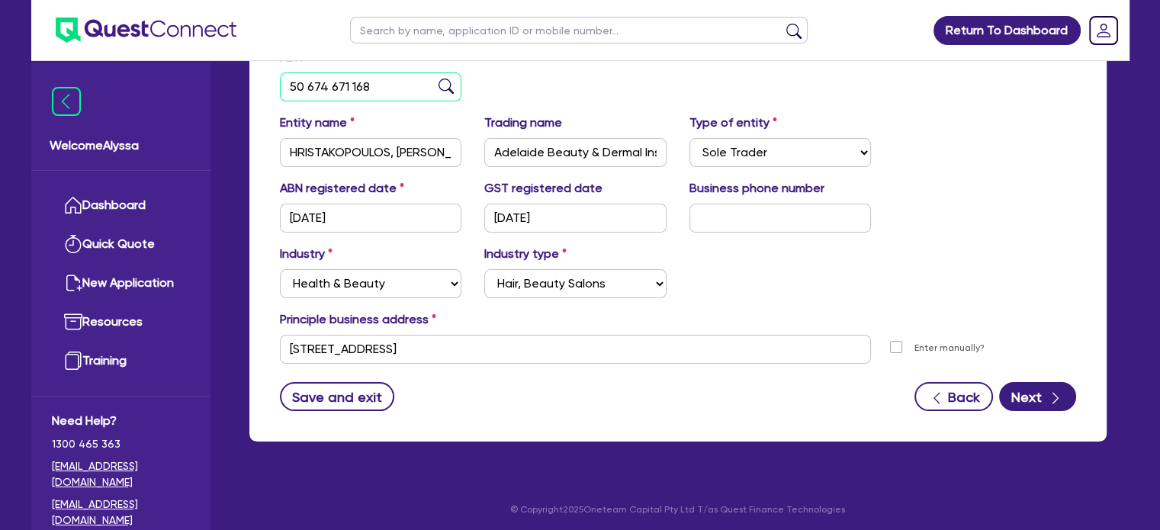
click at [280, 82] on input "50 674 671 168" at bounding box center [371, 86] width 182 height 29
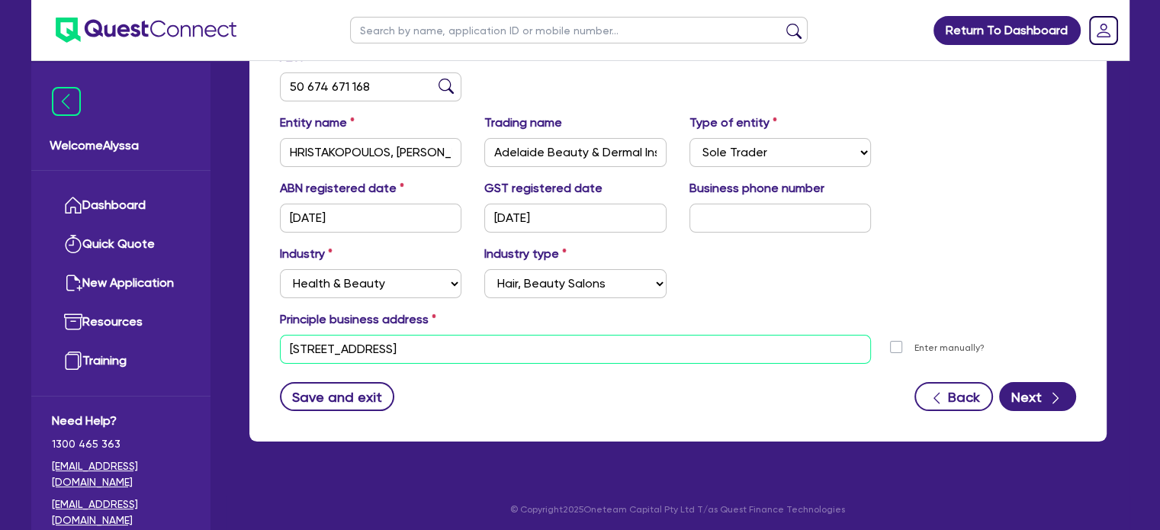
drag, startPoint x: 568, startPoint y: 347, endPoint x: 268, endPoint y: 343, distance: 299.7
click at [268, 343] on div "[STREET_ADDRESS]" at bounding box center [575, 349] width 615 height 29
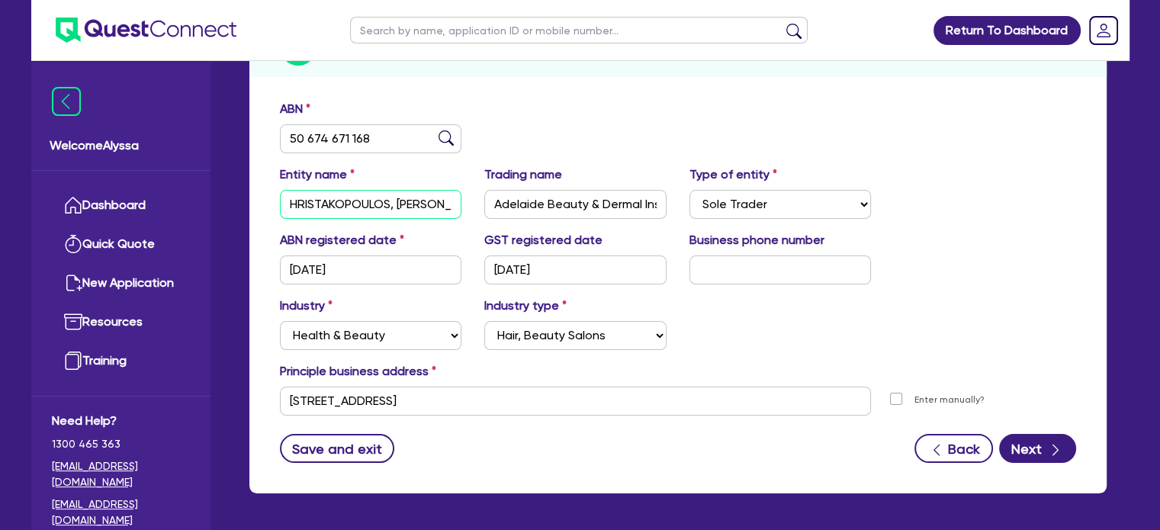
scroll to position [0, 37]
drag, startPoint x: 398, startPoint y: 202, endPoint x: 505, endPoint y: 200, distance: 106.8
click at [505, 200] on div "Entity name HRISTAKOPOULOS, [PERSON_NAME] [PERSON_NAME] Trading name Adelaide B…" at bounding box center [677, 198] width 819 height 66
drag, startPoint x: 390, startPoint y: 203, endPoint x: 238, endPoint y: 198, distance: 152.6
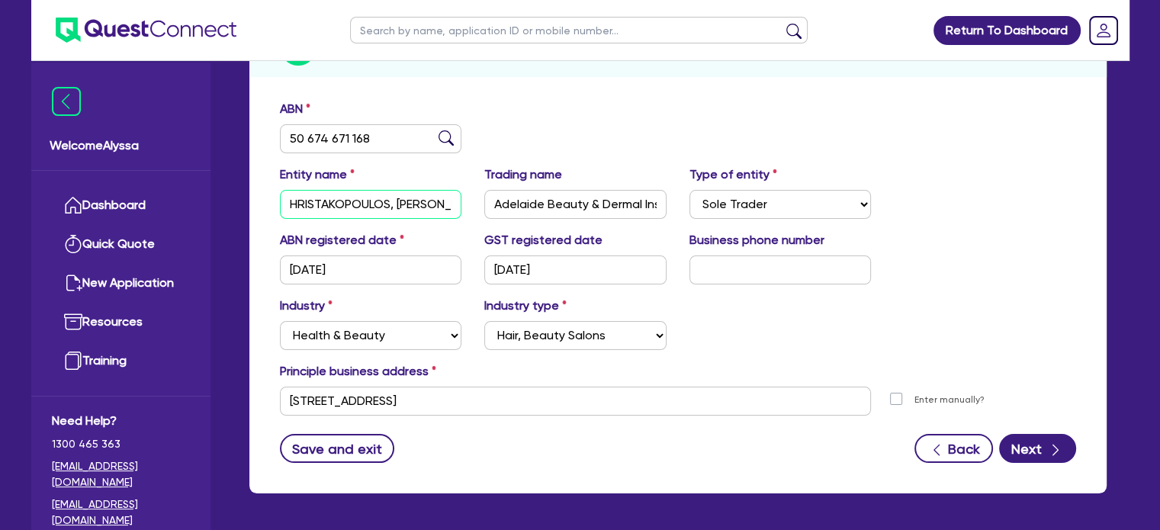
click at [238, 198] on div "Quotes Applicant Guarantors Security Notes Contracts Loan # QF15029 Oneteam Cap…" at bounding box center [678, 213] width 880 height 596
drag, startPoint x: 493, startPoint y: 206, endPoint x: 686, endPoint y: 223, distance: 192.9
click at [686, 223] on div "Entity name HRISTAKOPOULOS, [PERSON_NAME] [PERSON_NAME] Trading name Adelaide B…" at bounding box center [677, 198] width 819 height 66
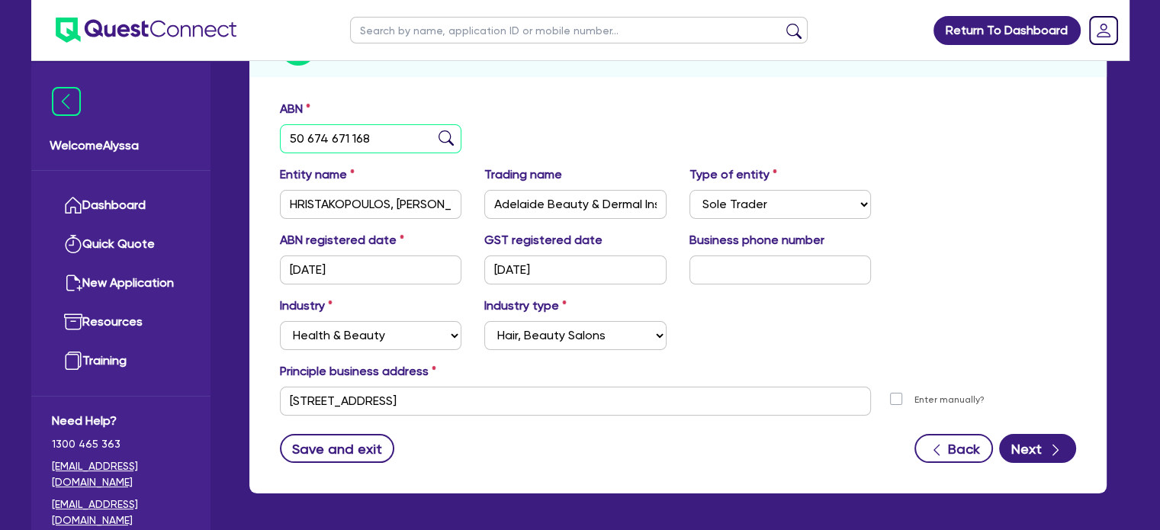
drag, startPoint x: 377, startPoint y: 145, endPoint x: 293, endPoint y: 132, distance: 85.6
click at [293, 132] on input "50 674 671 168" at bounding box center [371, 138] width 182 height 29
click at [394, 127] on input "50 674 671 168" at bounding box center [371, 138] width 182 height 29
drag, startPoint x: 388, startPoint y: 133, endPoint x: 275, endPoint y: 128, distance: 113.8
click at [275, 128] on div "ABN 50 674 671 168" at bounding box center [370, 126] width 205 height 53
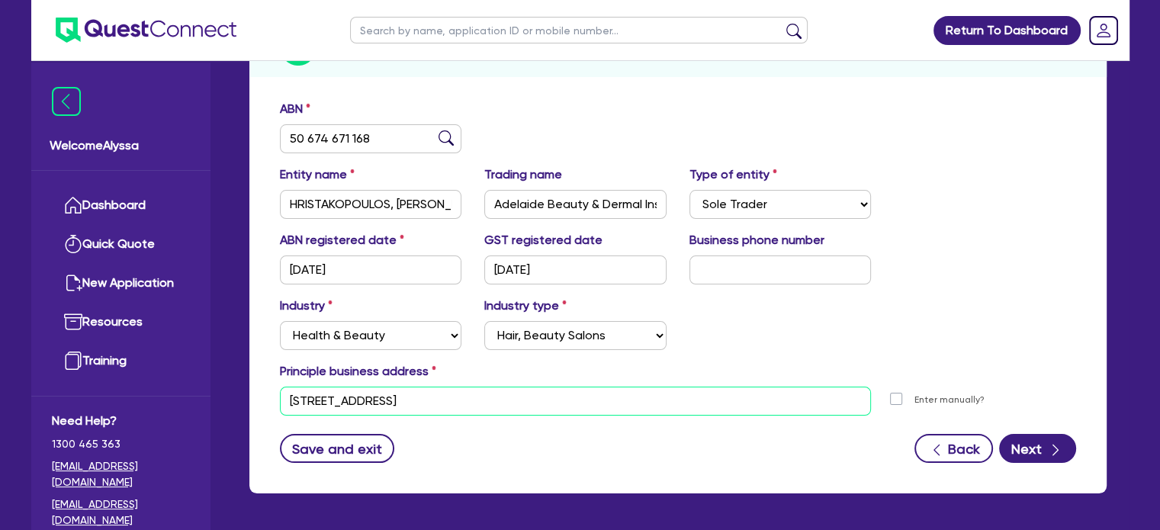
drag, startPoint x: 622, startPoint y: 406, endPoint x: 265, endPoint y: 386, distance: 356.7
click at [265, 386] on div "ABN 50 674 671 168 Entity name HRISTAKOPOULOS, TAMMY JOANNE Trading name Adelai…" at bounding box center [677, 292] width 857 height 401
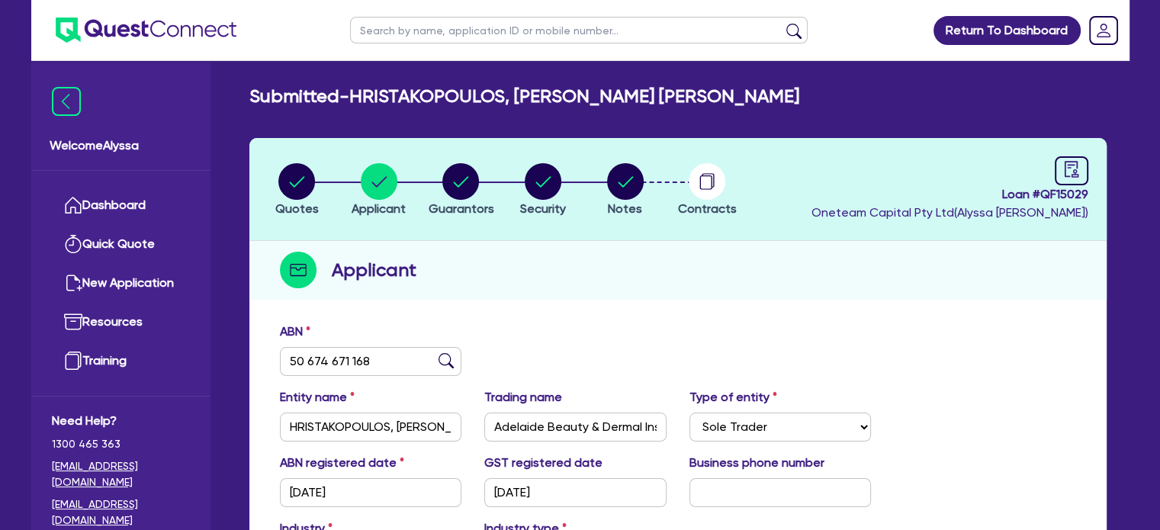
click at [371, 38] on input "text" at bounding box center [579, 30] width 458 height 27
type input "BLISS"
click button "submit" at bounding box center [794, 33] width 24 height 21
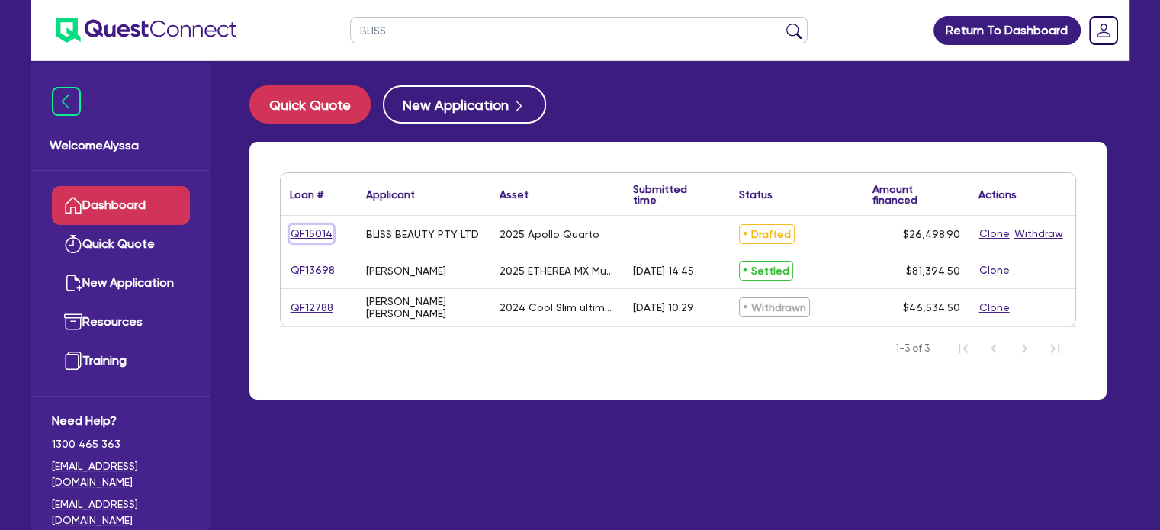
click at [307, 236] on link "QF15014" at bounding box center [311, 234] width 43 height 18
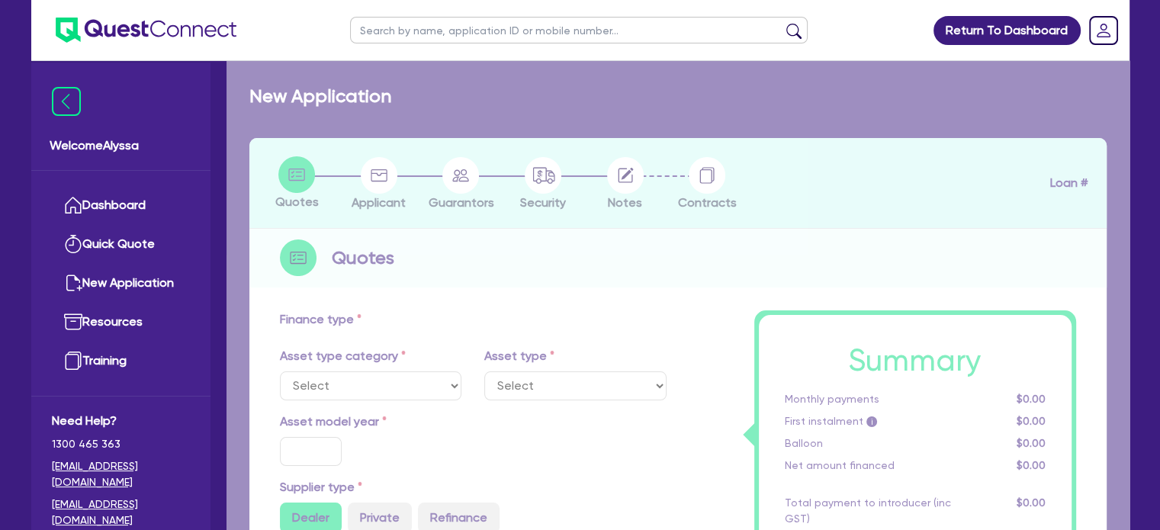
select select "TERTIARY_ASSETS"
type input "2025"
radio input "true"
type input "27,498.9"
type input "1,000"
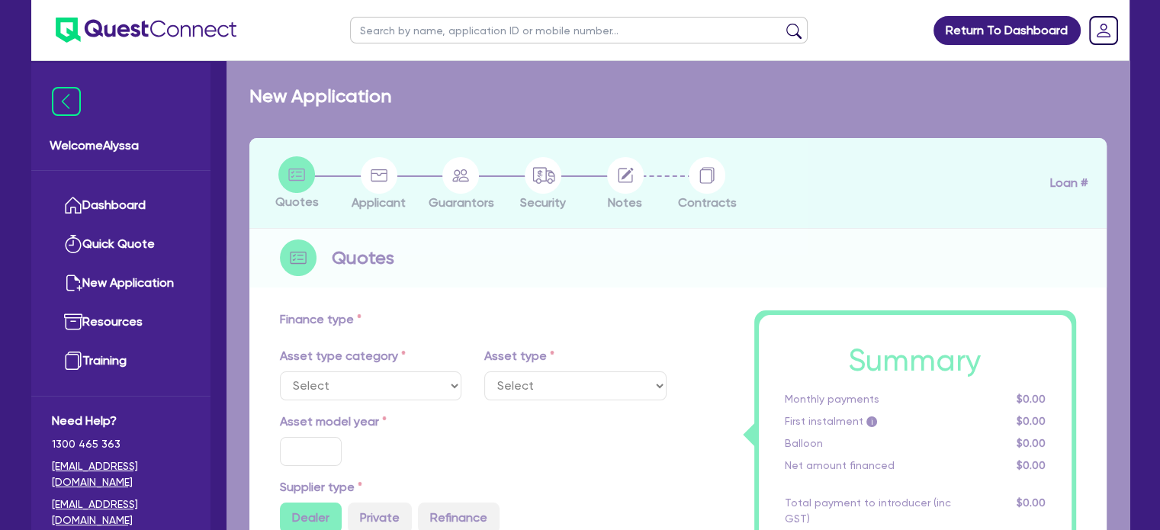
type input "4"
type input "1,059.96"
radio input "true"
type input "10.5"
select select "BEAUTY_EQUIPMENT"
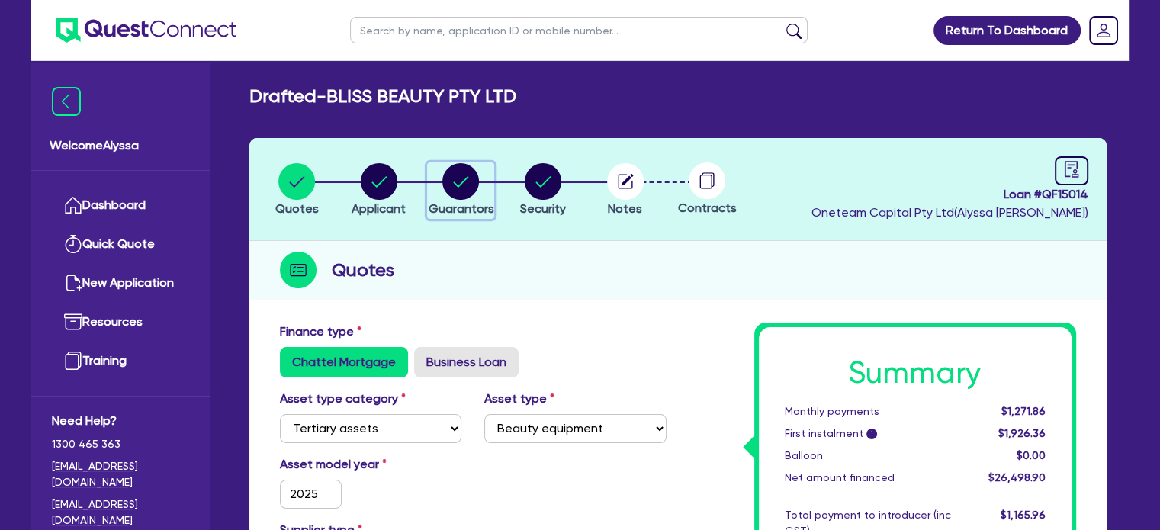
click at [459, 191] on circle "button" at bounding box center [460, 181] width 37 height 37
select select "MRS"
select select "[GEOGRAPHIC_DATA]"
select select "MARRIED"
select select "PROPERTY"
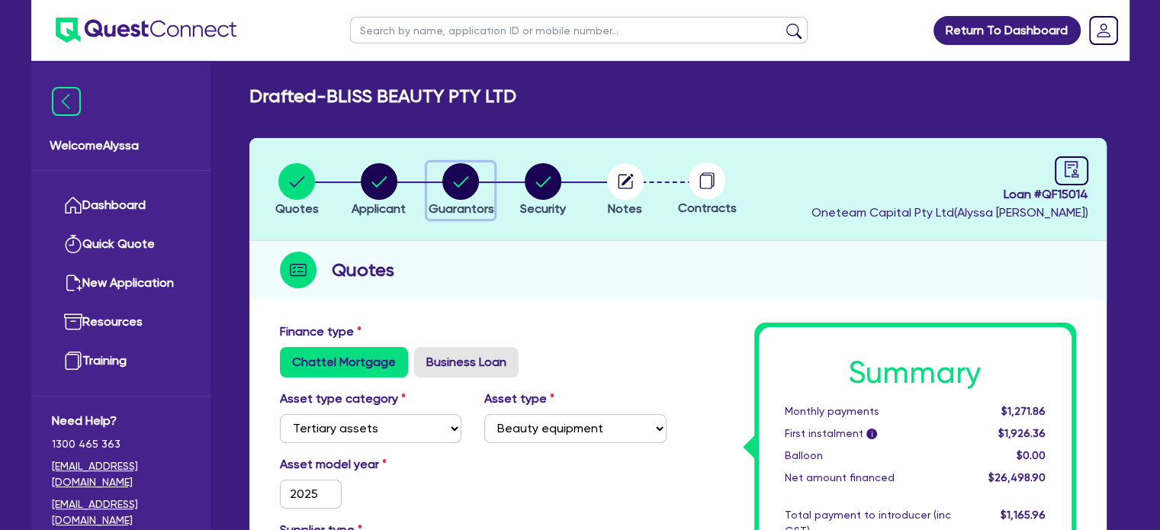
select select "INVESTMENT_PROPERTY"
select select "MORTGAGE"
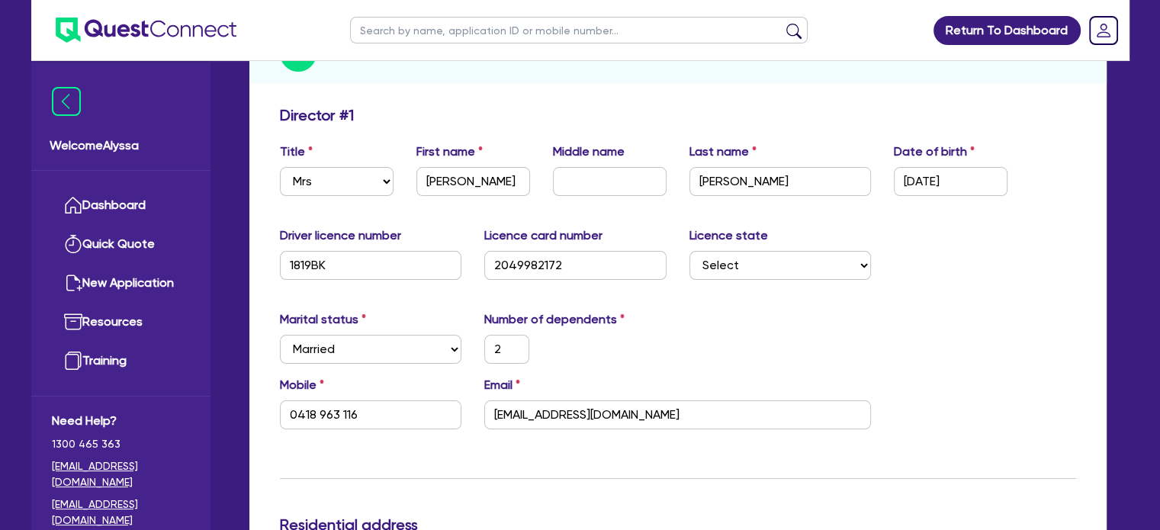
scroll to position [220, 0]
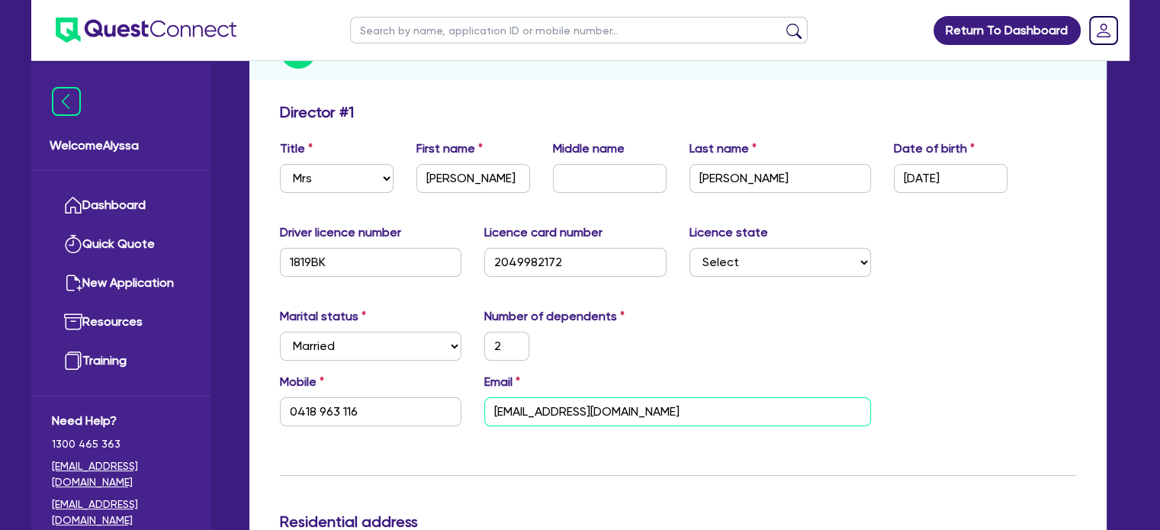
drag, startPoint x: 669, startPoint y: 406, endPoint x: 447, endPoint y: 407, distance: 221.9
click at [447, 407] on div "Mobile 0418 963 116 Email info@blissdayspa.com.au" at bounding box center [677, 406] width 819 height 66
drag, startPoint x: 368, startPoint y: 420, endPoint x: 258, endPoint y: 402, distance: 111.3
drag, startPoint x: 644, startPoint y: 416, endPoint x: 482, endPoint y: 413, distance: 161.7
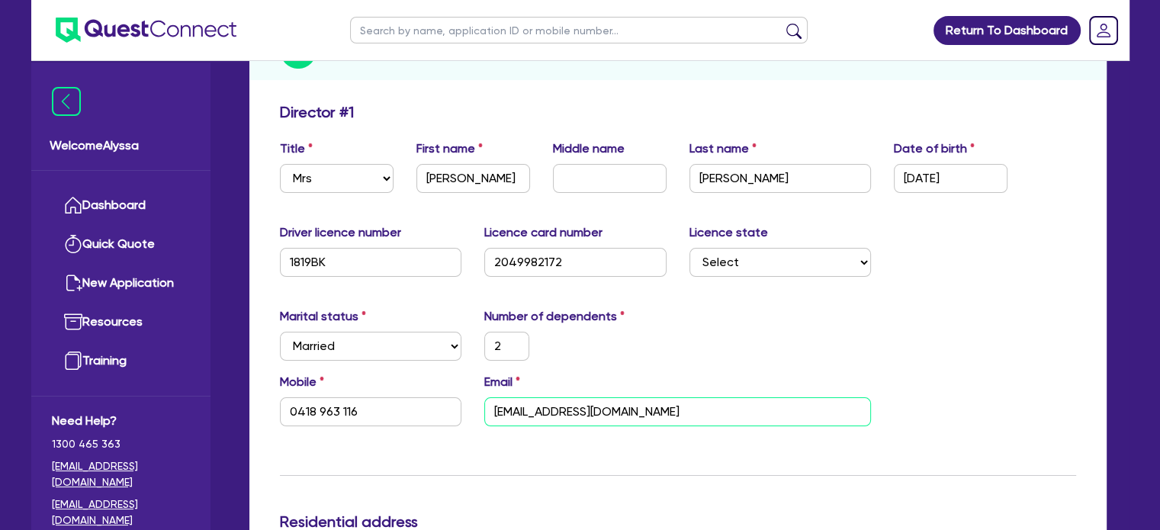
click at [482, 413] on div "Email info@blissdayspa.com.au" at bounding box center [678, 399] width 410 height 53
click at [412, 39] on input "text" at bounding box center [579, 30] width 458 height 27
type input "diala"
click button "submit" at bounding box center [794, 33] width 24 height 21
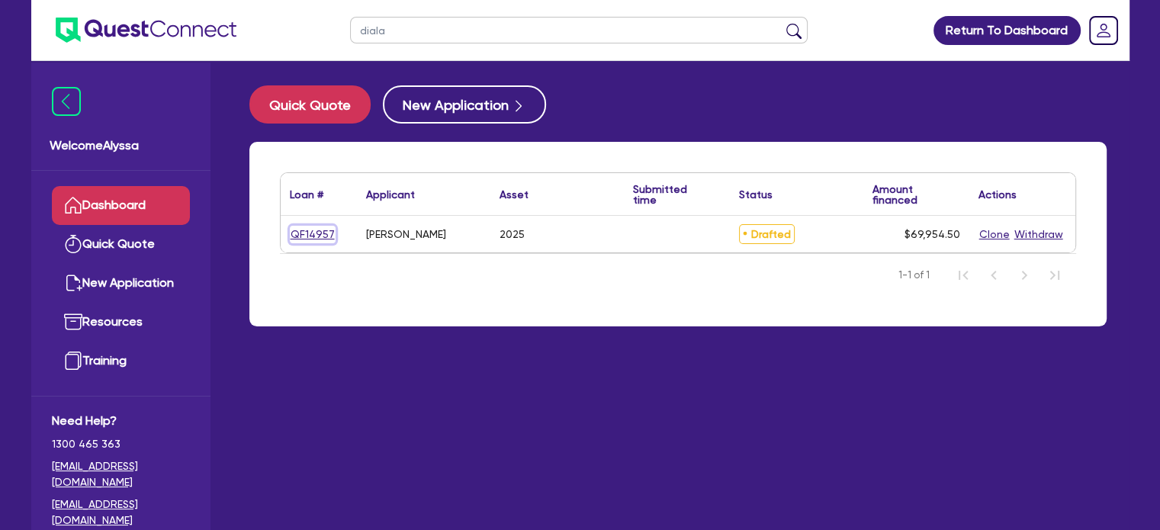
click at [311, 228] on link "QF14957" at bounding box center [313, 235] width 46 height 18
select select "TERTIARY_ASSETS"
select select "BEAUTY_EQUIPMENT"
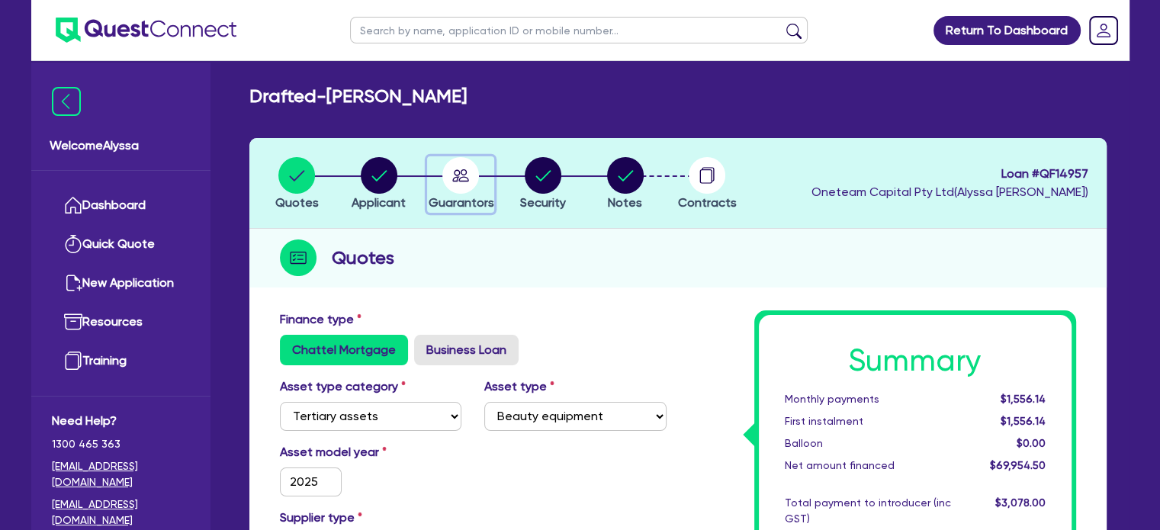
click at [462, 185] on circle "button" at bounding box center [460, 175] width 37 height 37
select select "MRS"
select select "[GEOGRAPHIC_DATA]"
select select "MARRIED"
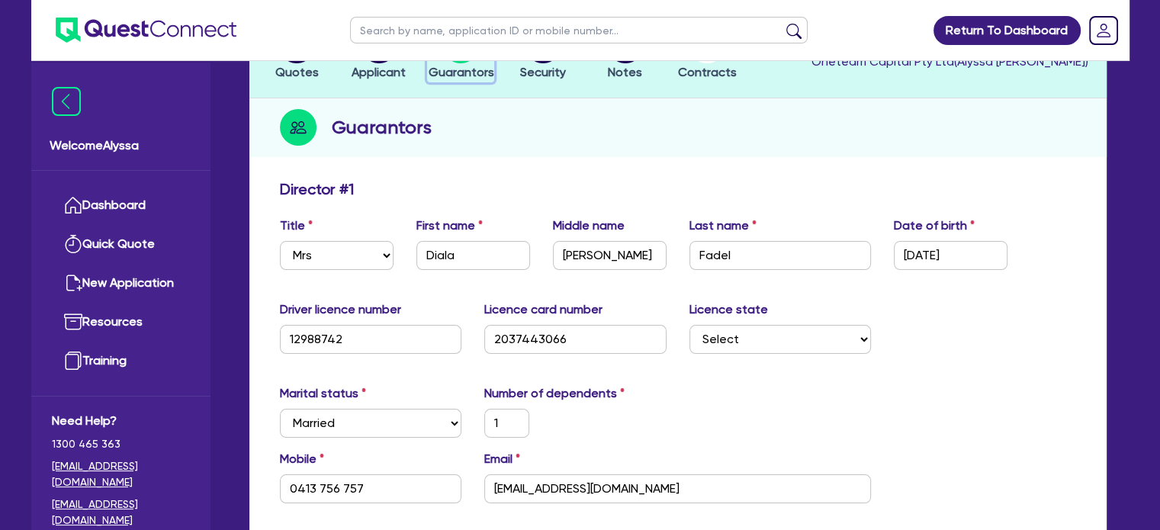
scroll to position [249, 0]
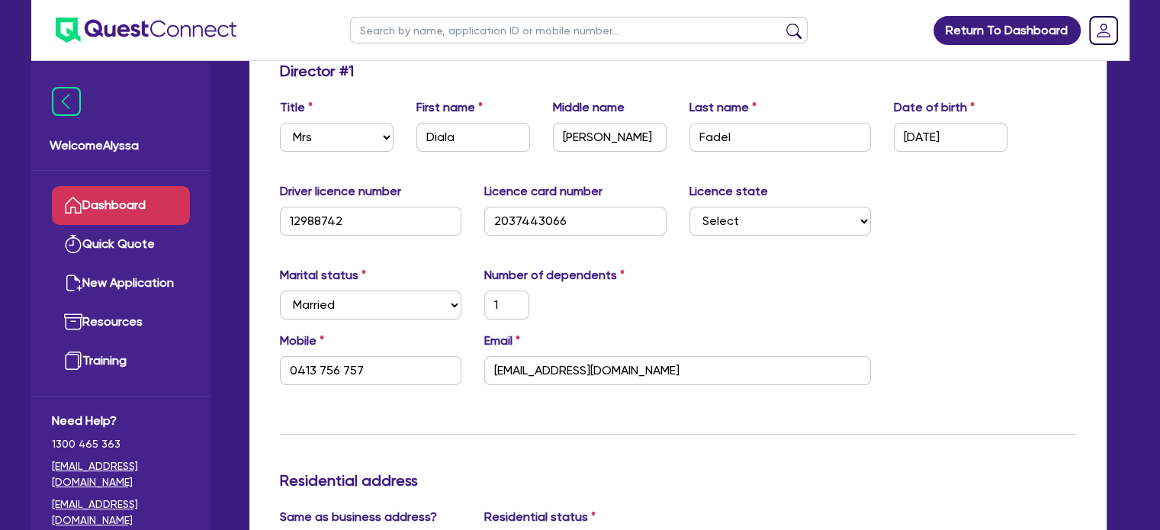
click at [156, 204] on link "Dashboard" at bounding box center [121, 205] width 138 height 39
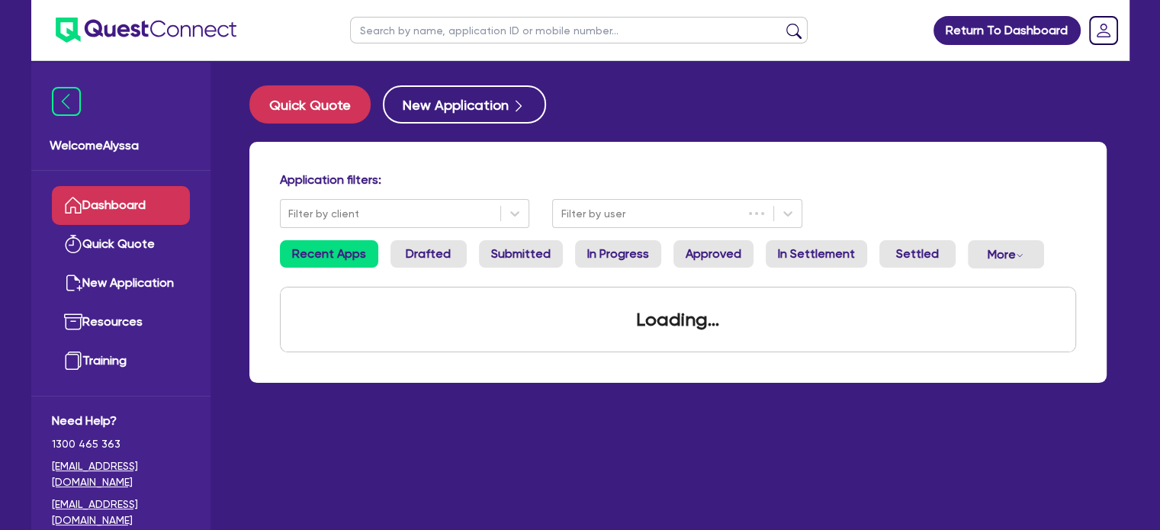
click at [455, 27] on input "text" at bounding box center [579, 30] width 458 height 27
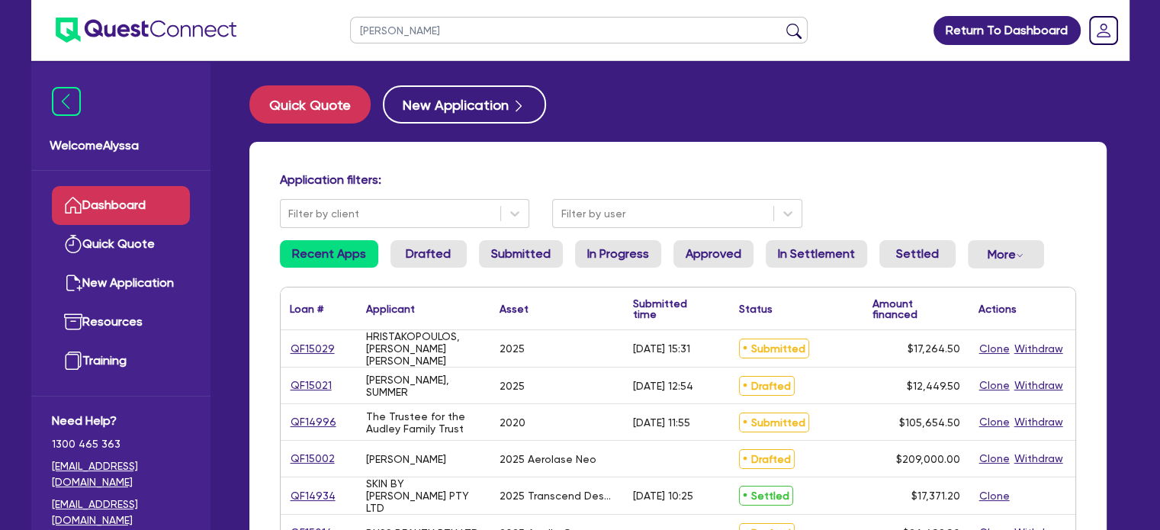
type input "josephine"
click at [782, 23] on button "submit" at bounding box center [794, 33] width 24 height 21
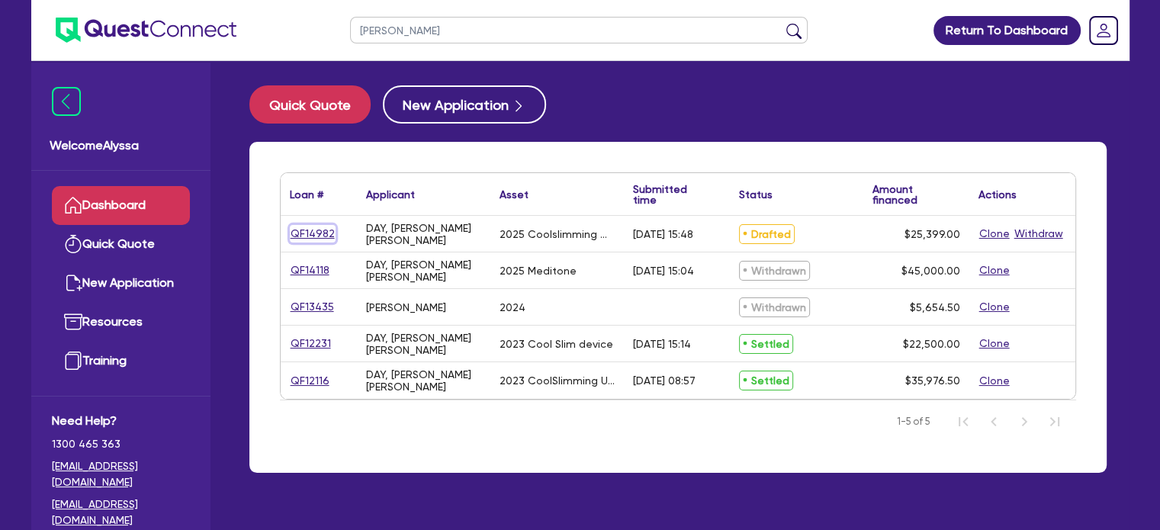
click at [313, 233] on link "QF14982" at bounding box center [313, 234] width 46 height 18
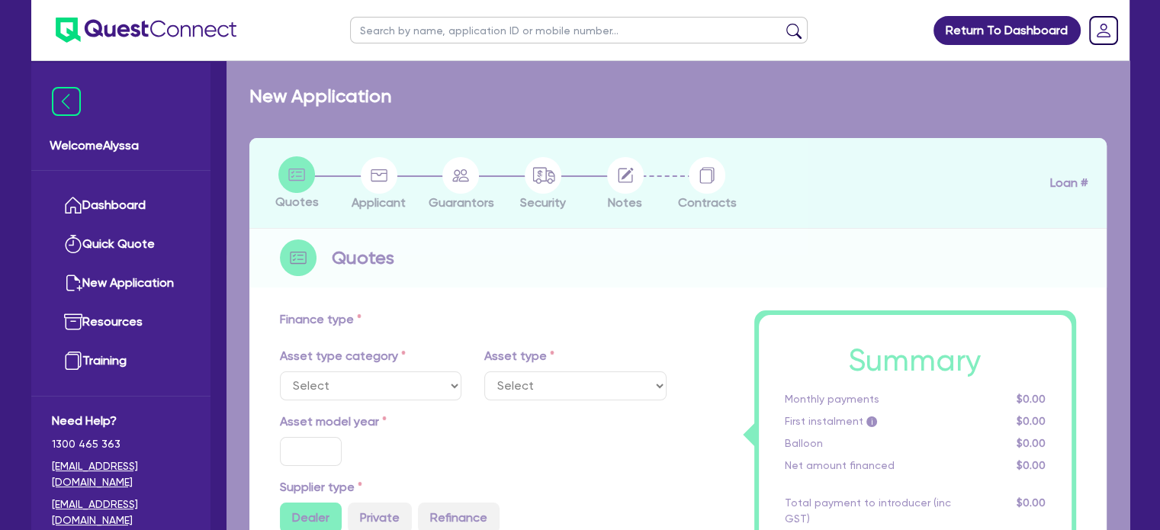
select select "TERTIARY_ASSETS"
type input "2025"
radio input "true"
type input "24,750"
type input "4"
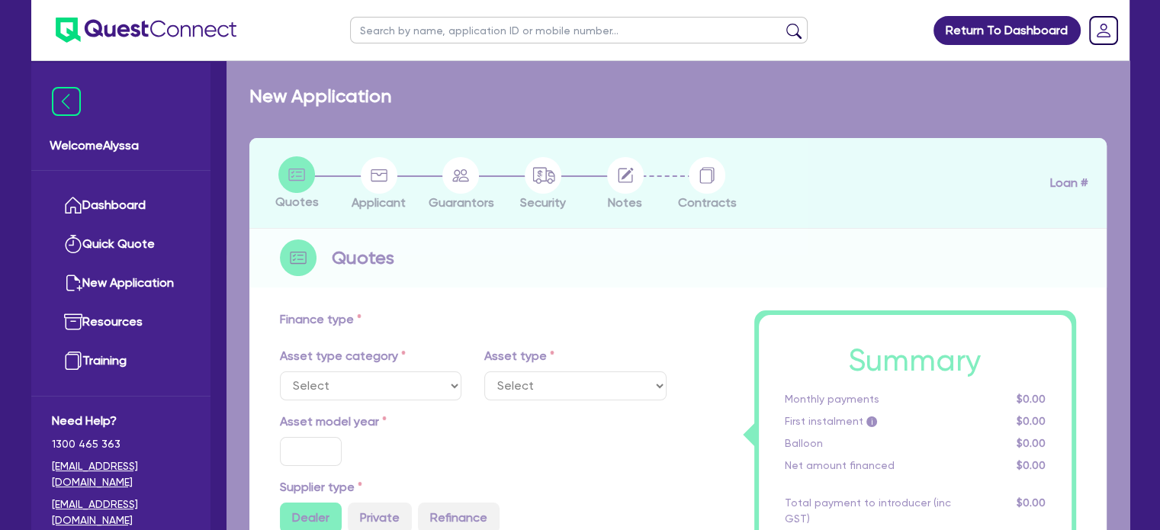
type input "1,015.96"
type input "12.95"
type input "590"
type input "700"
select select "BEAUTY_EQUIPMENT"
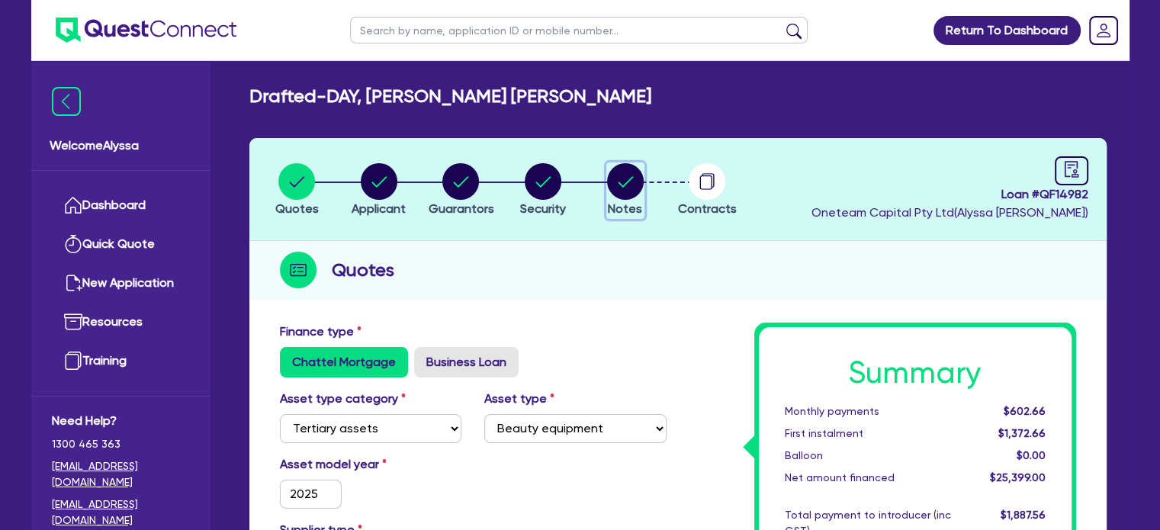
click at [619, 177] on circle "button" at bounding box center [625, 181] width 37 height 37
select select "Other"
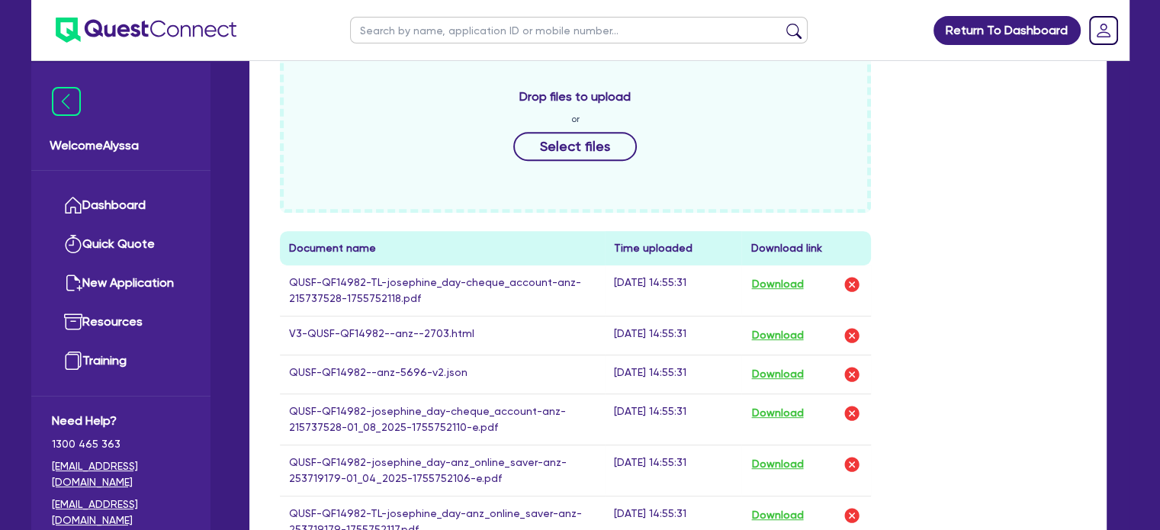
scroll to position [709, 0]
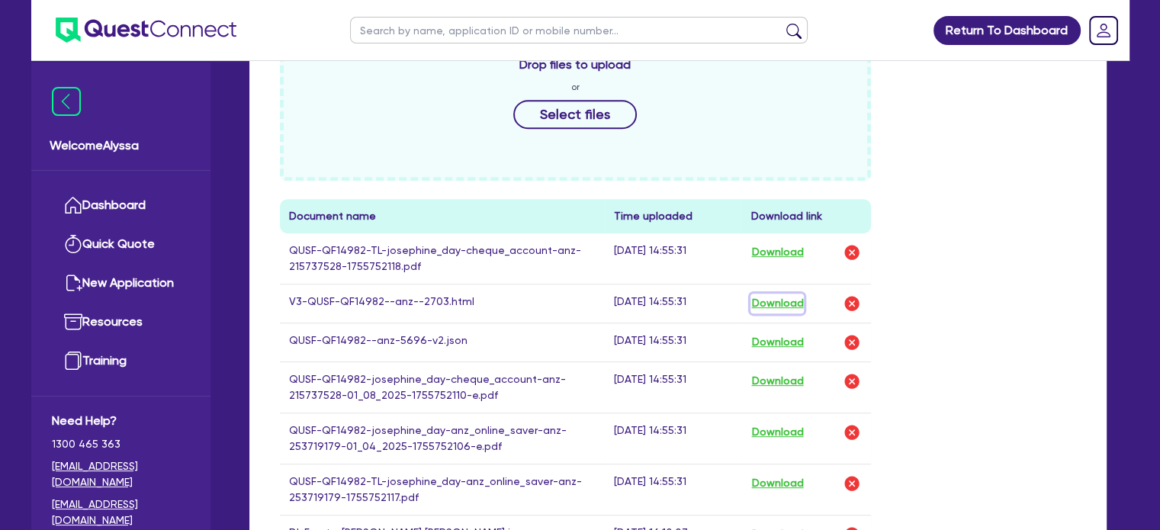
click at [776, 305] on button "Download" at bounding box center [776, 304] width 53 height 20
click at [445, 30] on input "text" at bounding box center [579, 30] width 458 height 27
type input "tammy"
click button "submit" at bounding box center [794, 33] width 24 height 21
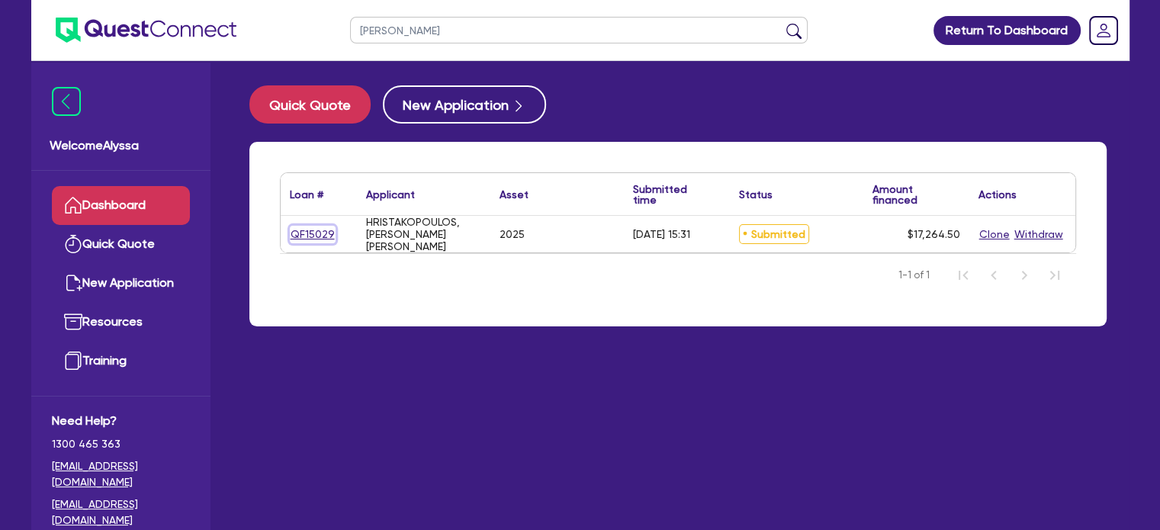
click at [319, 231] on link "QF15029" at bounding box center [313, 235] width 46 height 18
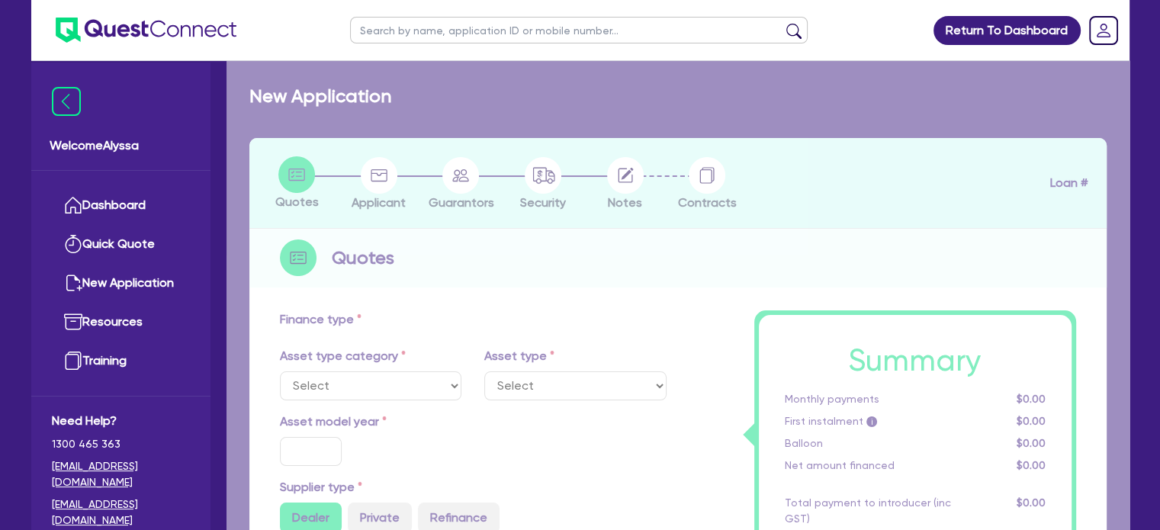
select select "TERTIARY_ASSETS"
type input "2025"
radio input "true"
type input "16,610"
type input "4"
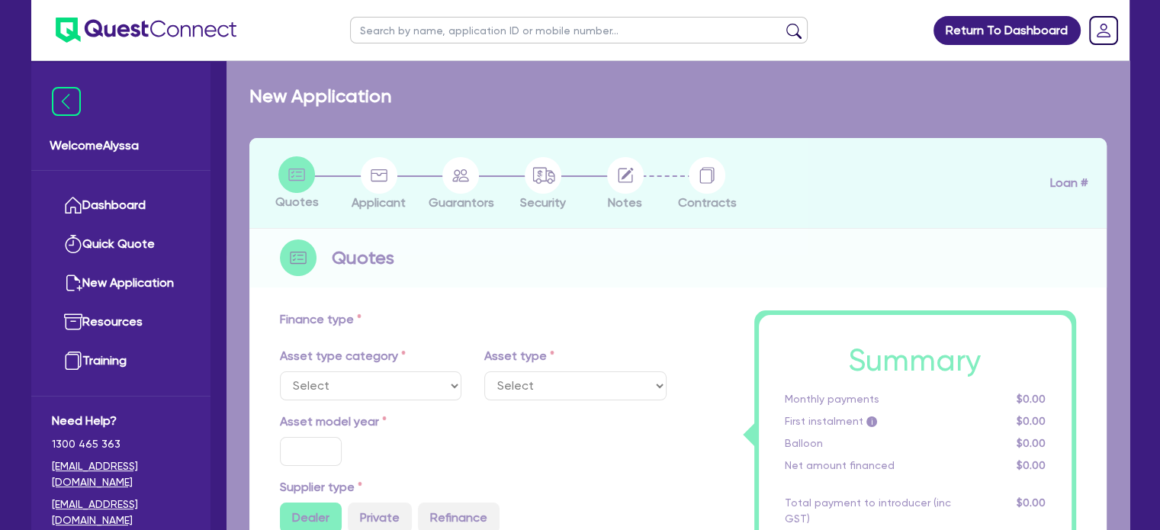
type input "690.58"
radio input "true"
type input "10.5"
select select "BEAUTY_EQUIPMENT"
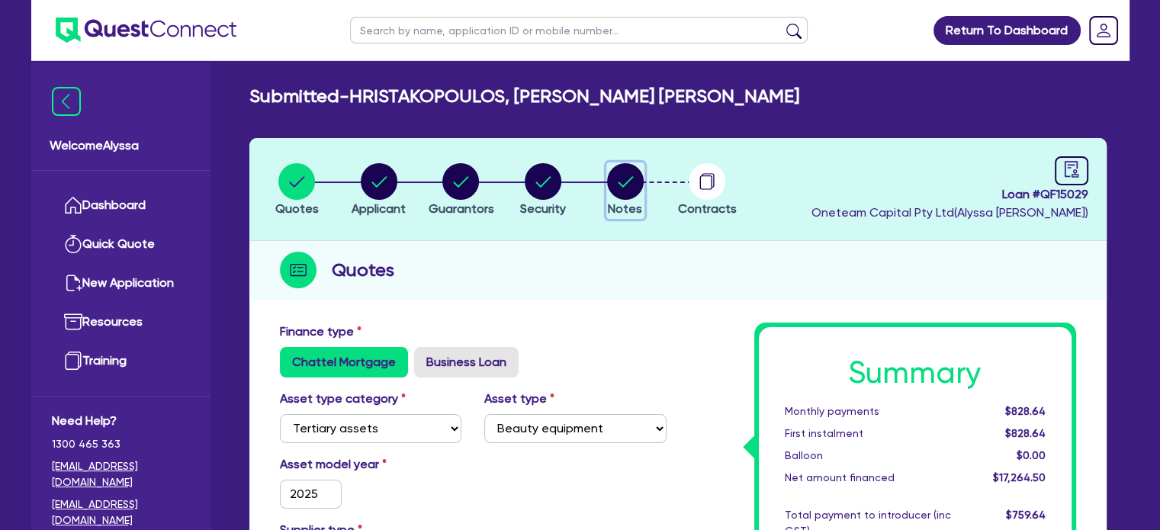
click at [629, 188] on circle "button" at bounding box center [625, 181] width 37 height 37
select select "Other"
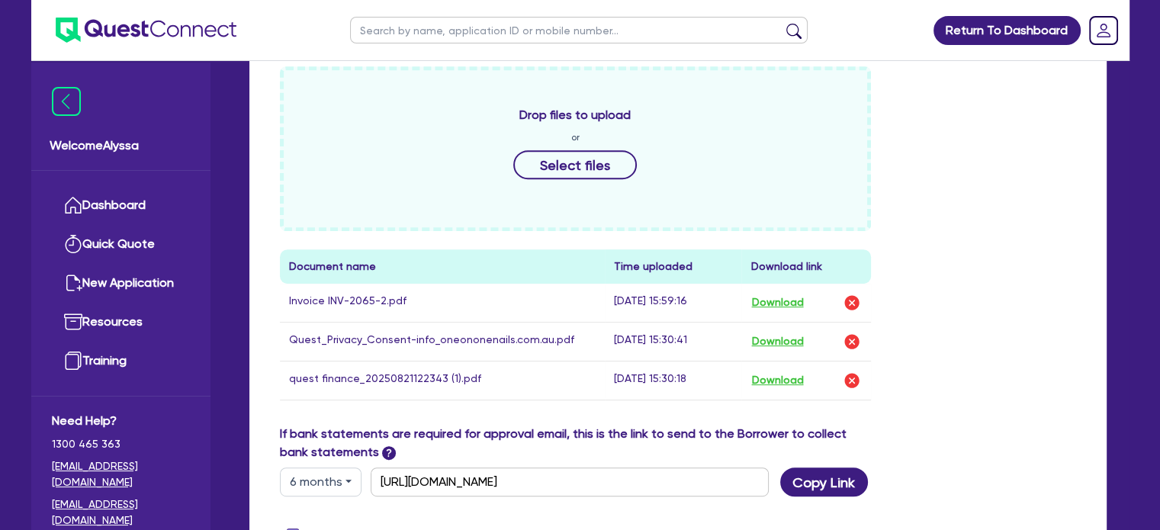
scroll to position [924, 0]
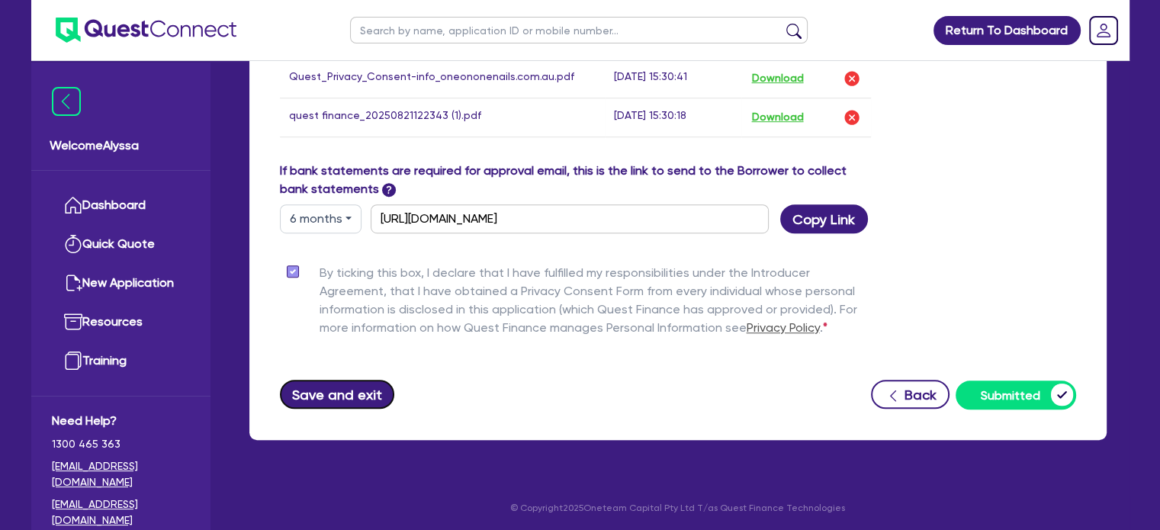
click at [336, 390] on button "Save and exit" at bounding box center [337, 394] width 115 height 29
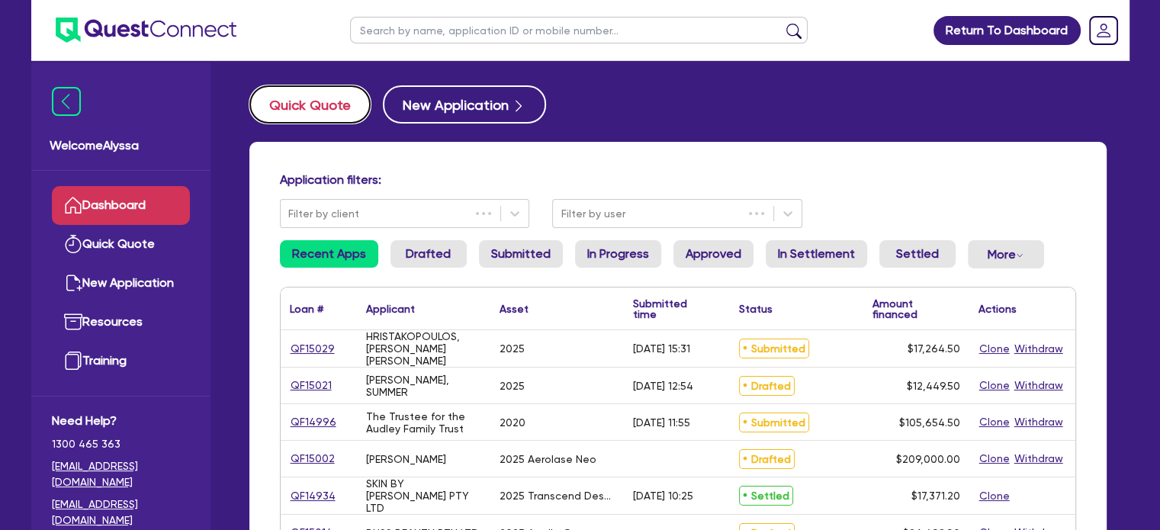
click at [290, 109] on button "Quick Quote" at bounding box center [309, 104] width 121 height 38
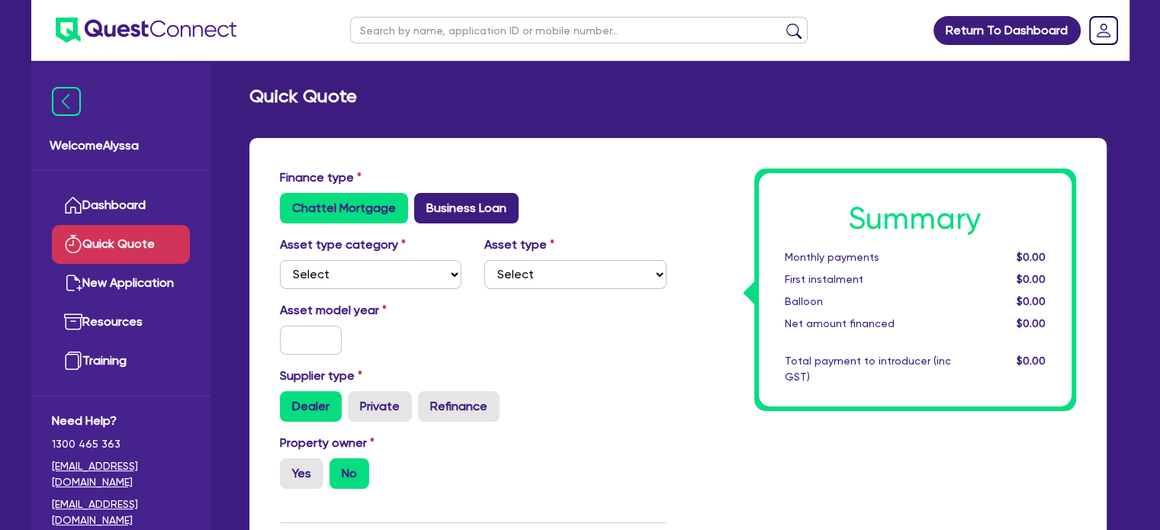
click at [501, 213] on label "Business Loan" at bounding box center [466, 208] width 104 height 31
click at [424, 203] on input "Business Loan" at bounding box center [419, 198] width 10 height 10
radio input "true"
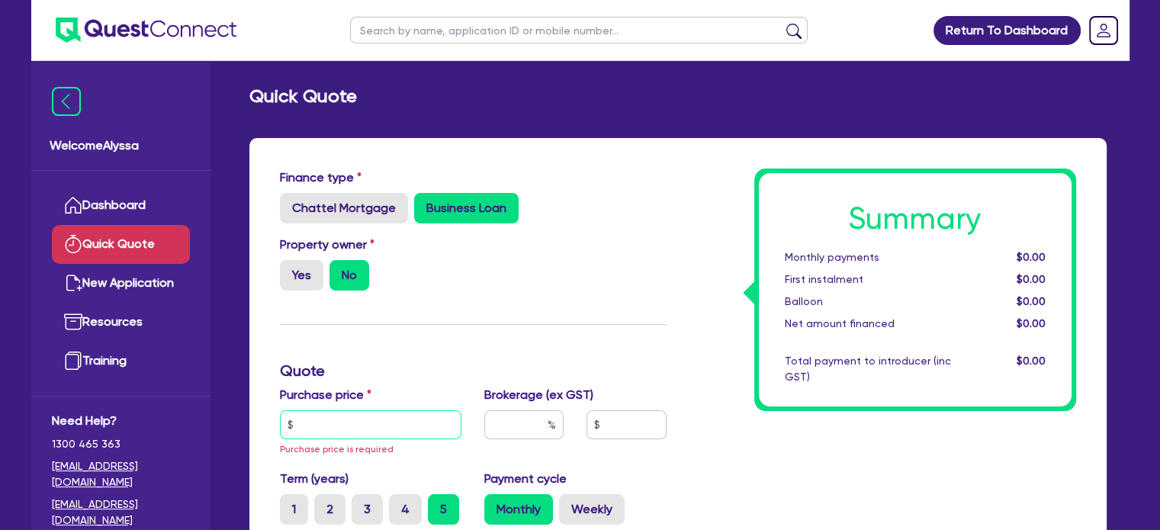
click at [358, 417] on input "text" at bounding box center [371, 424] width 182 height 29
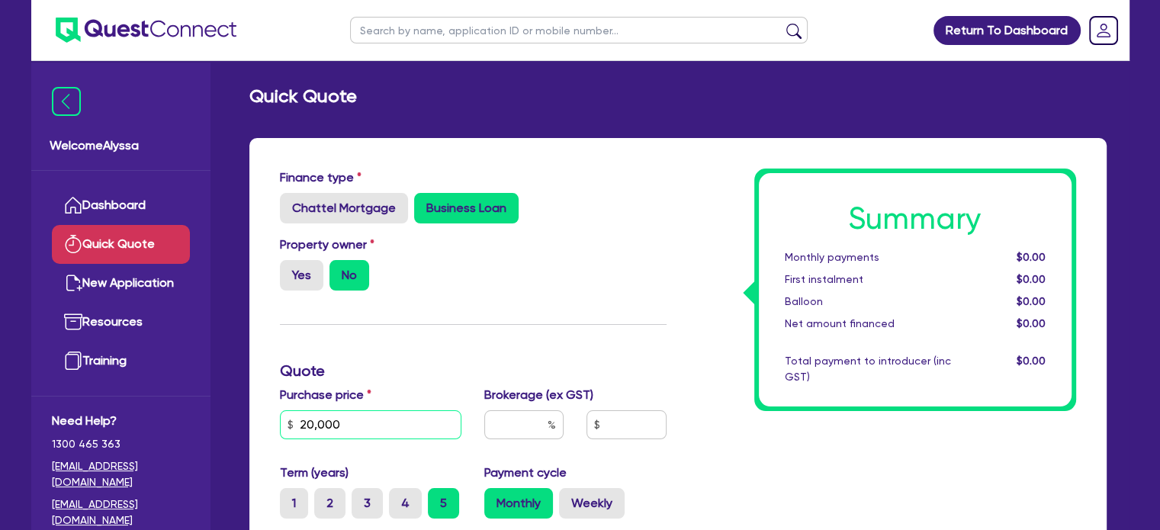
scroll to position [88, 0]
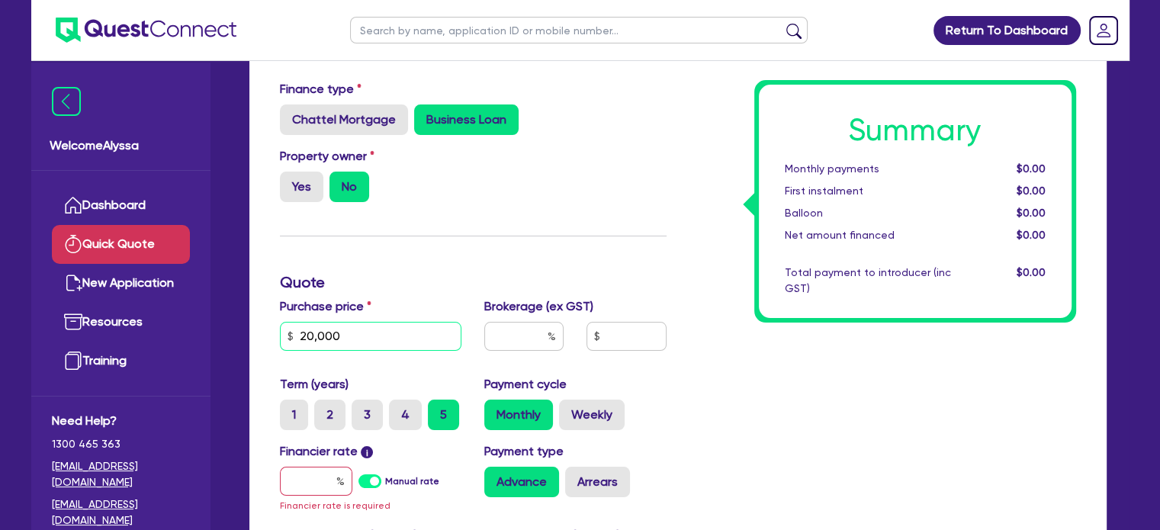
type input "20,000"
click at [528, 335] on input "text" at bounding box center [523, 336] width 79 height 29
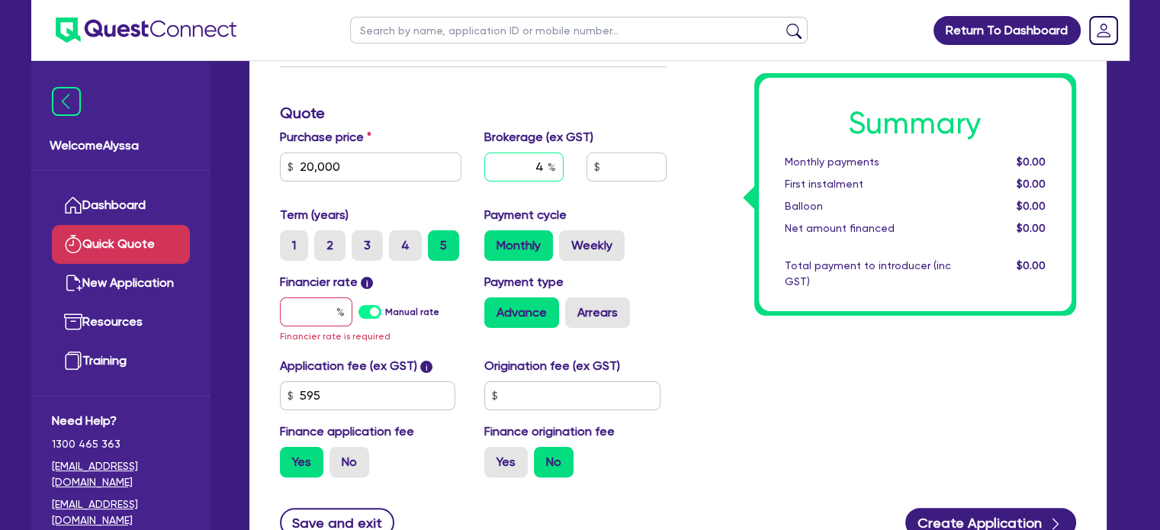
scroll to position [271, 0]
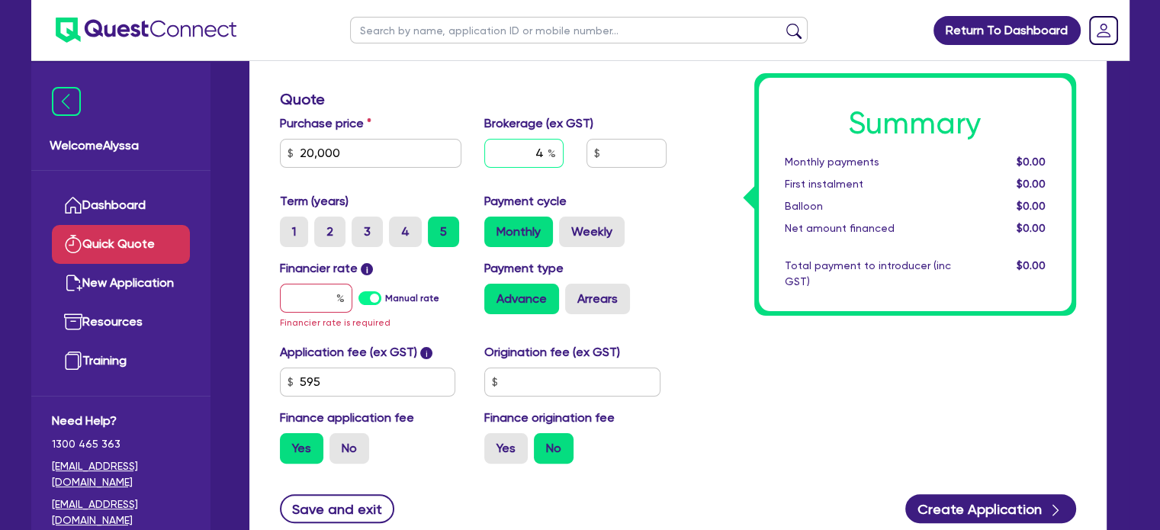
type input "4"
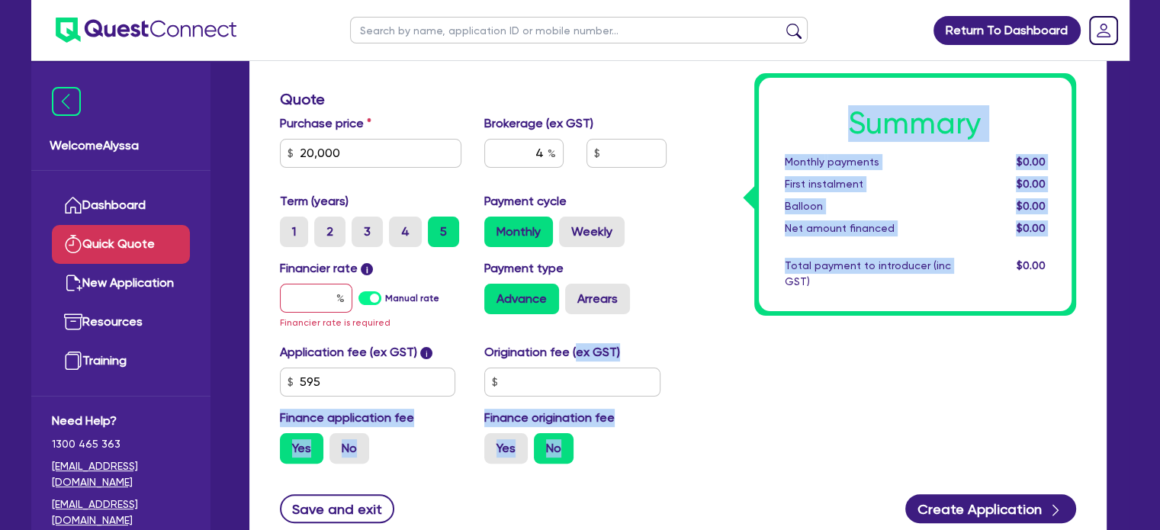
drag, startPoint x: 731, startPoint y: 335, endPoint x: 439, endPoint y: 336, distance: 292.1
click at [439, 336] on div "Finance type Chattel Mortgage Business Loan Asset type category Select Cars and…" at bounding box center [677, 186] width 819 height 579
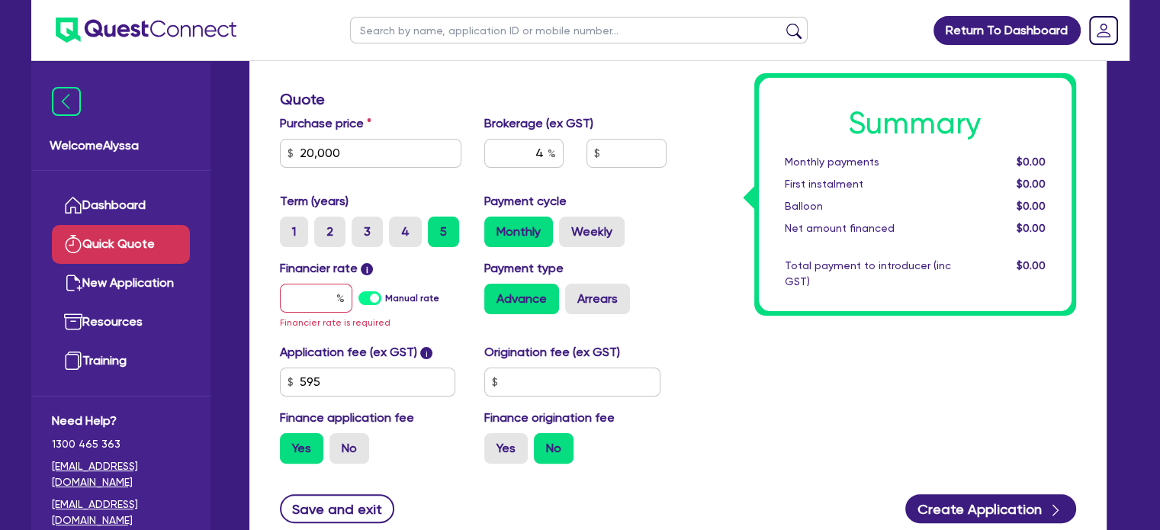
click at [291, 276] on label "Financier rate i" at bounding box center [327, 268] width 94 height 18
click at [307, 295] on input "text" at bounding box center [316, 298] width 72 height 29
type input "15"
type input "826.18"
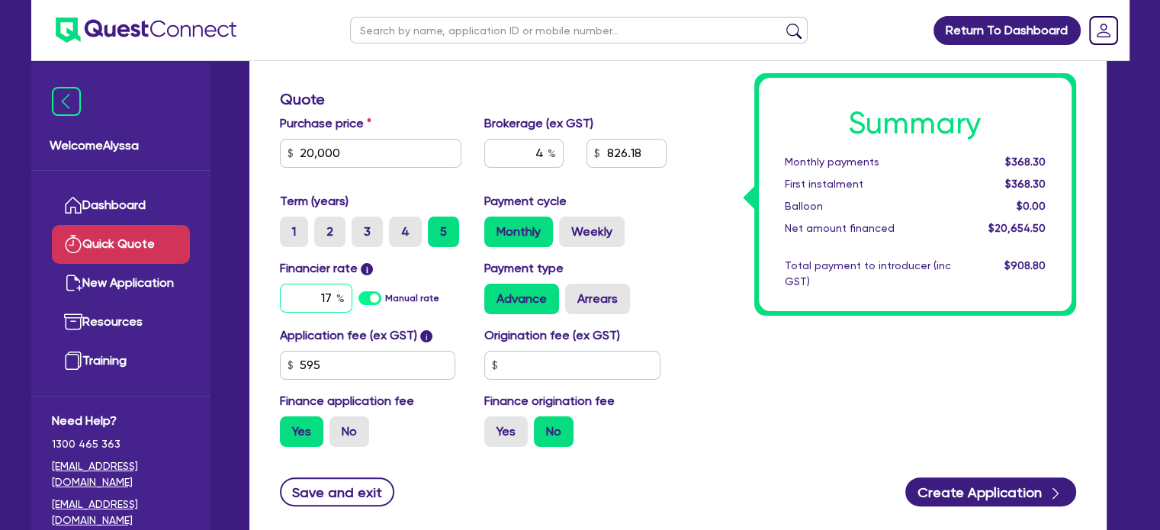
type input "17"
click at [716, 369] on div "Summary Monthly payments $528.42 First instalment $528.42 Balloon $0.00 Net amo…" at bounding box center [883, 178] width 410 height 562
click at [359, 430] on label "No" at bounding box center [349, 431] width 40 height 31
click at [339, 426] on input "No" at bounding box center [334, 421] width 10 height 10
radio input "true"
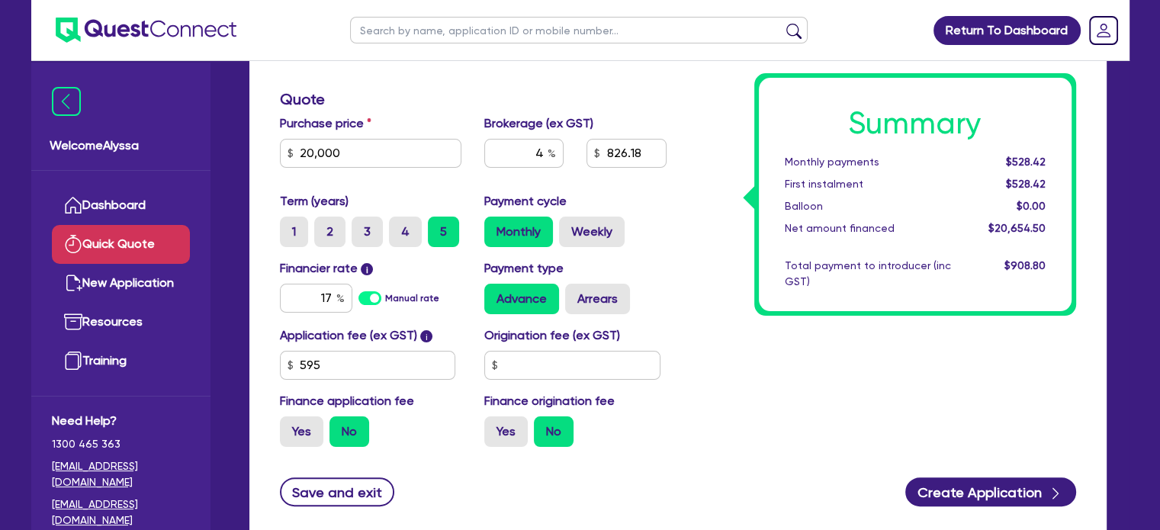
type input "800"
click at [391, 230] on label "4" at bounding box center [405, 232] width 33 height 31
click at [391, 226] on input "4" at bounding box center [394, 222] width 10 height 10
radio input "true"
click at [775, 346] on div "Summary Monthly payments $594.08 First instalment i $1,248.58 Balloon $0.00 Net…" at bounding box center [883, 178] width 410 height 562
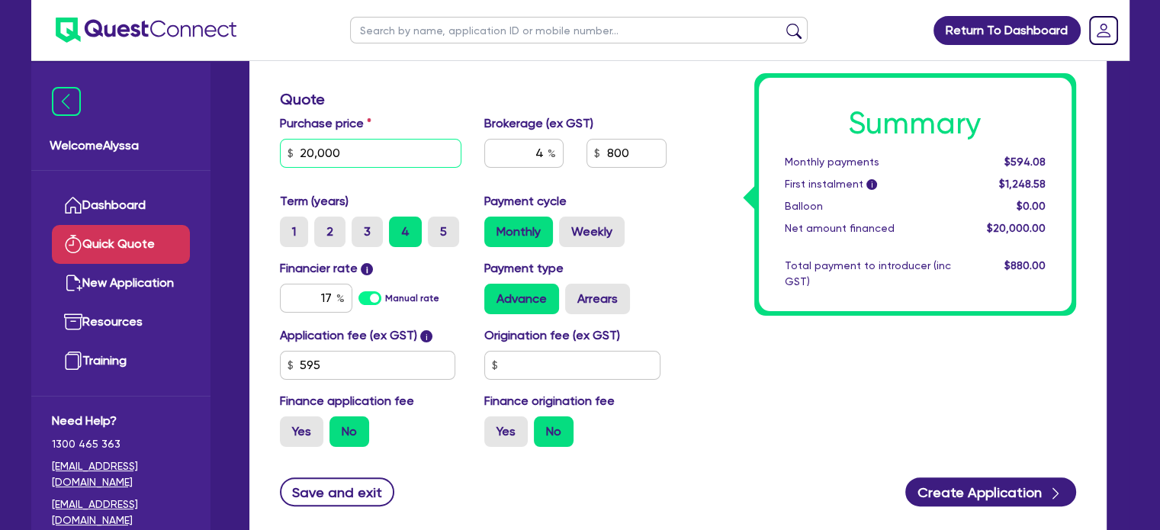
click at [349, 152] on input "20,000" at bounding box center [371, 153] width 182 height 29
type input "63,900"
type input "2,556"
click at [649, 323] on div "Financier rate i 17 Manual rate Payment type Advance Arrears" at bounding box center [473, 292] width 410 height 67
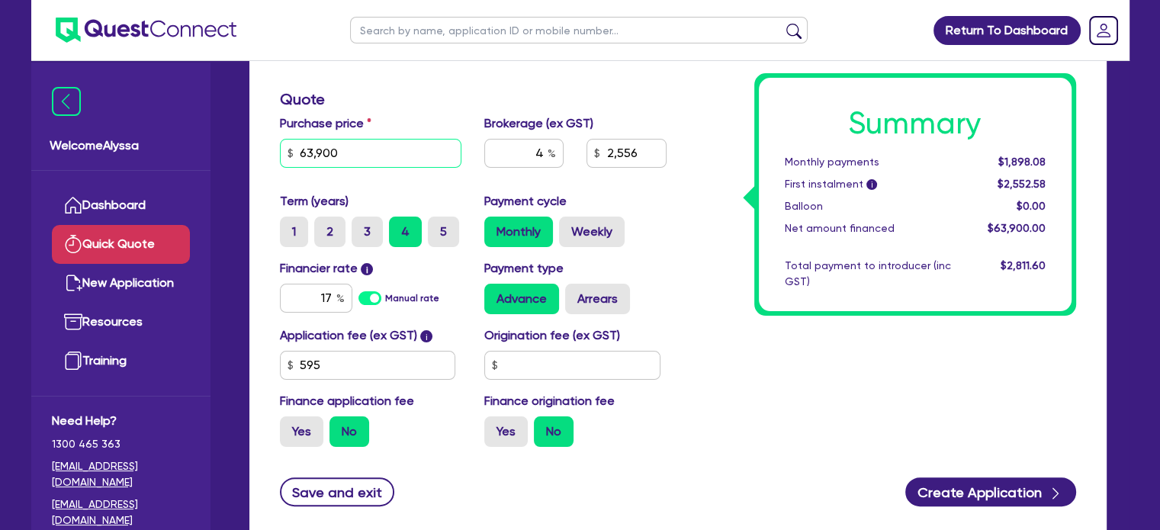
click at [358, 152] on input "63,900" at bounding box center [371, 153] width 182 height 29
type input "20,000"
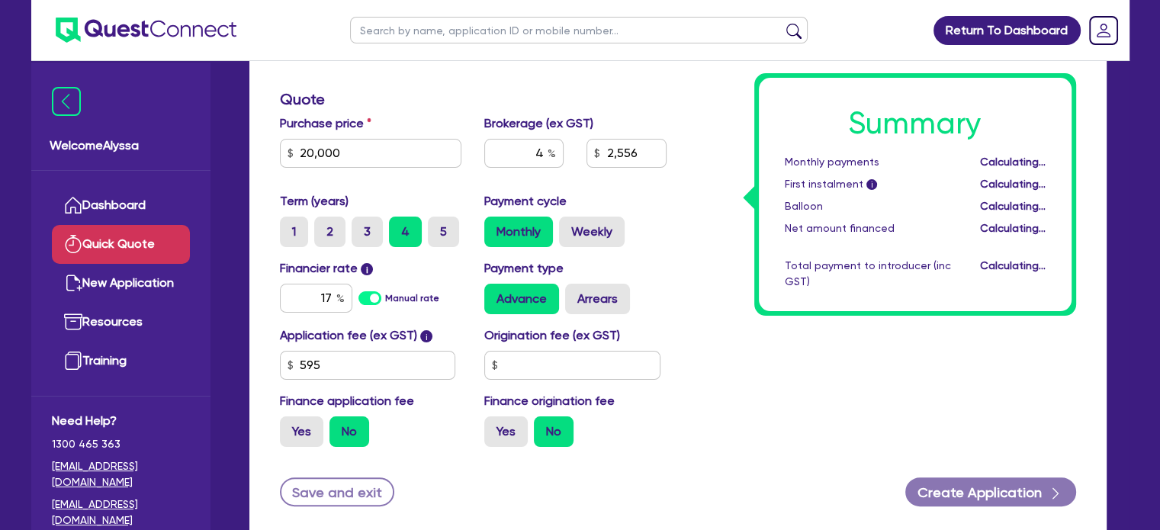
type input "800"
click at [449, 112] on div "Finance type Chattel Mortgage Business Loan Asset type category Select Cars and…" at bounding box center [473, 178] width 410 height 562
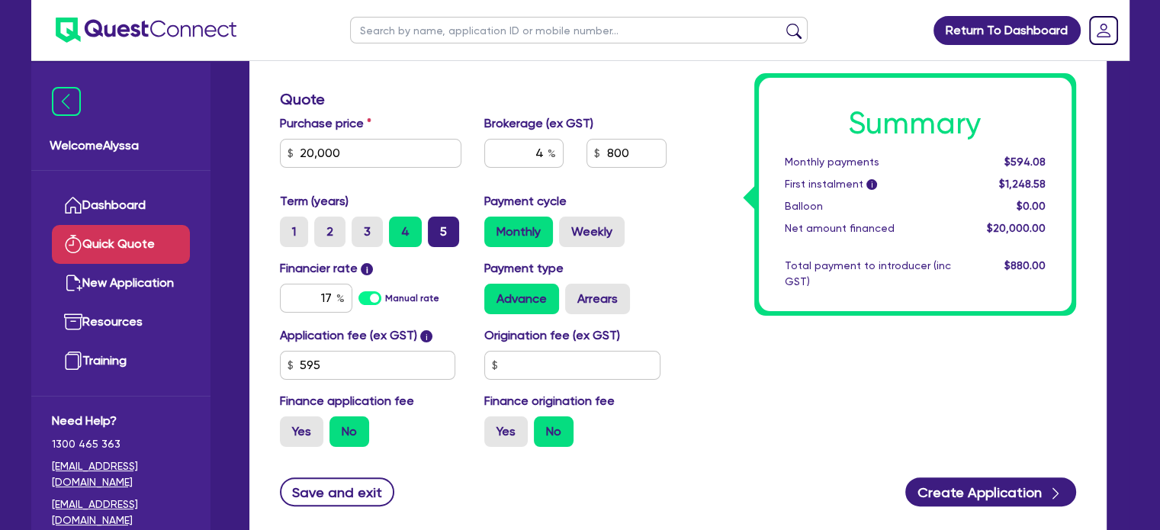
click at [450, 239] on label "5" at bounding box center [443, 232] width 31 height 31
click at [438, 226] on input "5" at bounding box center [433, 222] width 10 height 10
radio input "true"
drag, startPoint x: 331, startPoint y: 294, endPoint x: 283, endPoint y: 292, distance: 48.1
click at [283, 292] on input "17" at bounding box center [316, 298] width 72 height 29
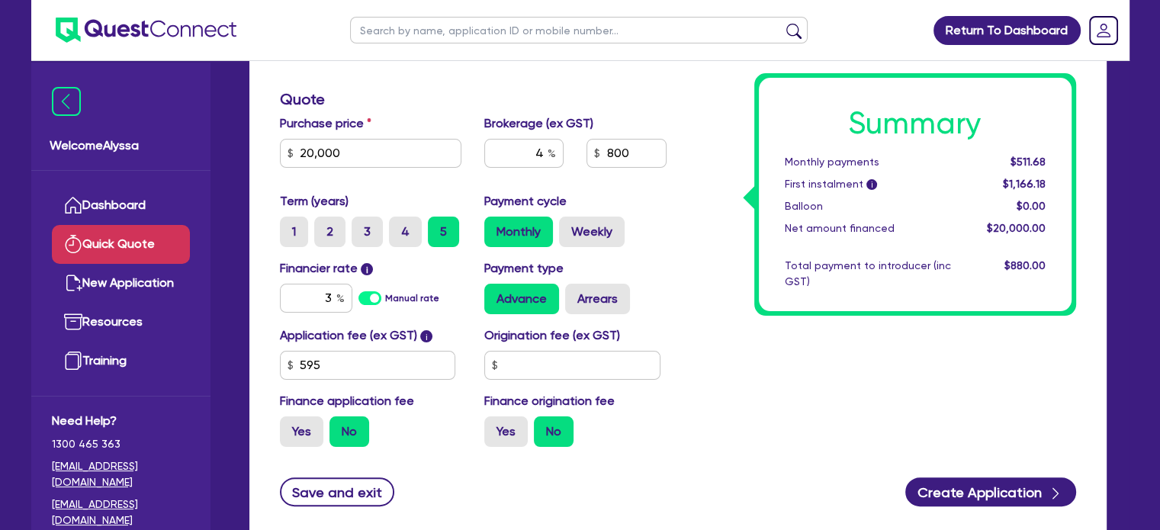
click at [747, 377] on div "Summary Monthly payments $511.68 First instalment i $1,166.18 Balloon $0.00 Net…" at bounding box center [883, 178] width 410 height 562
click at [333, 302] on input "3" at bounding box center [316, 298] width 72 height 29
type input "17"
click at [776, 391] on div "Summary Monthly payments $511.68 First instalment i $1,166.18 Balloon $0.00 Net…" at bounding box center [883, 178] width 410 height 562
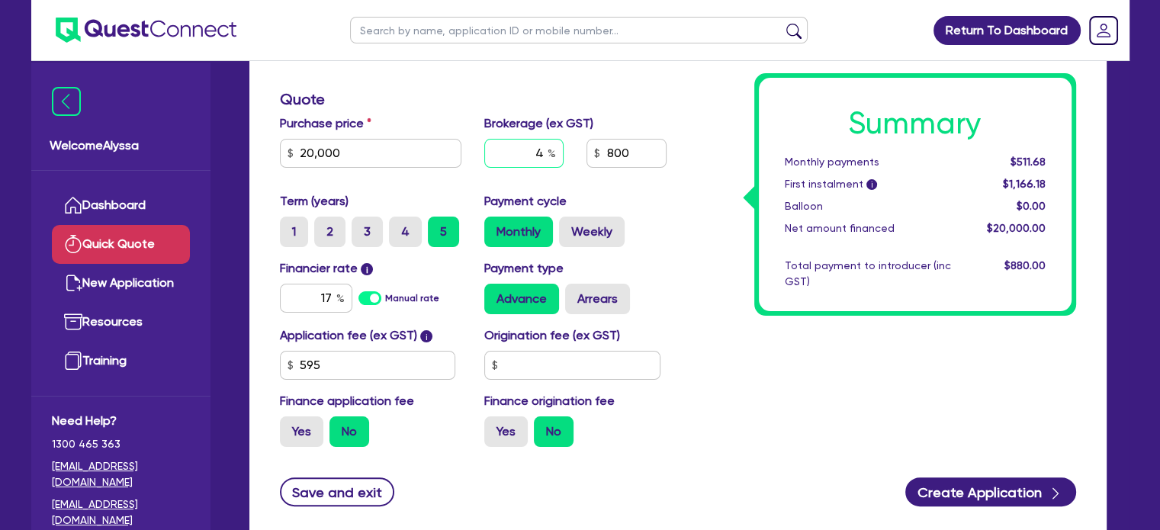
click at [535, 152] on input "4" at bounding box center [523, 153] width 79 height 29
type input "6"
type input "8"
click at [796, 336] on div "Summary Monthly payments $511.68 First instalment i $1,166.18 Balloon $0.00 Net…" at bounding box center [883, 178] width 410 height 562
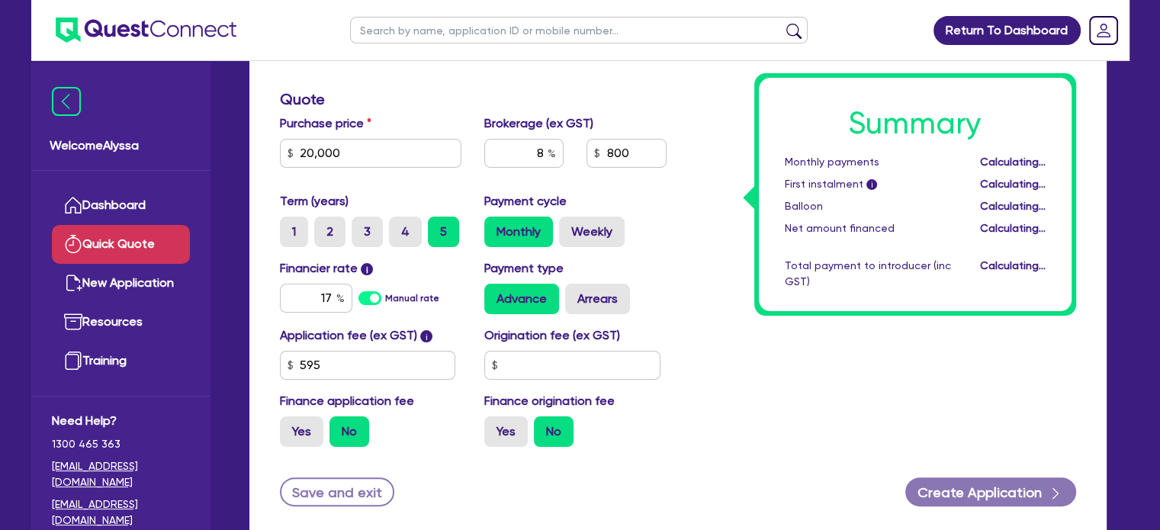
type input "1,600"
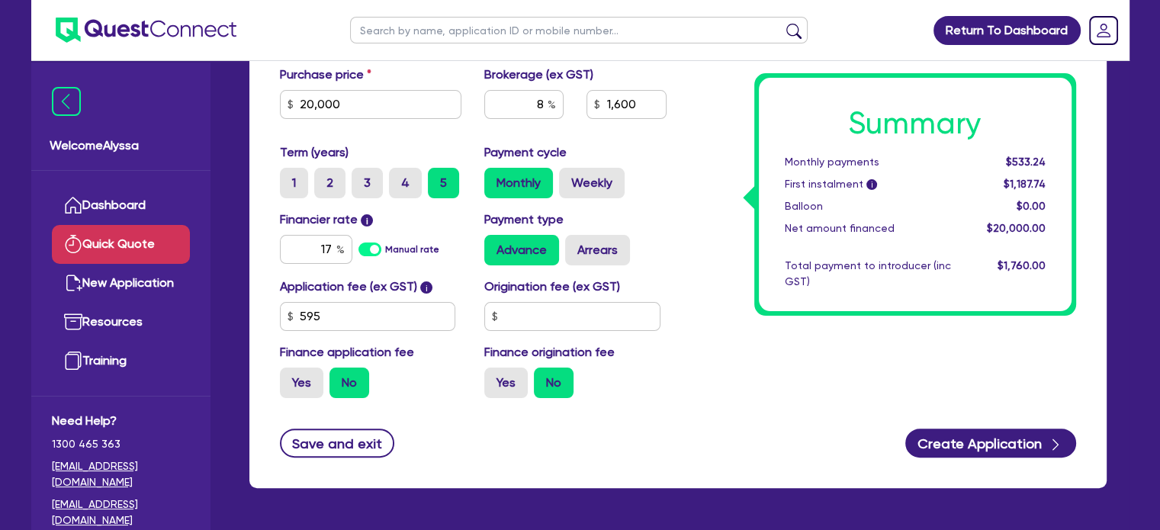
scroll to position [0, 0]
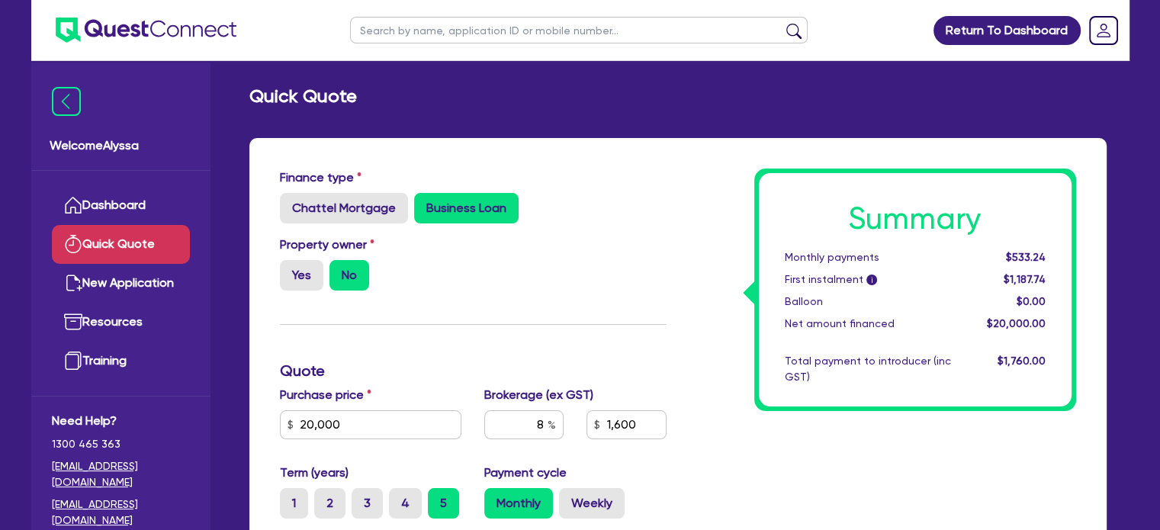
click at [418, 33] on input "text" at bounding box center [579, 30] width 458 height 27
type input "thanh"
click button "submit" at bounding box center [794, 33] width 24 height 21
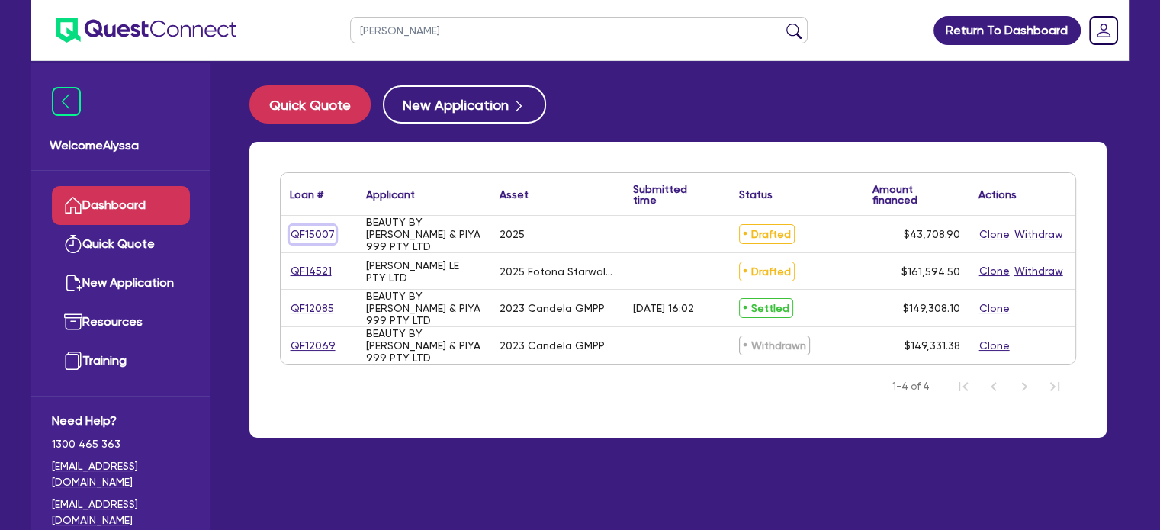
click at [312, 233] on link "QF15007" at bounding box center [313, 235] width 46 height 18
select select "TERTIARY_ASSETS"
select select "BEAUTY_EQUIPMENT"
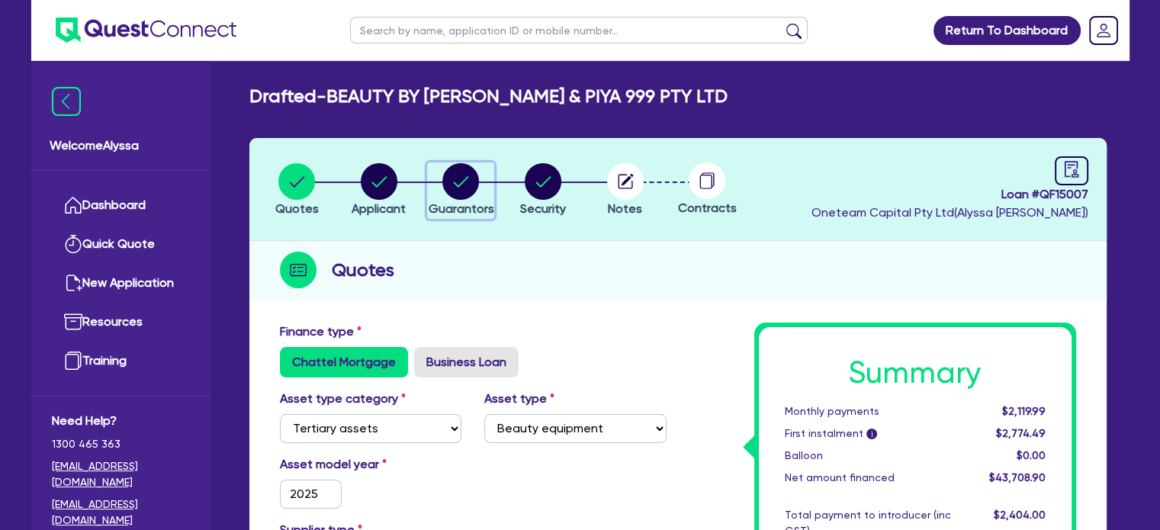
click at [464, 179] on icon "button" at bounding box center [461, 181] width 15 height 11
select select "MR"
select select "[GEOGRAPHIC_DATA]"
select select "MARRIED"
select select "[GEOGRAPHIC_DATA]"
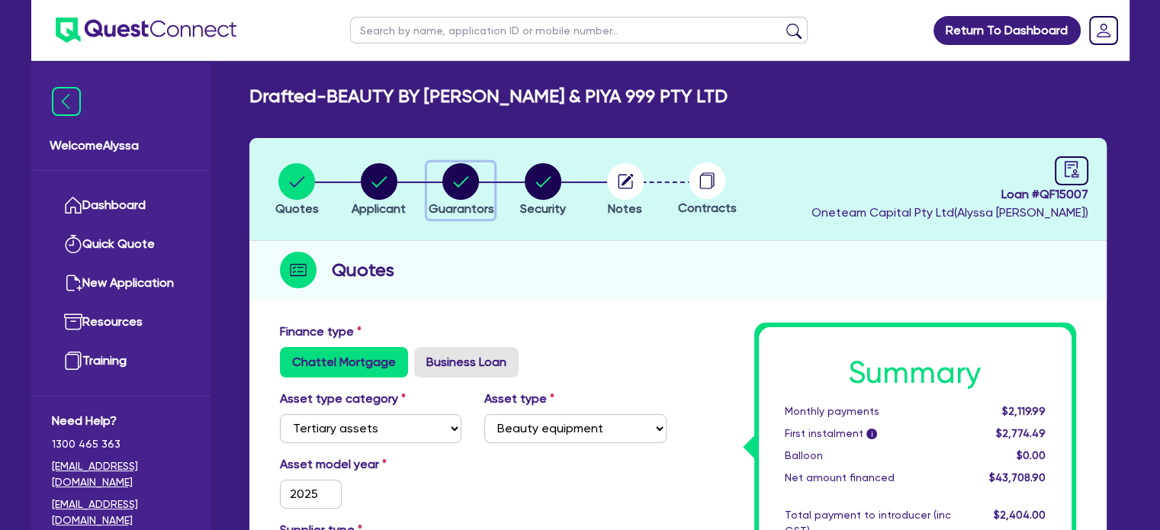
select select "VEHICLE"
select select "CASH"
select select "OTHER"
select select "HOUSEHOLD_PERSONAL"
select select "VEHICLE_LOAN"
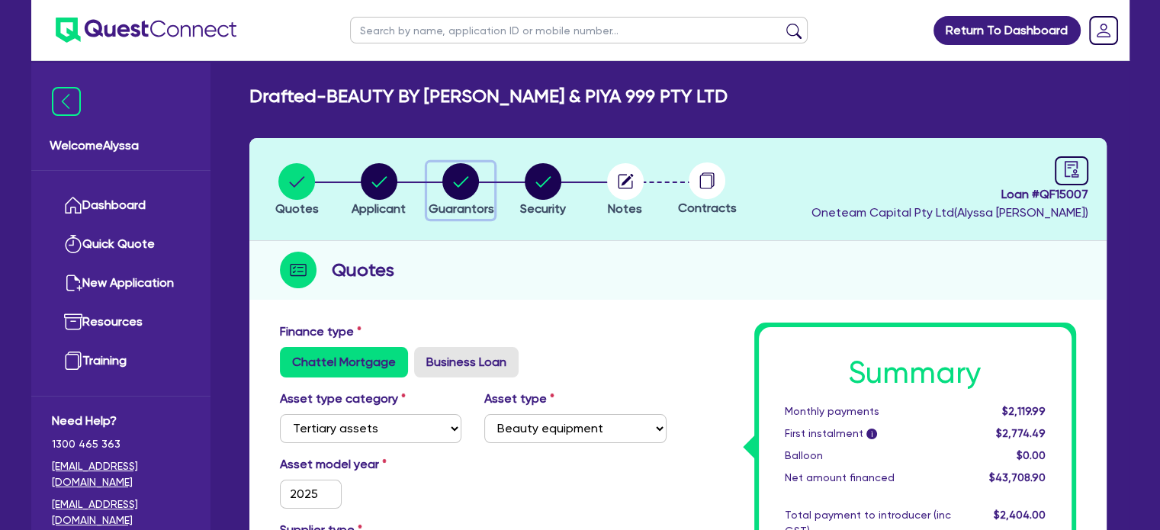
select select "EQUIPMENT_LOAN"
select select "MRS"
select select "MARRIED"
select select "[GEOGRAPHIC_DATA]"
select select "CASH"
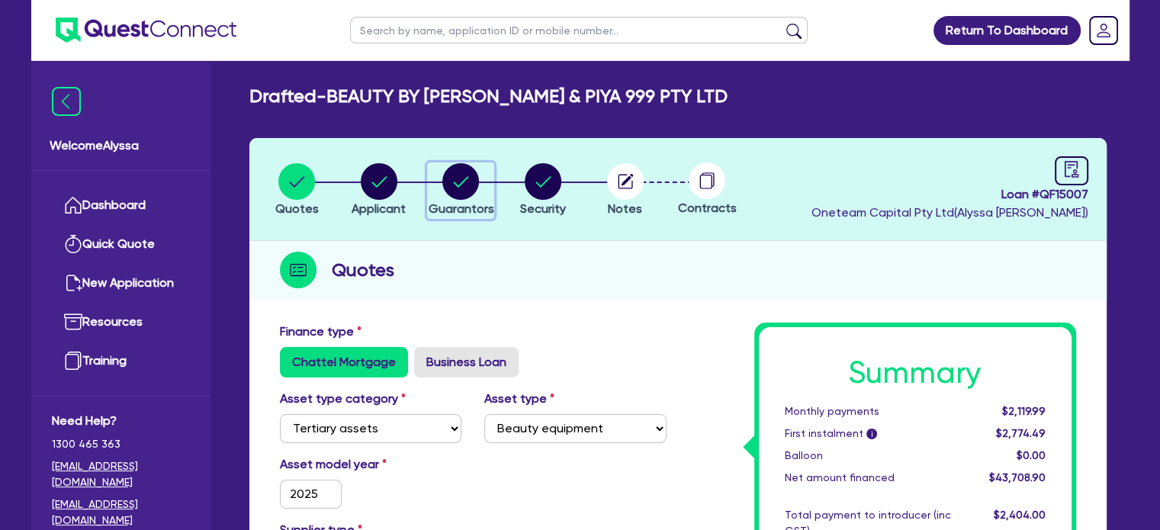
select select "HOUSEHOLD_PERSONAL"
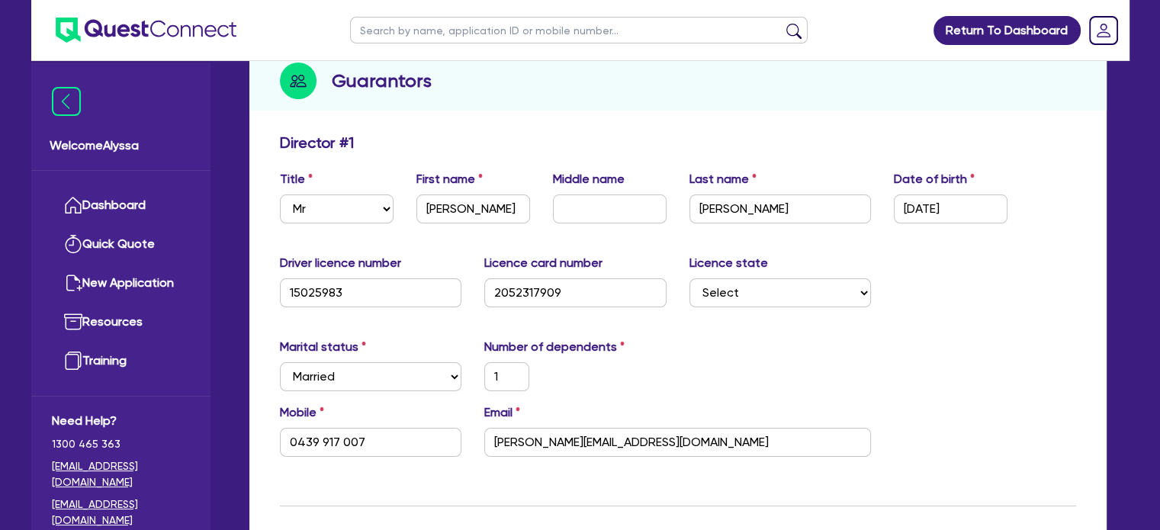
scroll to position [207, 0]
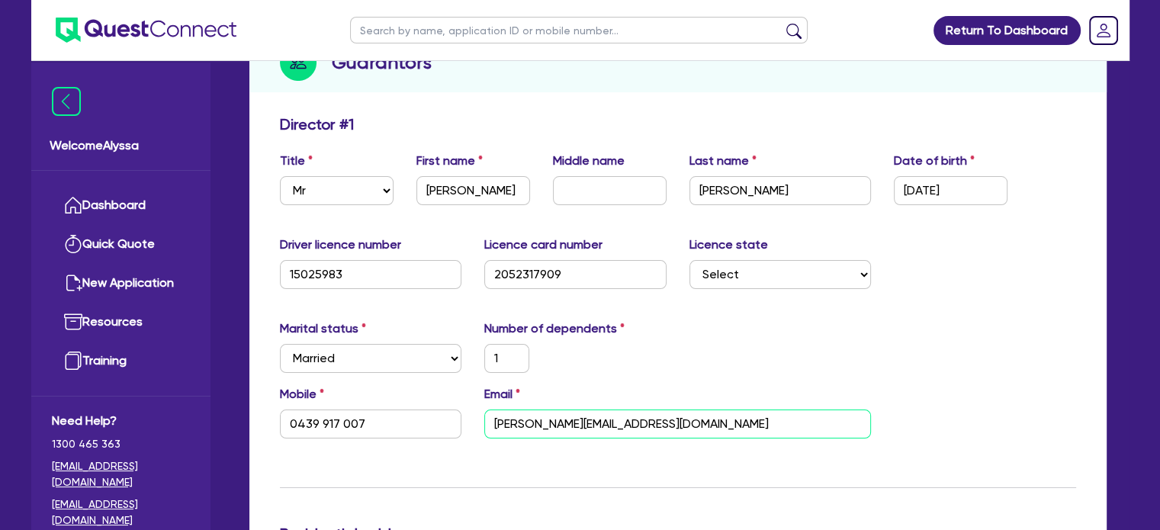
drag, startPoint x: 689, startPoint y: 422, endPoint x: 451, endPoint y: 404, distance: 239.4
click at [451, 404] on div "Mobile 0439 917 007 Email tony@vernalyslaserclinic.com.au" at bounding box center [677, 418] width 819 height 66
drag, startPoint x: 381, startPoint y: 433, endPoint x: 259, endPoint y: 416, distance: 123.2
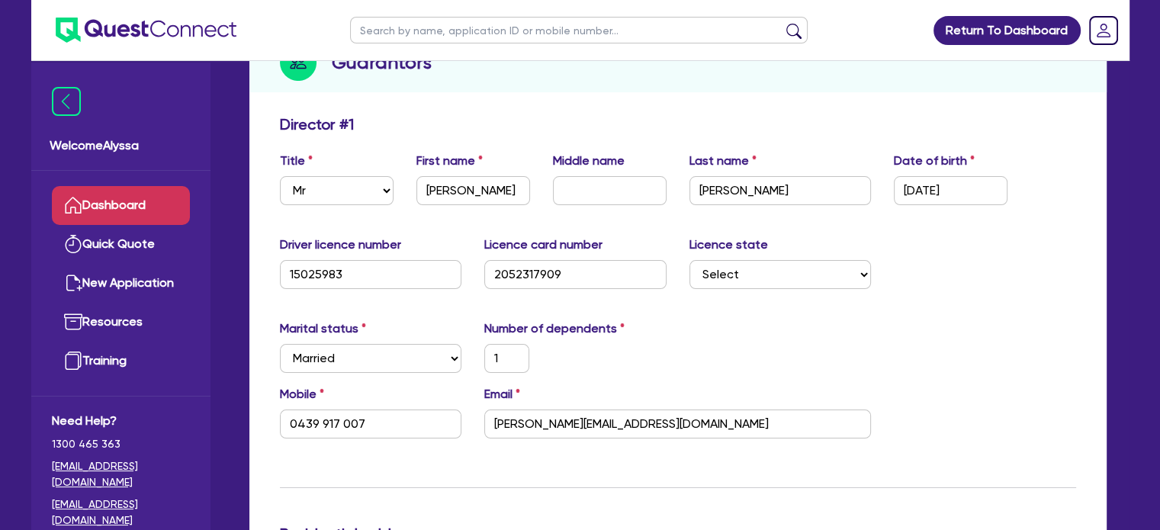
click at [130, 204] on link "Dashboard" at bounding box center [121, 205] width 138 height 39
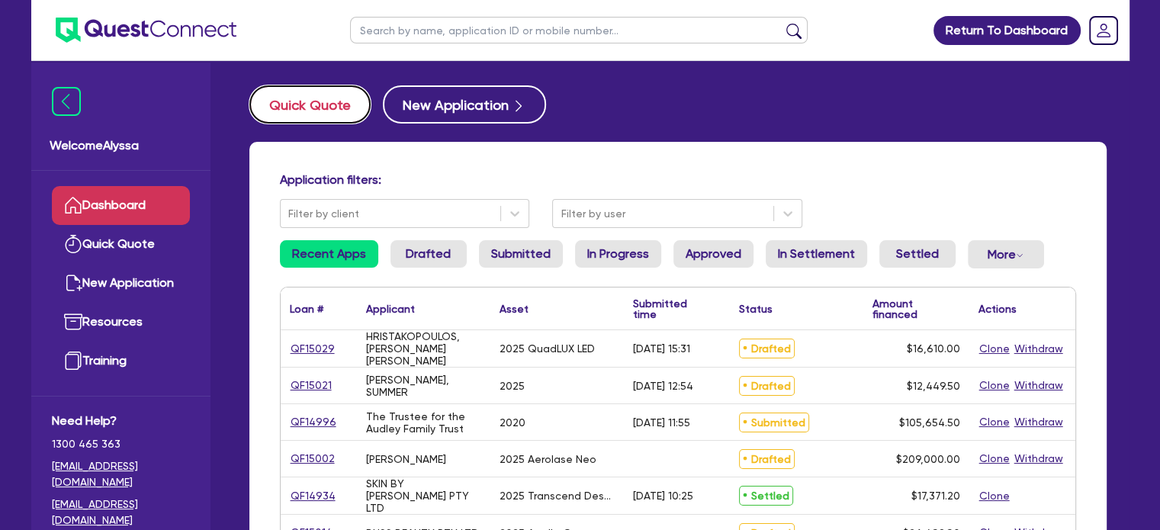
click at [315, 97] on button "Quick Quote" at bounding box center [309, 104] width 121 height 38
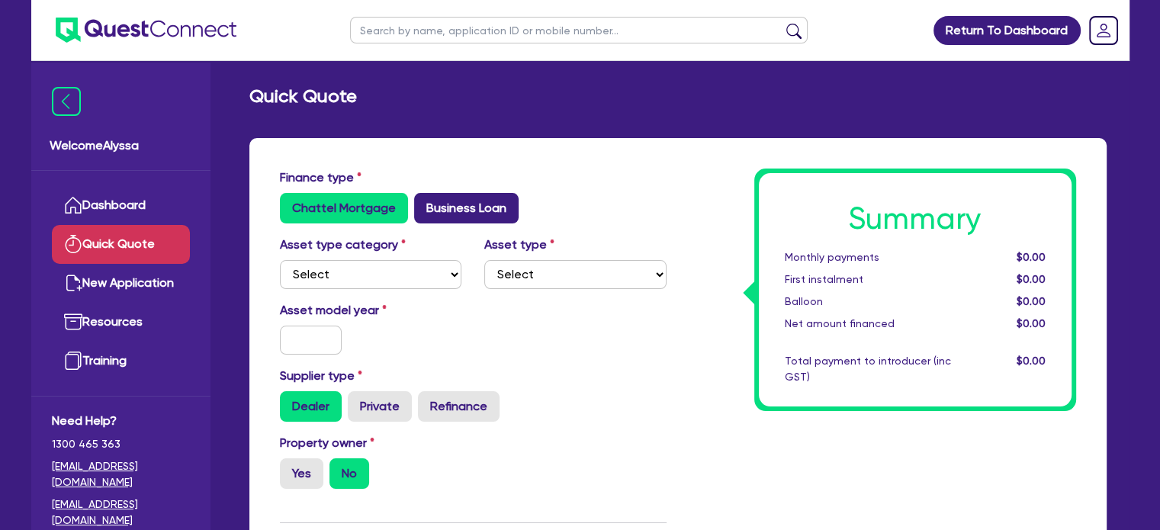
click at [448, 202] on label "Business Loan" at bounding box center [466, 208] width 104 height 31
click at [424, 202] on input "Business Loan" at bounding box center [419, 198] width 10 height 10
radio input "true"
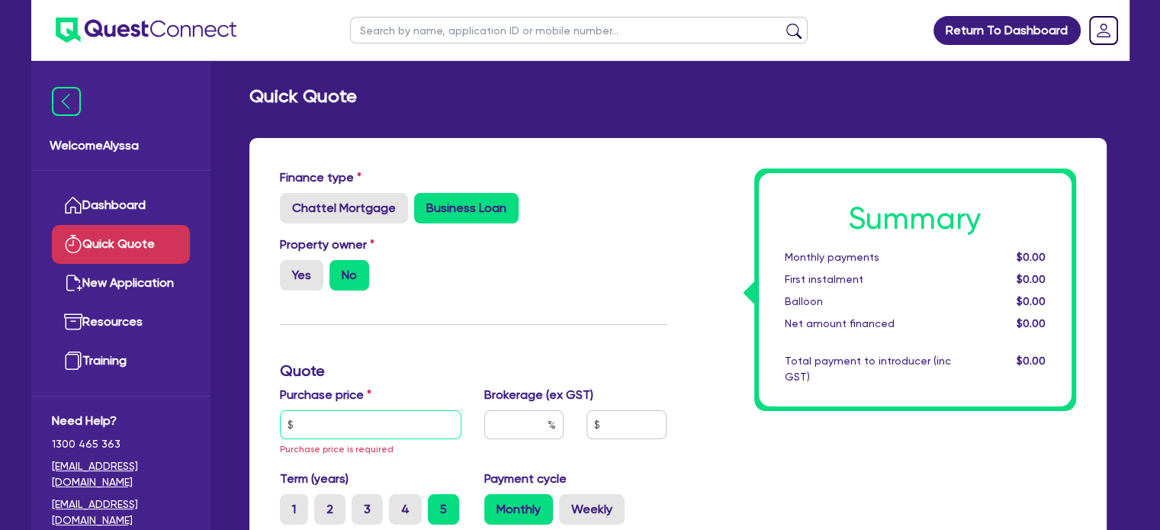
click at [383, 413] on input "text" at bounding box center [371, 424] width 182 height 29
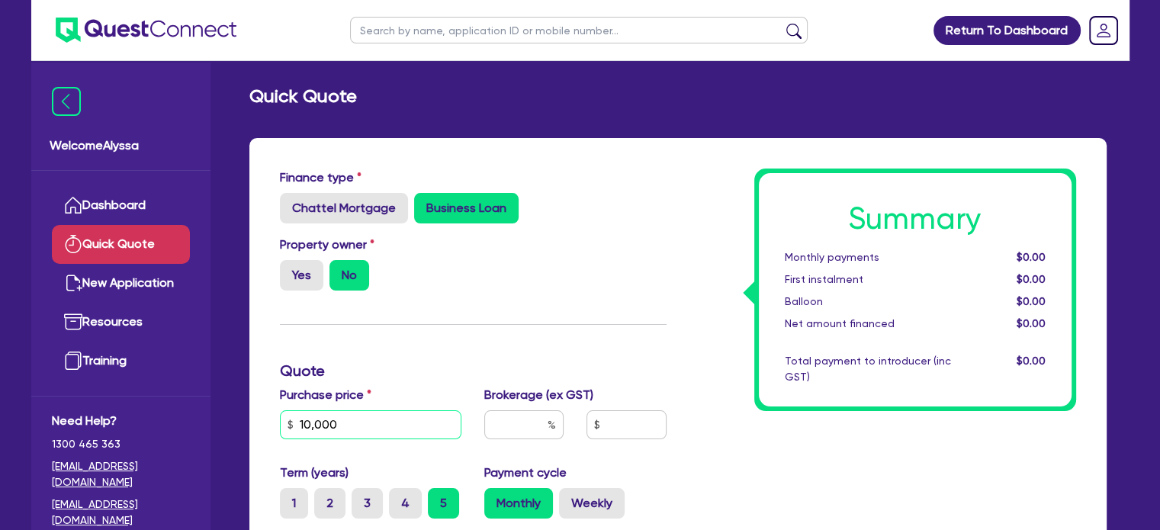
type input "10,000"
click at [541, 423] on input "text" at bounding box center [523, 424] width 79 height 29
type input "8"
click at [509, 329] on div "Finance type Chattel Mortgage Business Loan Asset type category Select Cars and…" at bounding box center [473, 458] width 410 height 579
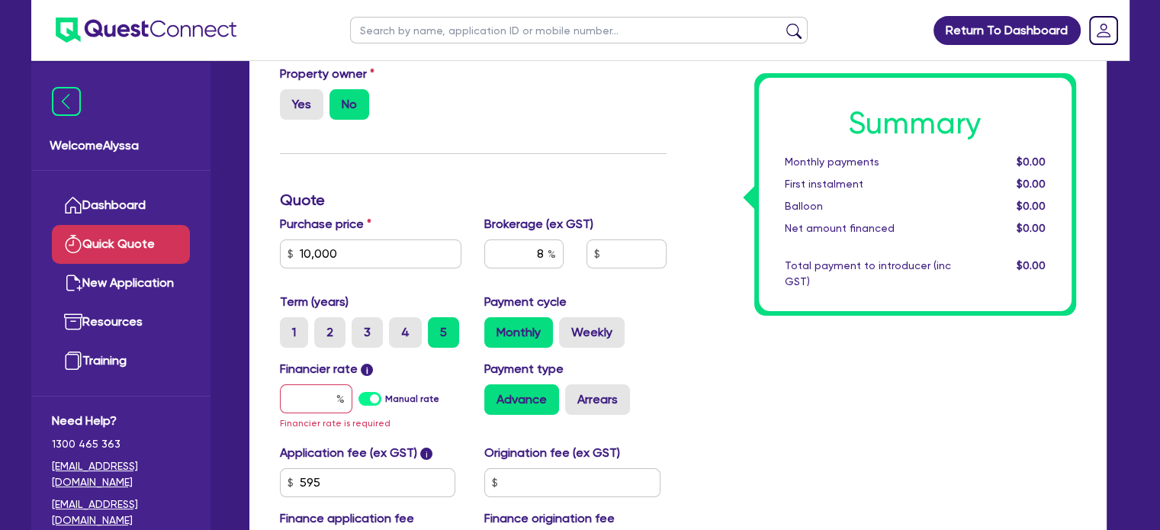
scroll to position [180, 0]
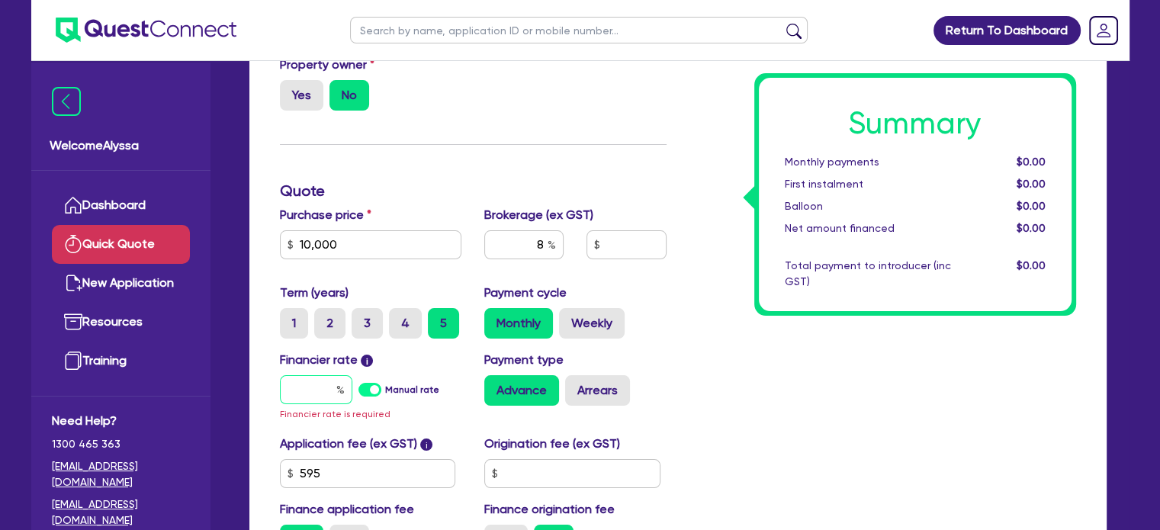
click at [300, 387] on input "text" at bounding box center [316, 389] width 72 height 29
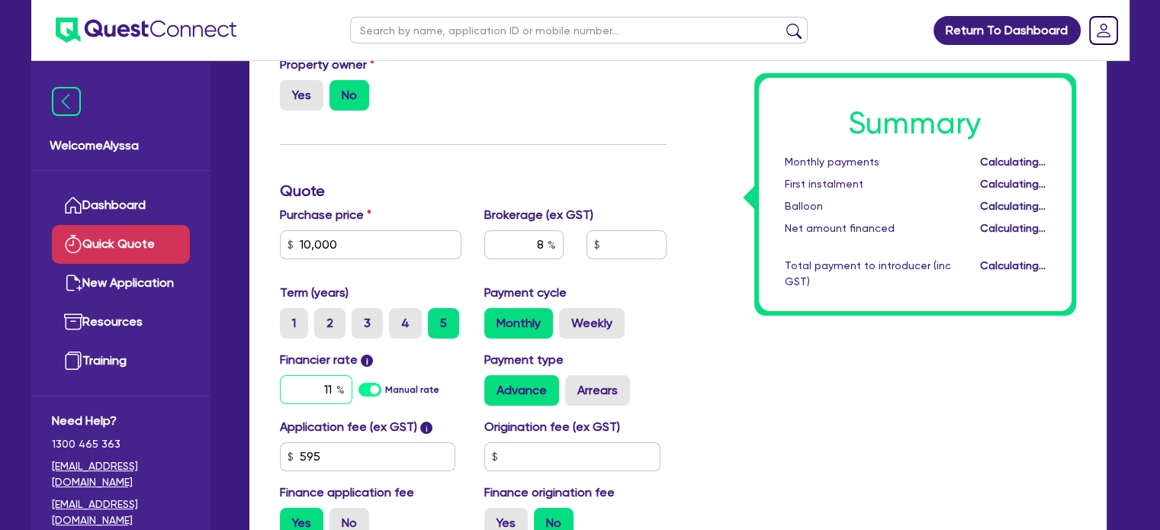
type input "11."
type input "852.36"
type input "11.95"
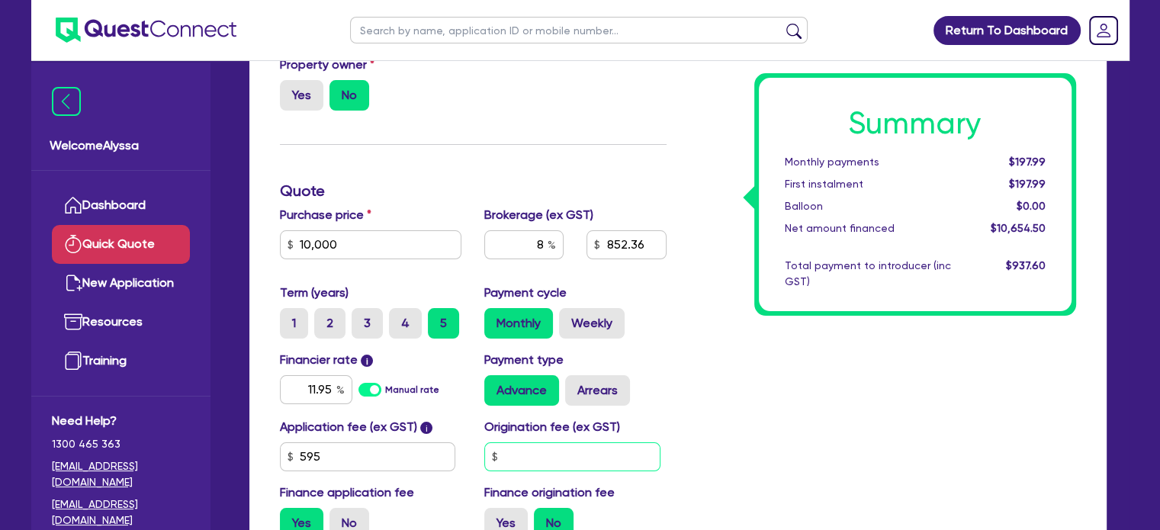
click at [604, 451] on input "text" at bounding box center [572, 456] width 176 height 29
type input "700"
click at [796, 437] on div "Summary Monthly payments $255.03 First instalment $255.03 Balloon $0.00 Net amo…" at bounding box center [883, 270] width 410 height 562
click at [499, 518] on label "Yes" at bounding box center [505, 523] width 43 height 31
click at [494, 518] on input "Yes" at bounding box center [489, 513] width 10 height 10
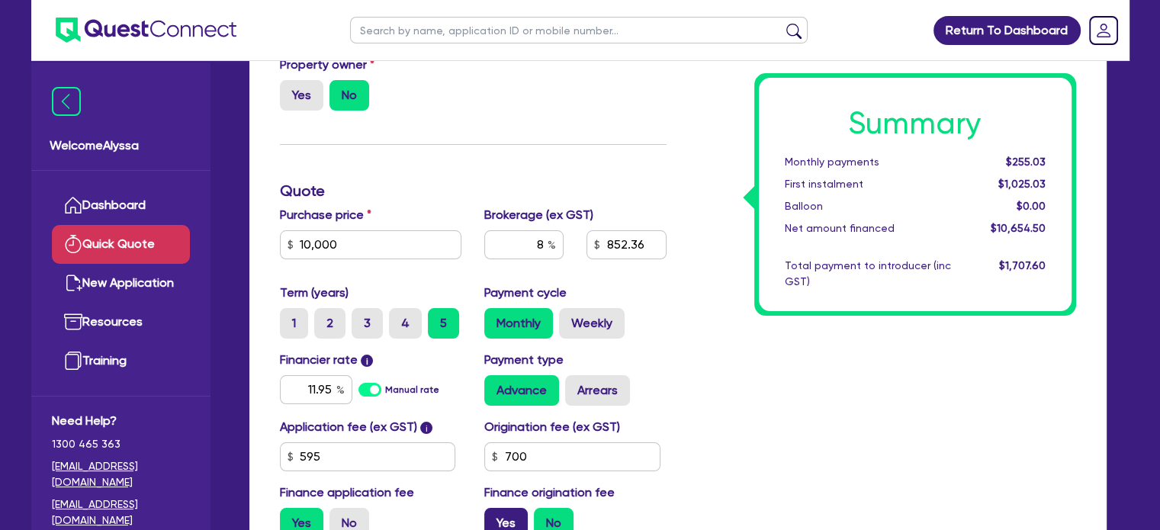
radio input "true"
type input "913.96"
click at [394, 319] on label "4" at bounding box center [405, 323] width 33 height 31
click at [394, 318] on input "4" at bounding box center [394, 313] width 10 height 10
radio input "true"
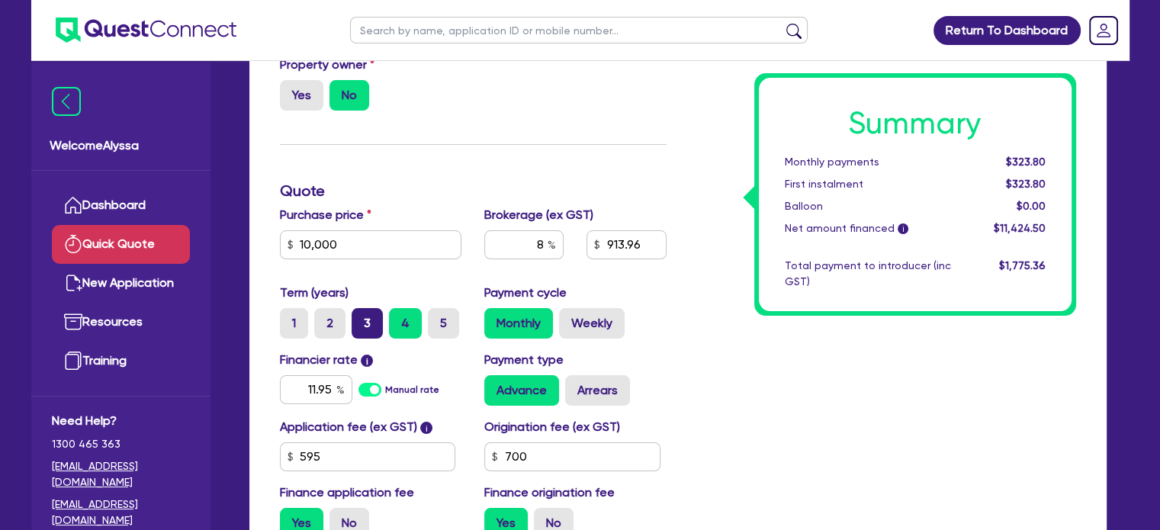
click at [375, 320] on label "3" at bounding box center [367, 323] width 31 height 31
click at [361, 318] on input "3" at bounding box center [357, 313] width 10 height 10
radio input "true"
click at [328, 329] on label "2" at bounding box center [329, 323] width 31 height 31
click at [324, 318] on input "2" at bounding box center [319, 313] width 10 height 10
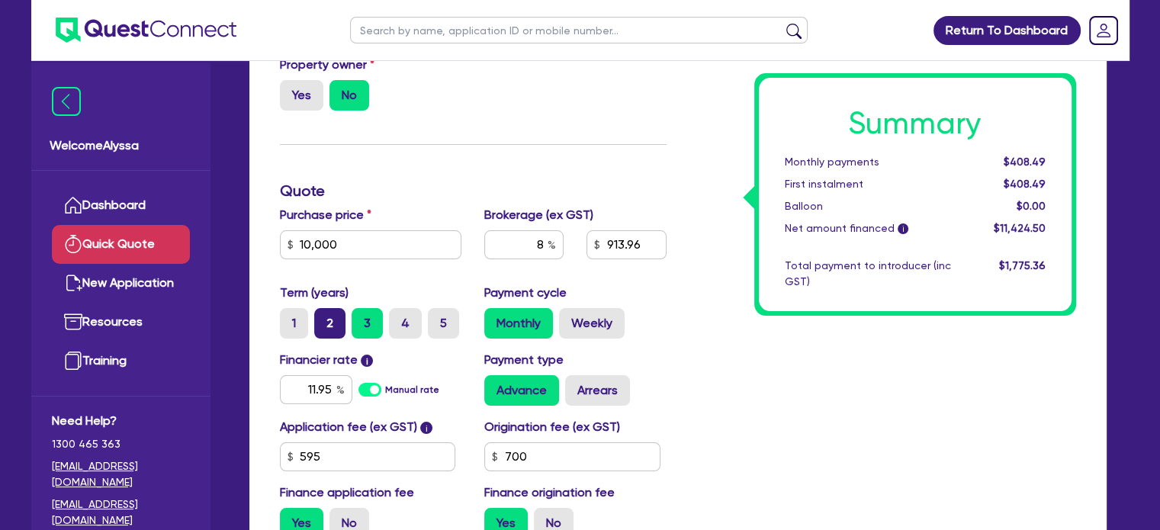
radio input "true"
